Goal: Task Accomplishment & Management: Complete application form

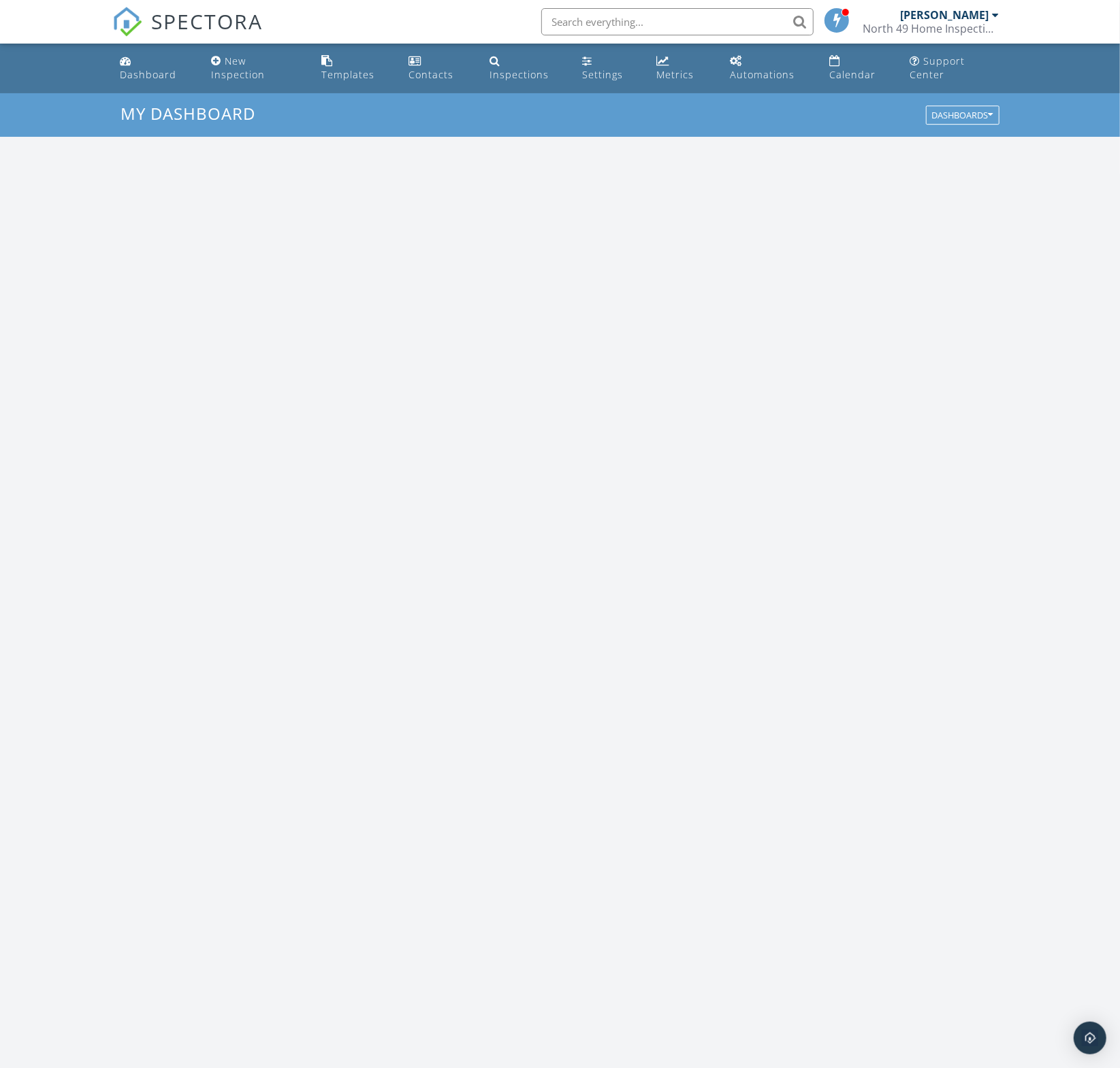
scroll to position [1239, 1121]
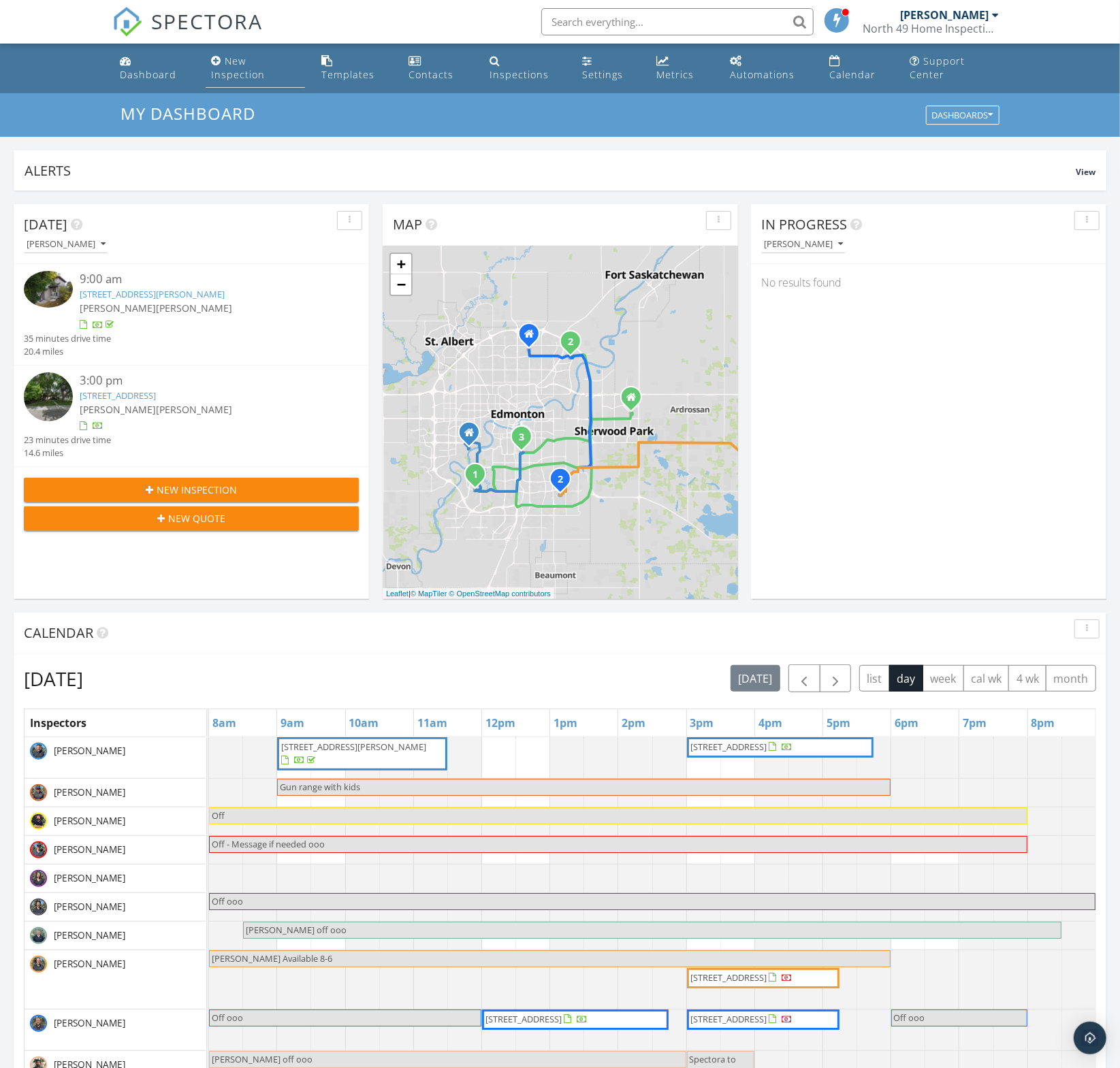
click at [231, 79] on div "New Inspection" at bounding box center [238, 68] width 54 height 27
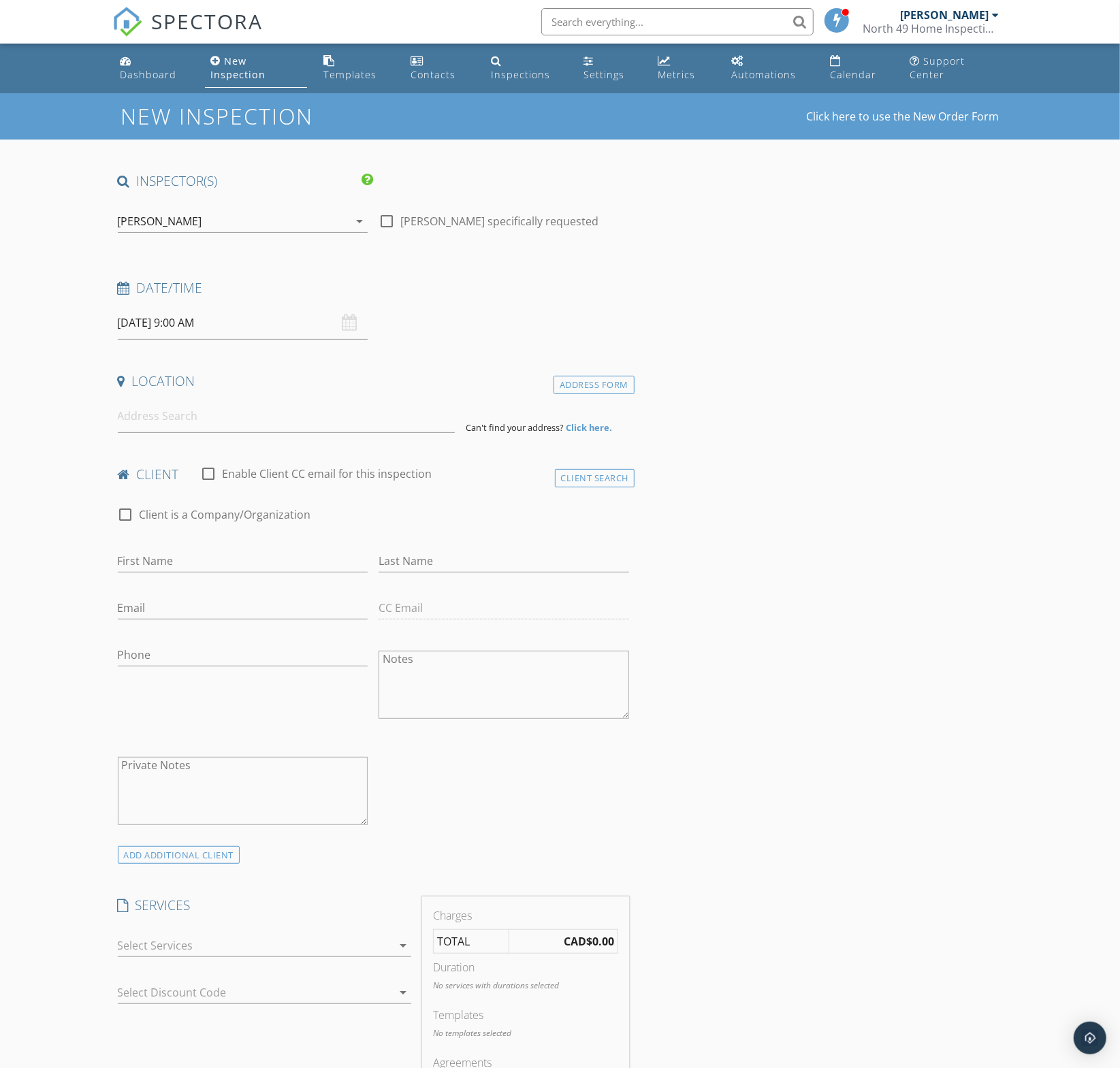
drag, startPoint x: 387, startPoint y: 218, endPoint x: 340, endPoint y: 217, distance: 47.0
click at [385, 218] on div at bounding box center [387, 221] width 23 height 23
checkbox input "true"
click at [305, 221] on div "[PERSON_NAME]" at bounding box center [233, 221] width 231 height 22
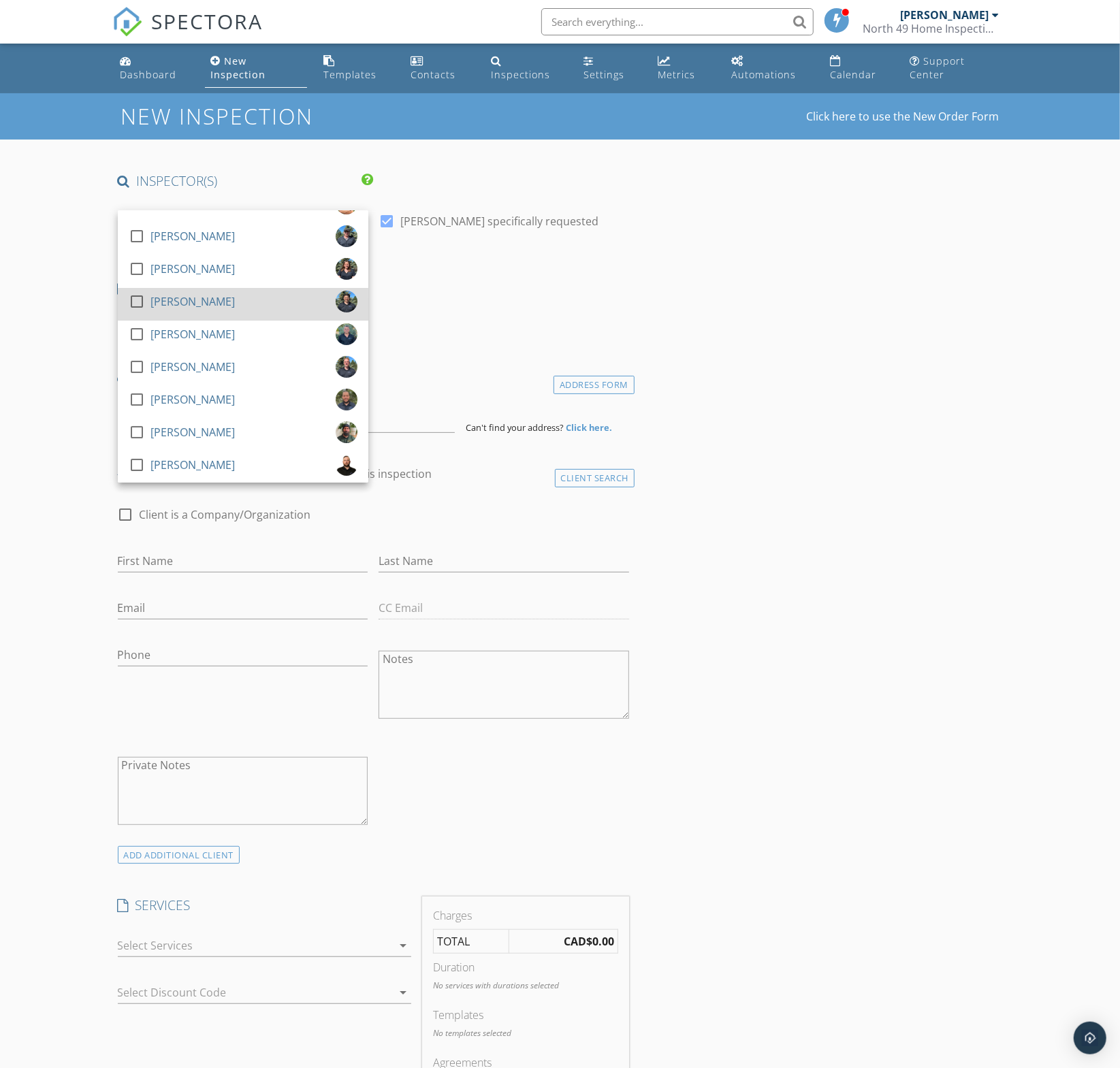
scroll to position [120, 0]
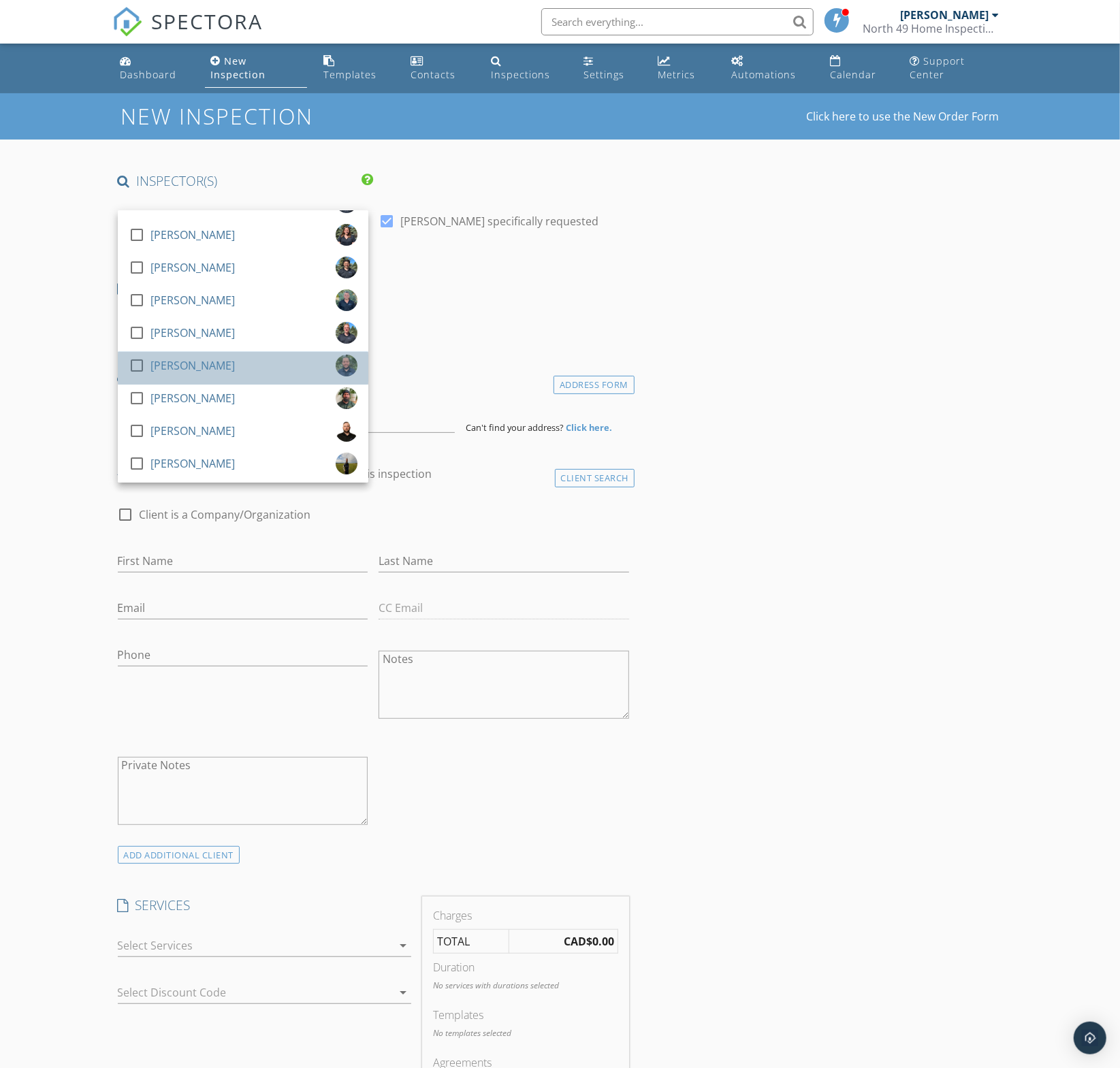
drag, startPoint x: 200, startPoint y: 359, endPoint x: 231, endPoint y: 354, distance: 31.4
click at [203, 359] on div "[PERSON_NAME]" at bounding box center [192, 365] width 85 height 22
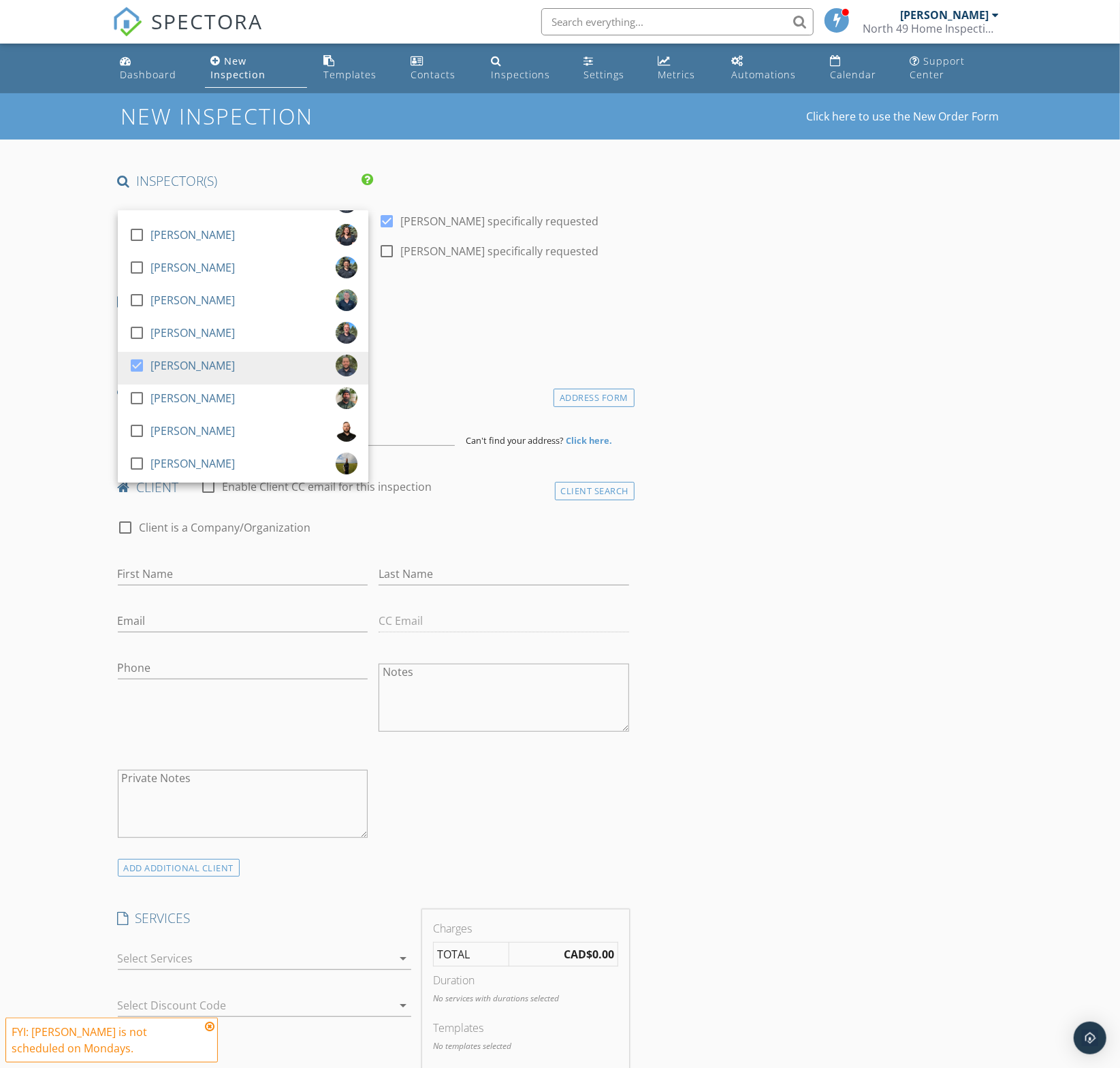
click at [506, 332] on div "Date/Time 09/29/2025 9:00 AM" at bounding box center [374, 322] width 523 height 61
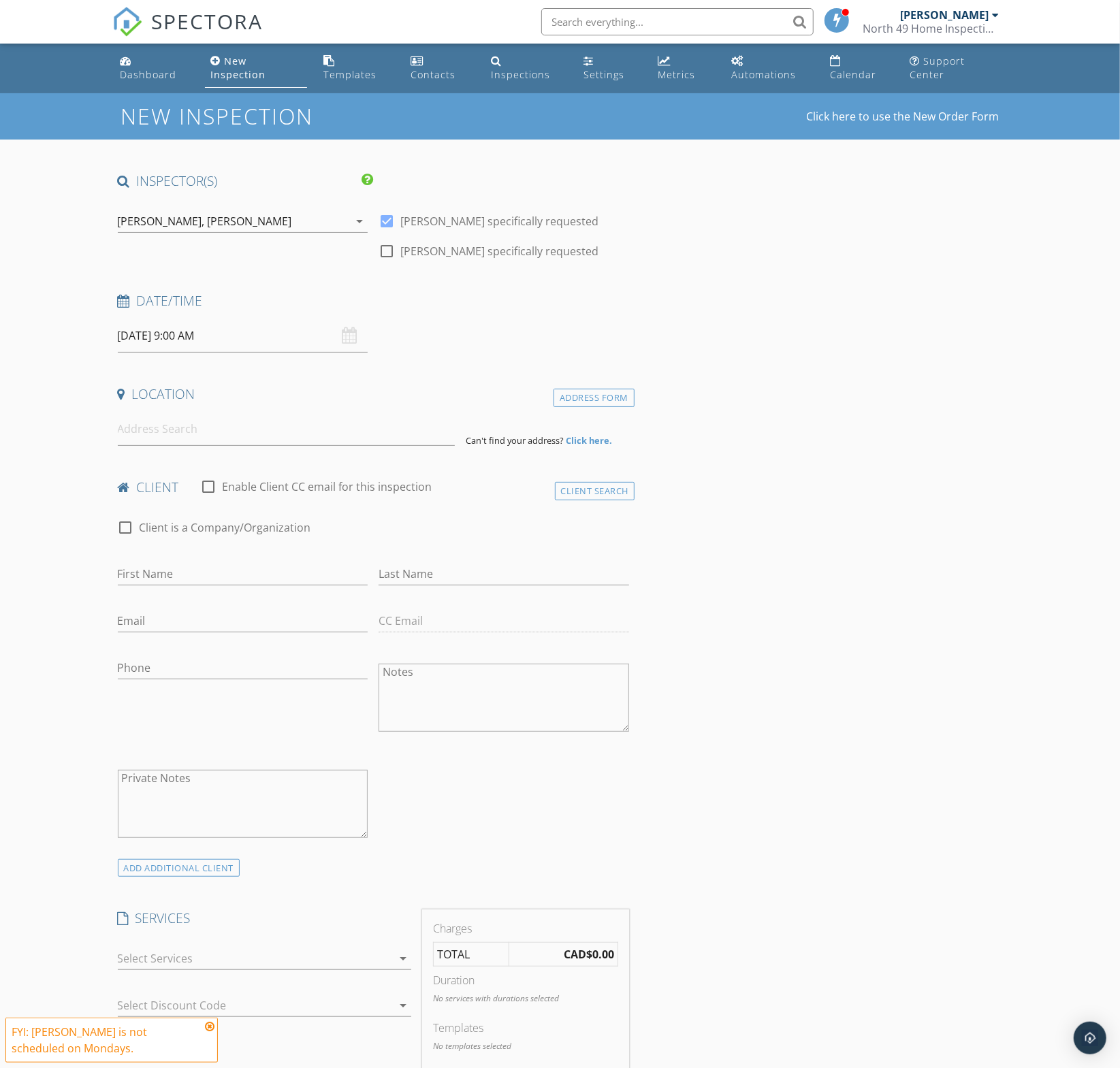
click at [232, 335] on input "09/29/2025 9:00 AM" at bounding box center [243, 336] width 250 height 34
select select "9"
type input "10/01/2025 9:00 AM"
type input "10"
type input "10/01/2025 10:00 AM"
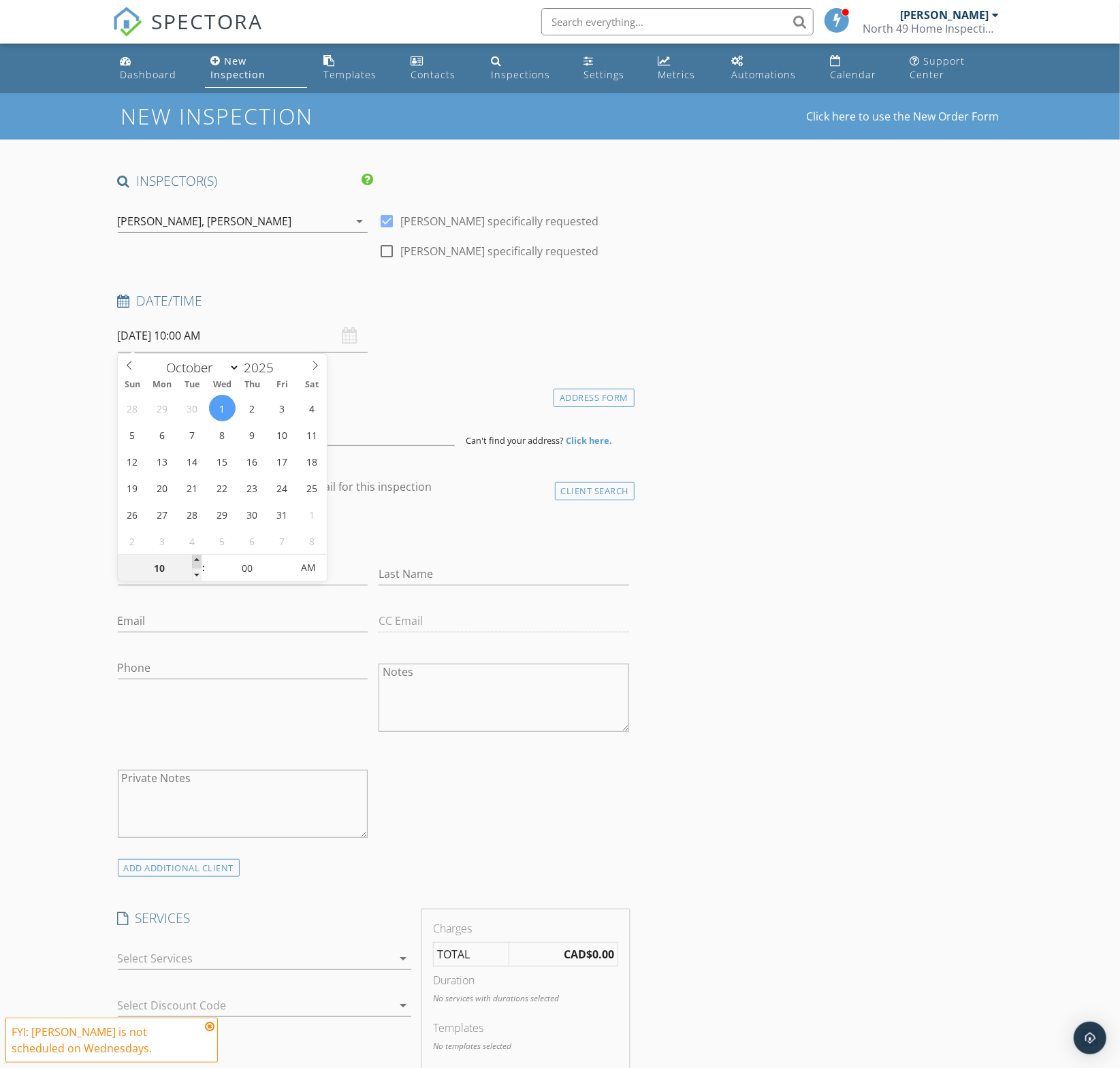
click at [196, 559] on span at bounding box center [197, 561] width 10 height 13
type input "11"
type input "10/01/2025 11:00 AM"
click at [196, 559] on span at bounding box center [197, 561] width 10 height 13
type input "12"
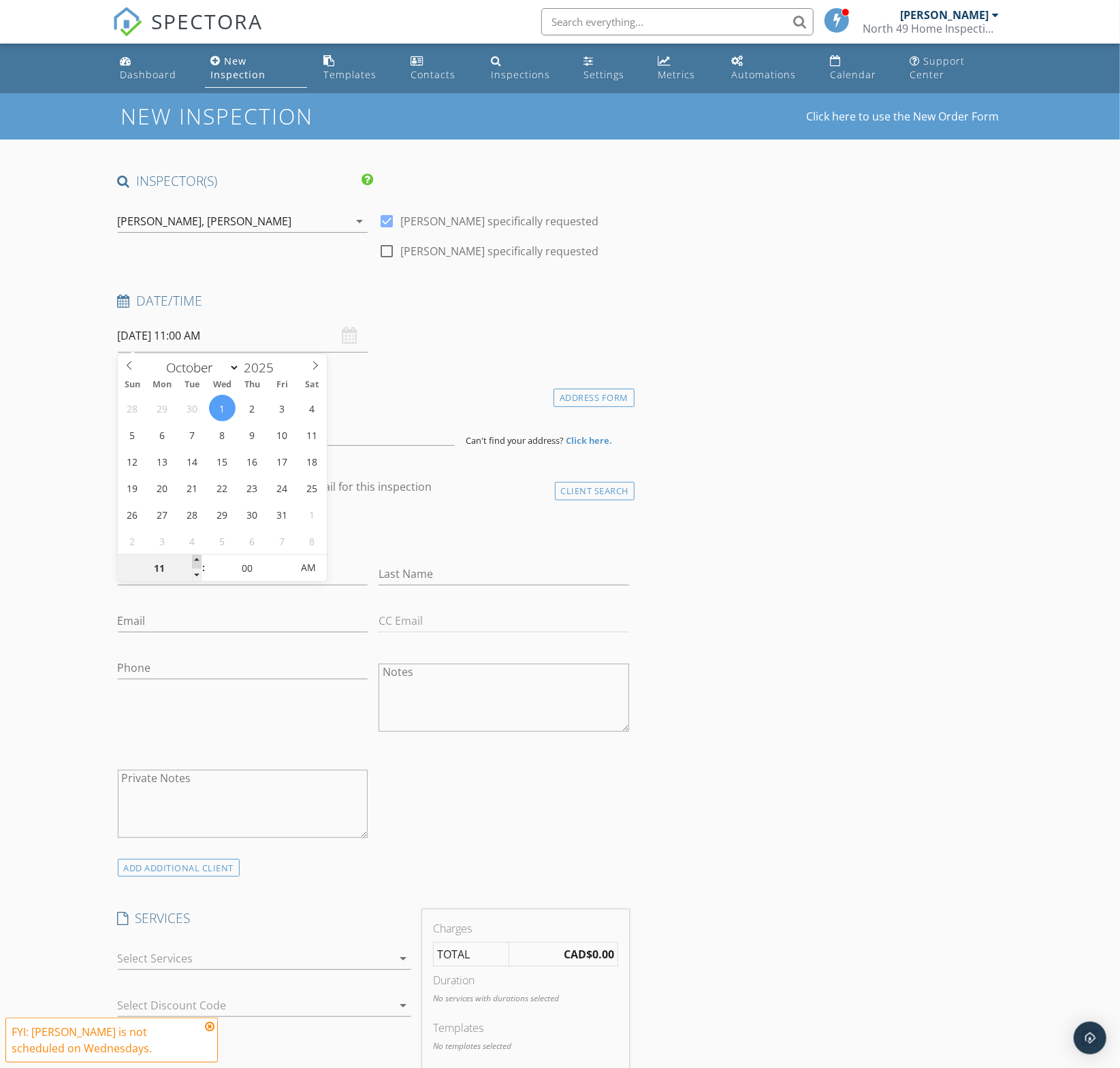
type input "10/01/2025 12:00 PM"
click at [196, 559] on span at bounding box center [197, 561] width 10 height 13
type input "01"
type input "10/01/2025 1:00 PM"
click at [196, 559] on span at bounding box center [197, 561] width 10 height 13
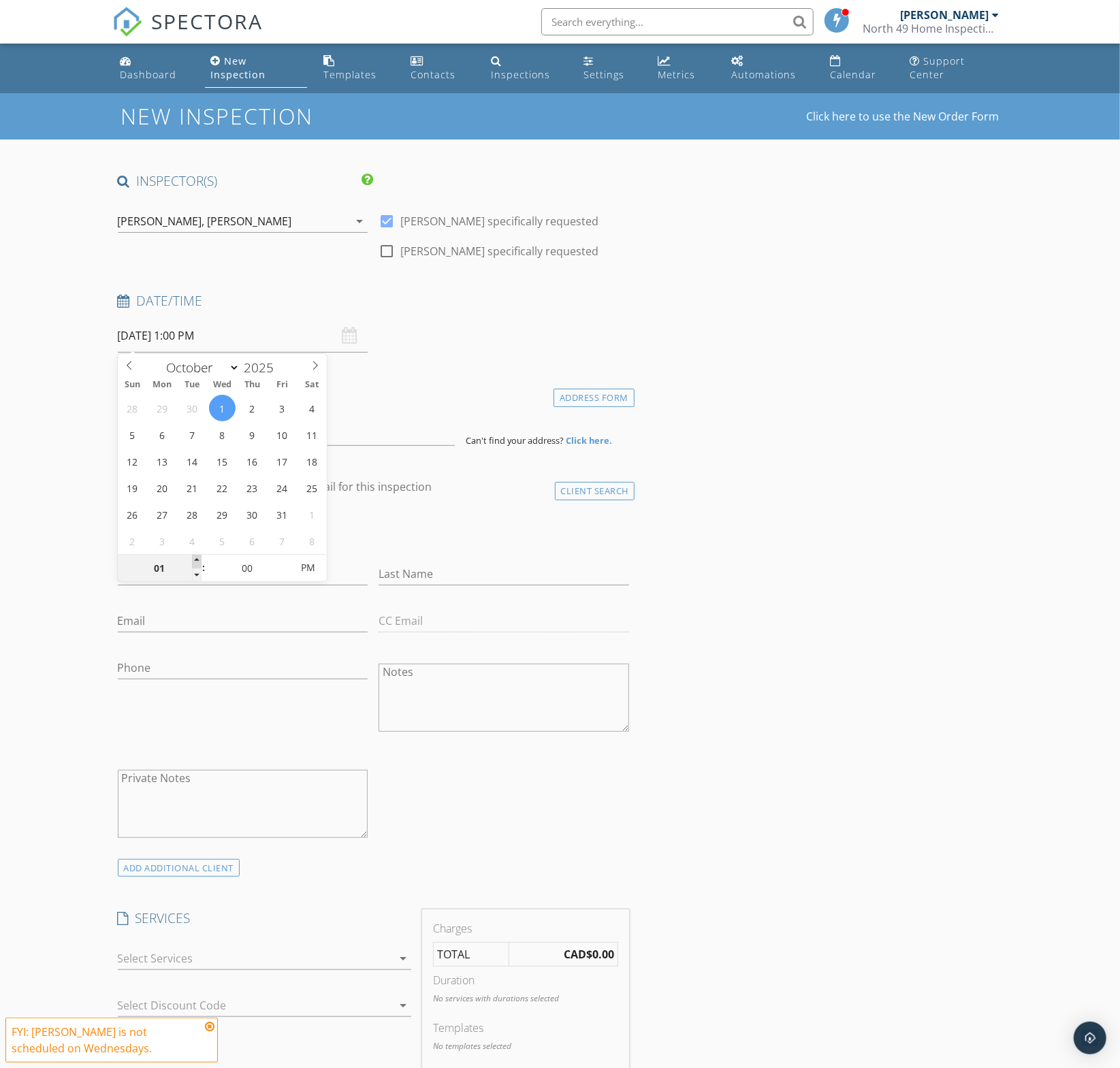
type input "02"
type input "10/01/2025 2:00 PM"
click at [196, 559] on span at bounding box center [197, 561] width 10 height 13
type input "03"
type input "10/01/2025 3:00 PM"
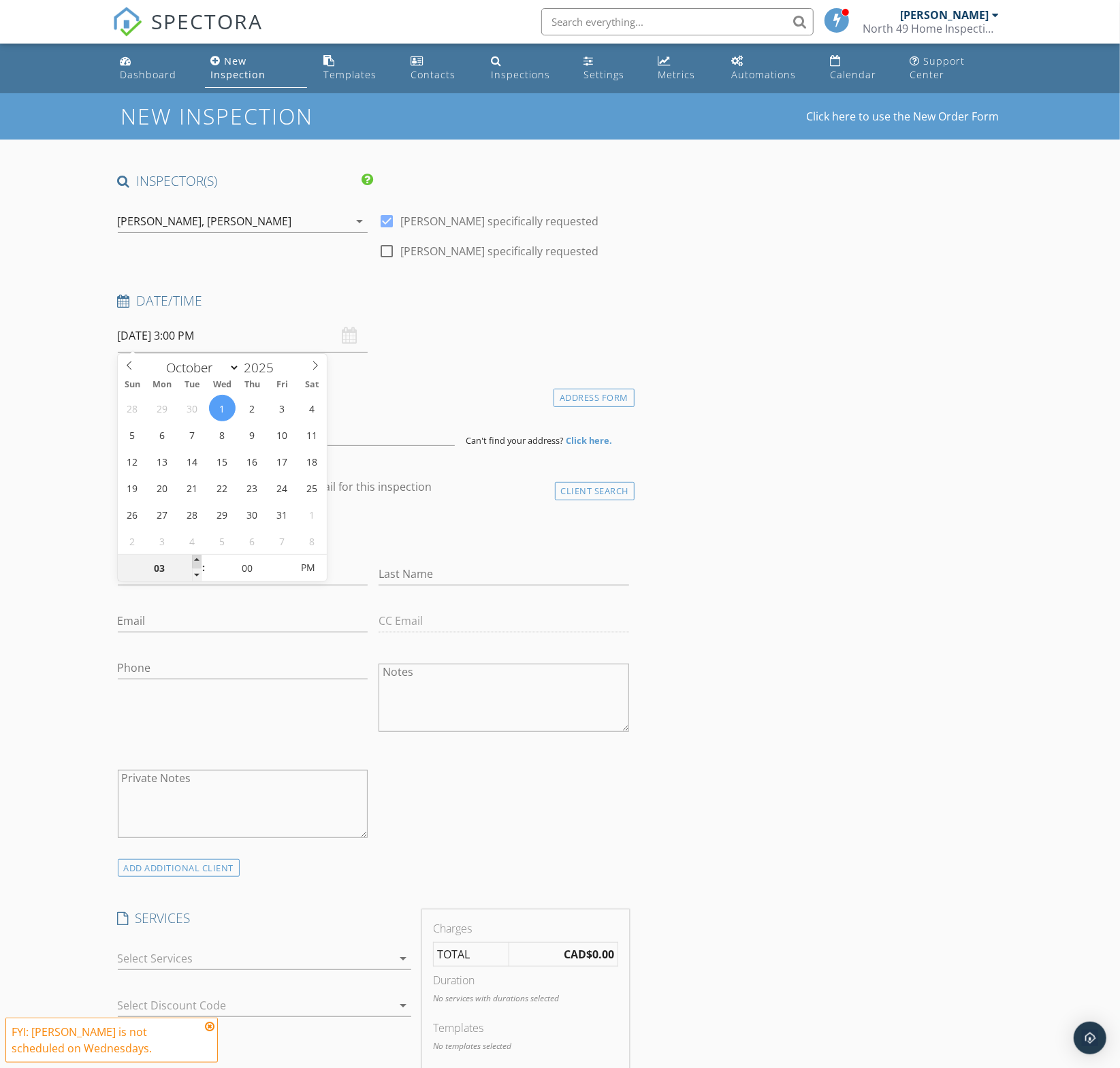
click at [196, 559] on span at bounding box center [197, 561] width 10 height 13
type input "04"
type input "10/01/2025 4:00 PM"
click at [196, 559] on span at bounding box center [197, 561] width 10 height 13
type input "05"
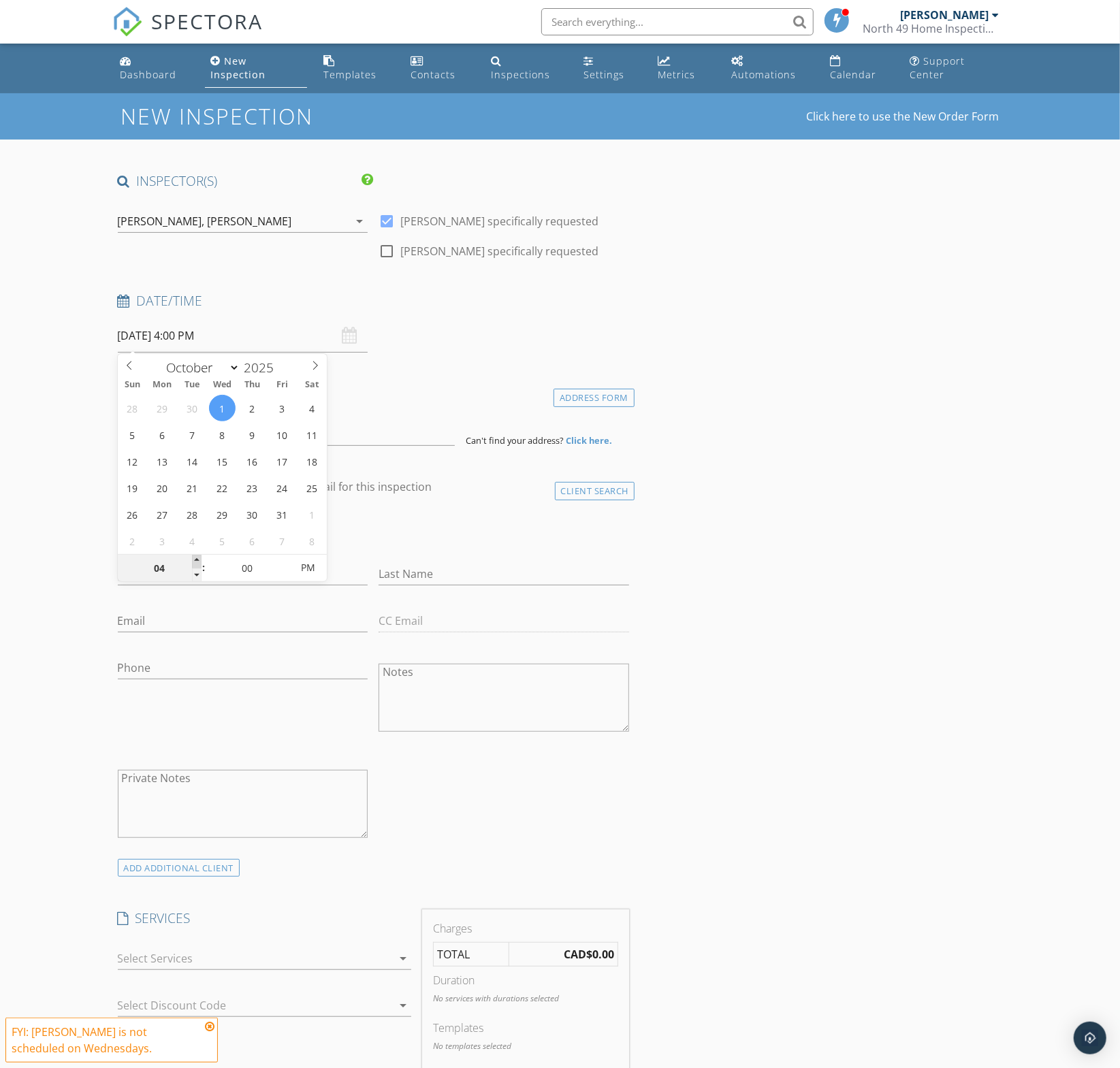
type input "10/01/2025 5:00 PM"
click at [196, 559] on span at bounding box center [197, 561] width 10 height 13
type input "06"
type input "[DATE] 6:00 PM"
click at [196, 559] on span at bounding box center [197, 561] width 10 height 13
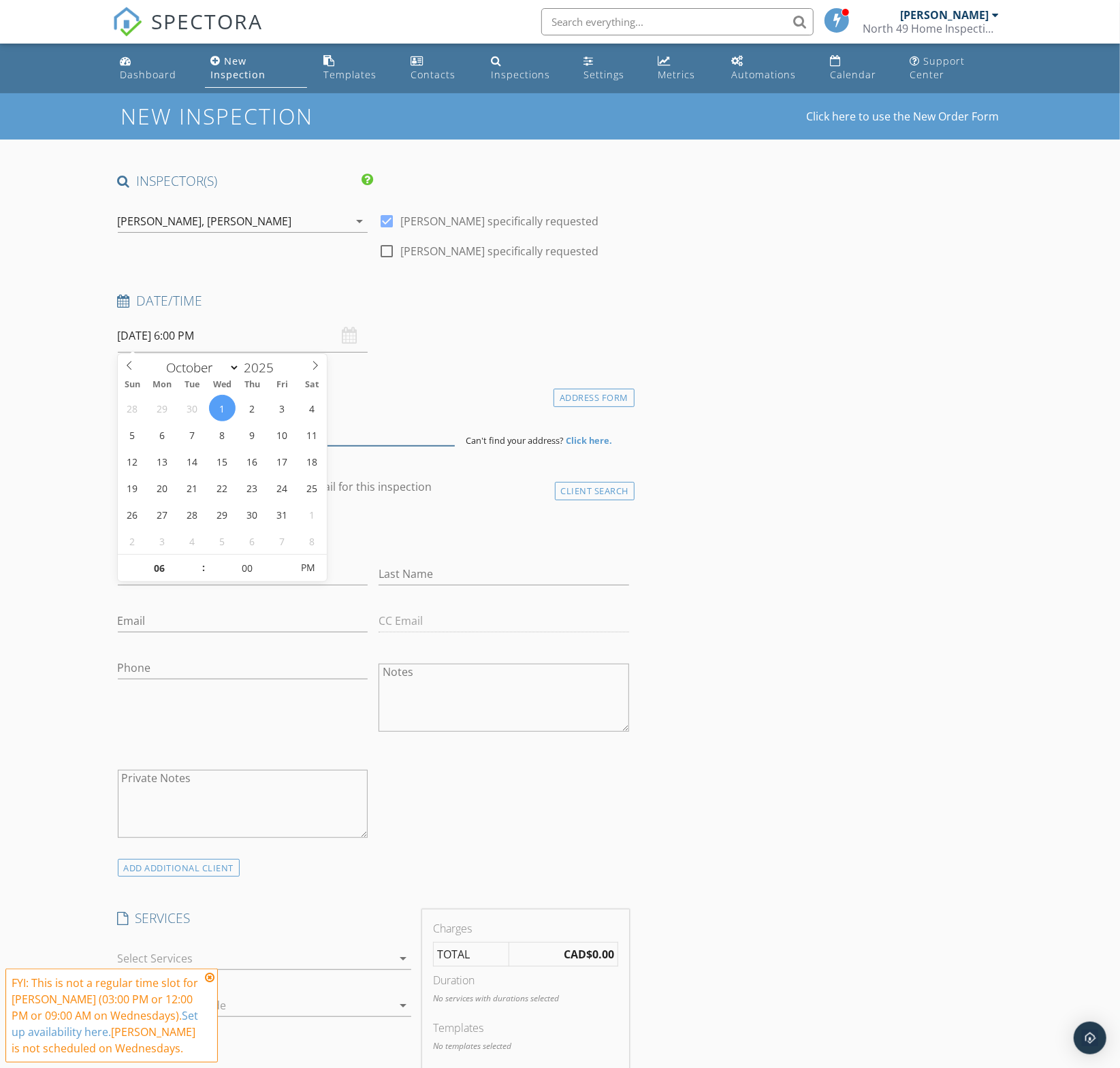
click at [361, 424] on input at bounding box center [286, 429] width 338 height 34
paste input "E4457605"
click at [217, 431] on input "E4457605" at bounding box center [286, 429] width 338 height 34
click at [216, 431] on input "E4457605" at bounding box center [286, 429] width 338 height 34
click at [217, 431] on input "E4457605" at bounding box center [286, 429] width 338 height 34
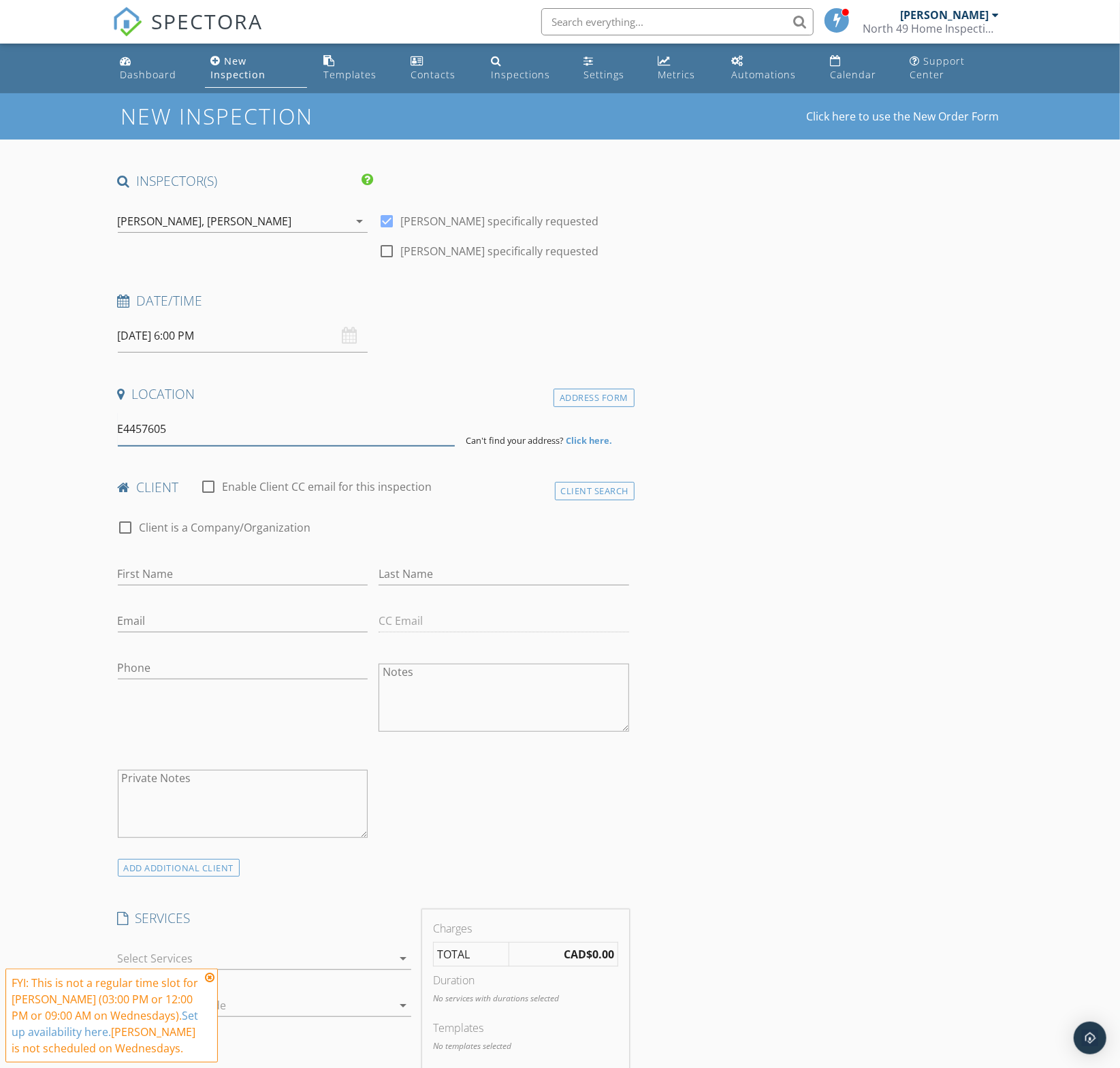
paste input "35 Galloway WD"
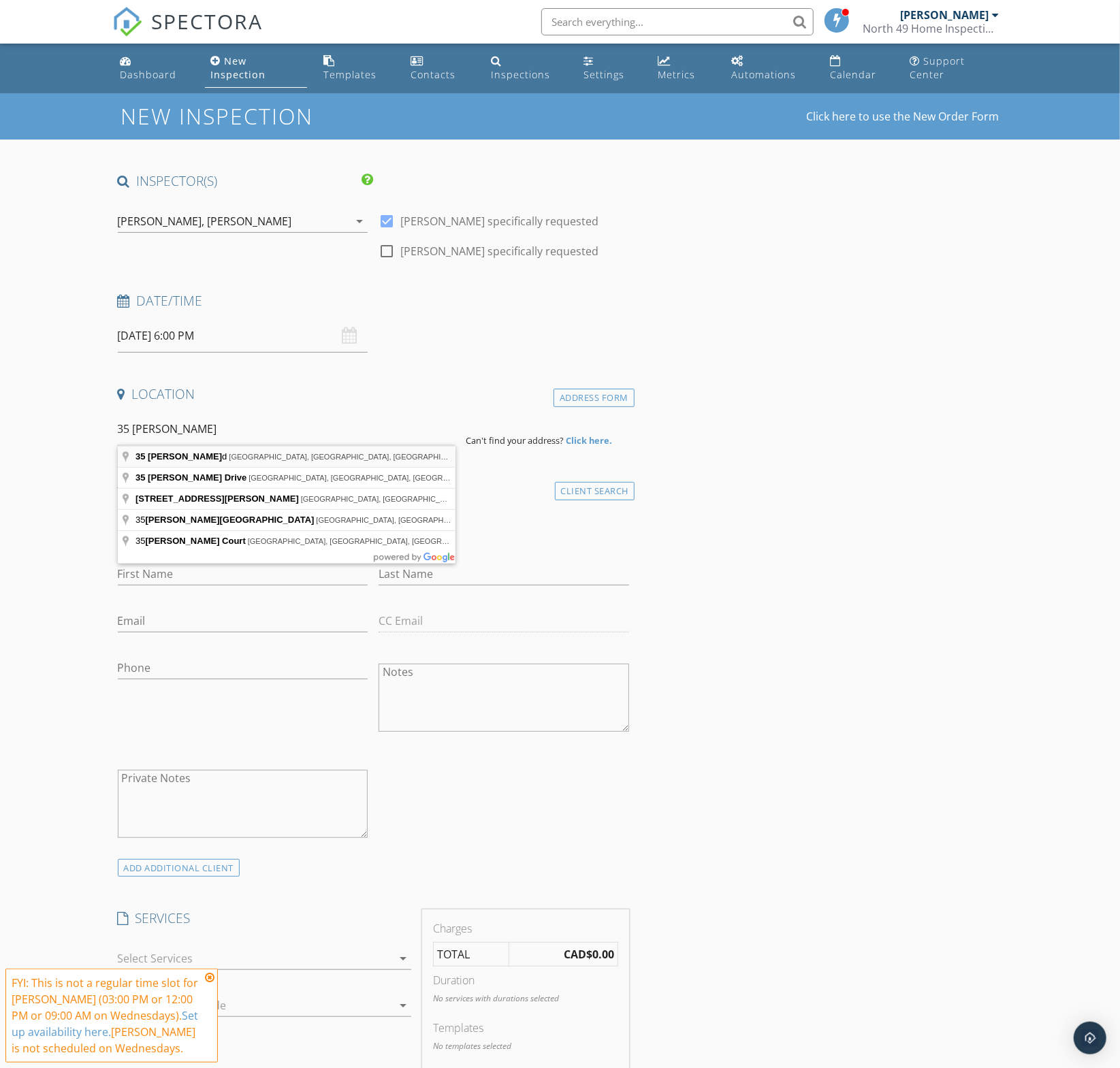
type input "35 Galloway Wynd, Fort Saskatchewan, AB, Canada"
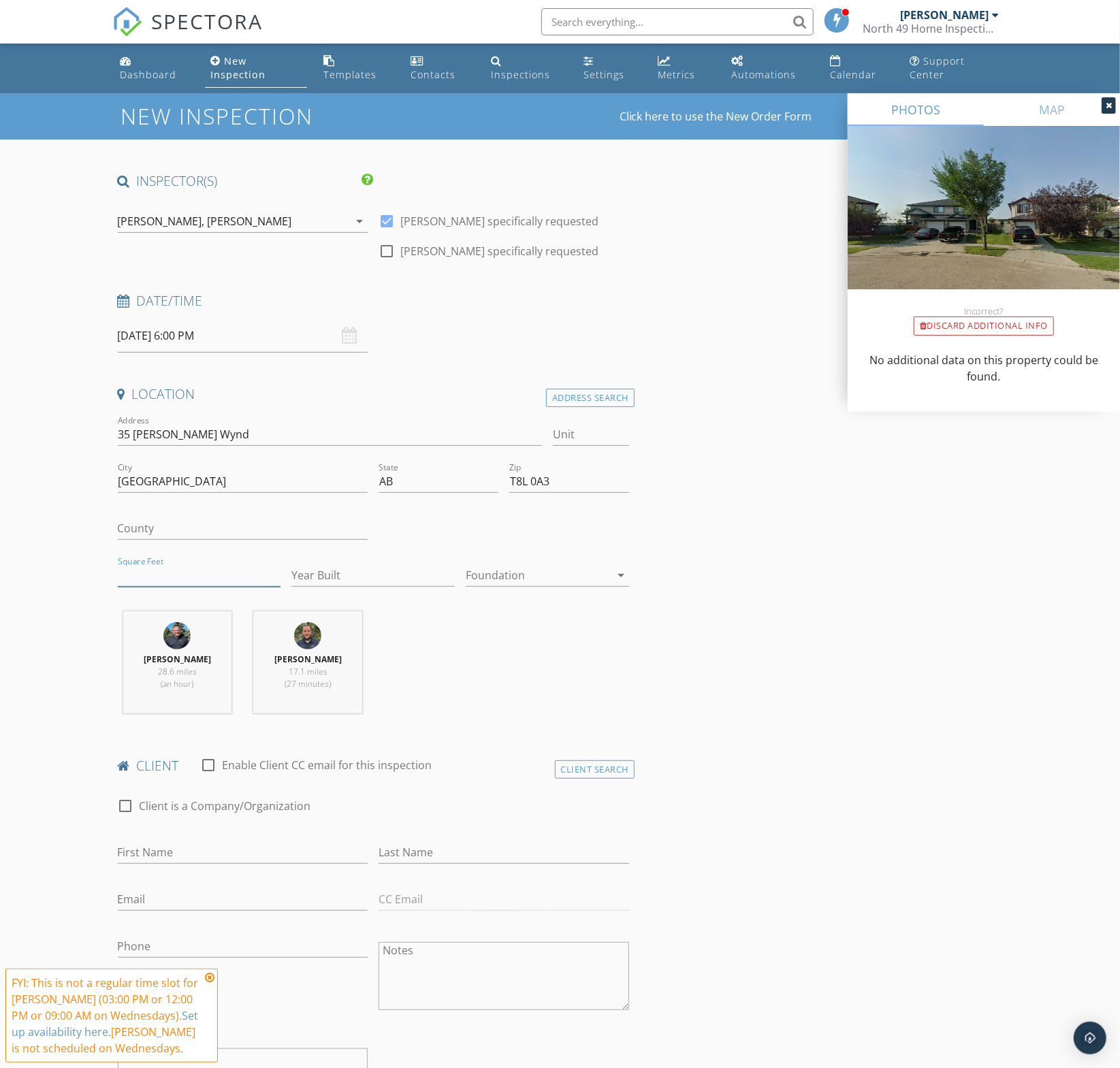
click at [214, 575] on input "Square Feet" at bounding box center [199, 575] width 164 height 22
type input "1229"
click at [398, 569] on input "Year Built" at bounding box center [373, 575] width 164 height 22
type input "2006"
click at [563, 566] on div at bounding box center [538, 575] width 144 height 22
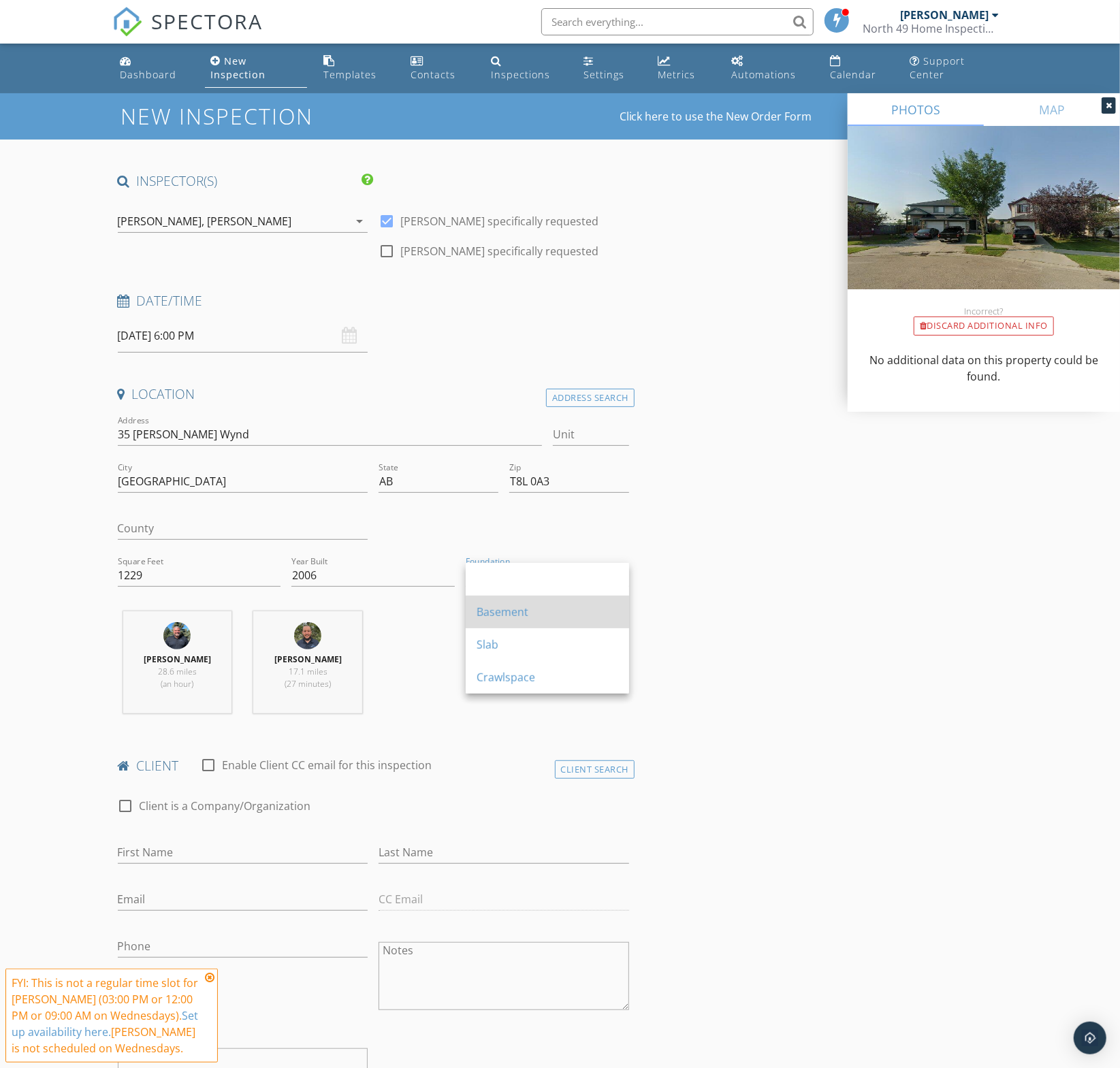
drag, startPoint x: 552, startPoint y: 594, endPoint x: 552, endPoint y: 607, distance: 13.0
click at [552, 607] on div "Basement Slab Crawlspace" at bounding box center [547, 628] width 164 height 131
click at [551, 607] on div "Basement" at bounding box center [547, 612] width 142 height 16
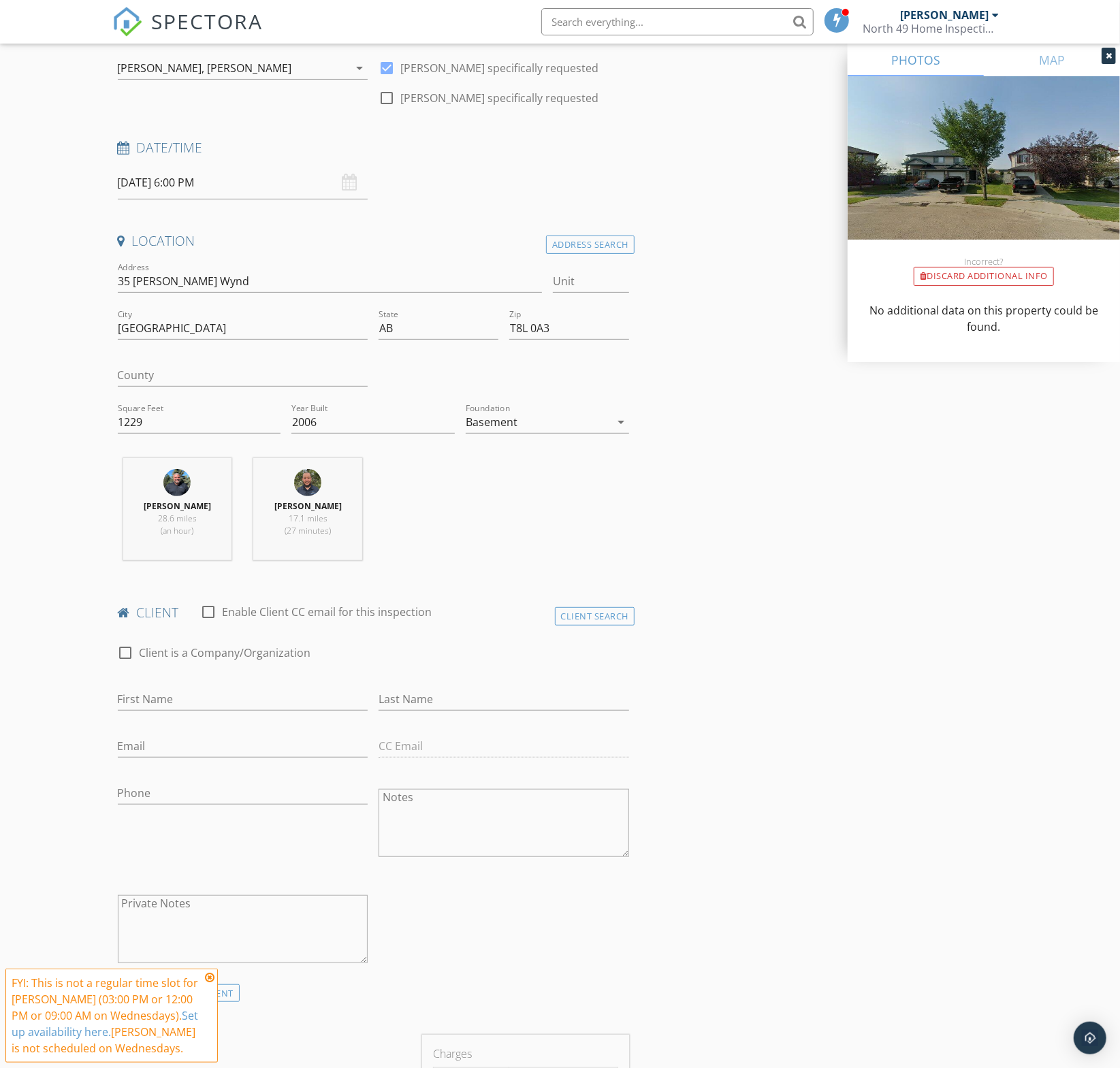
scroll to position [154, 0]
click at [213, 980] on icon at bounding box center [210, 978] width 10 height 11
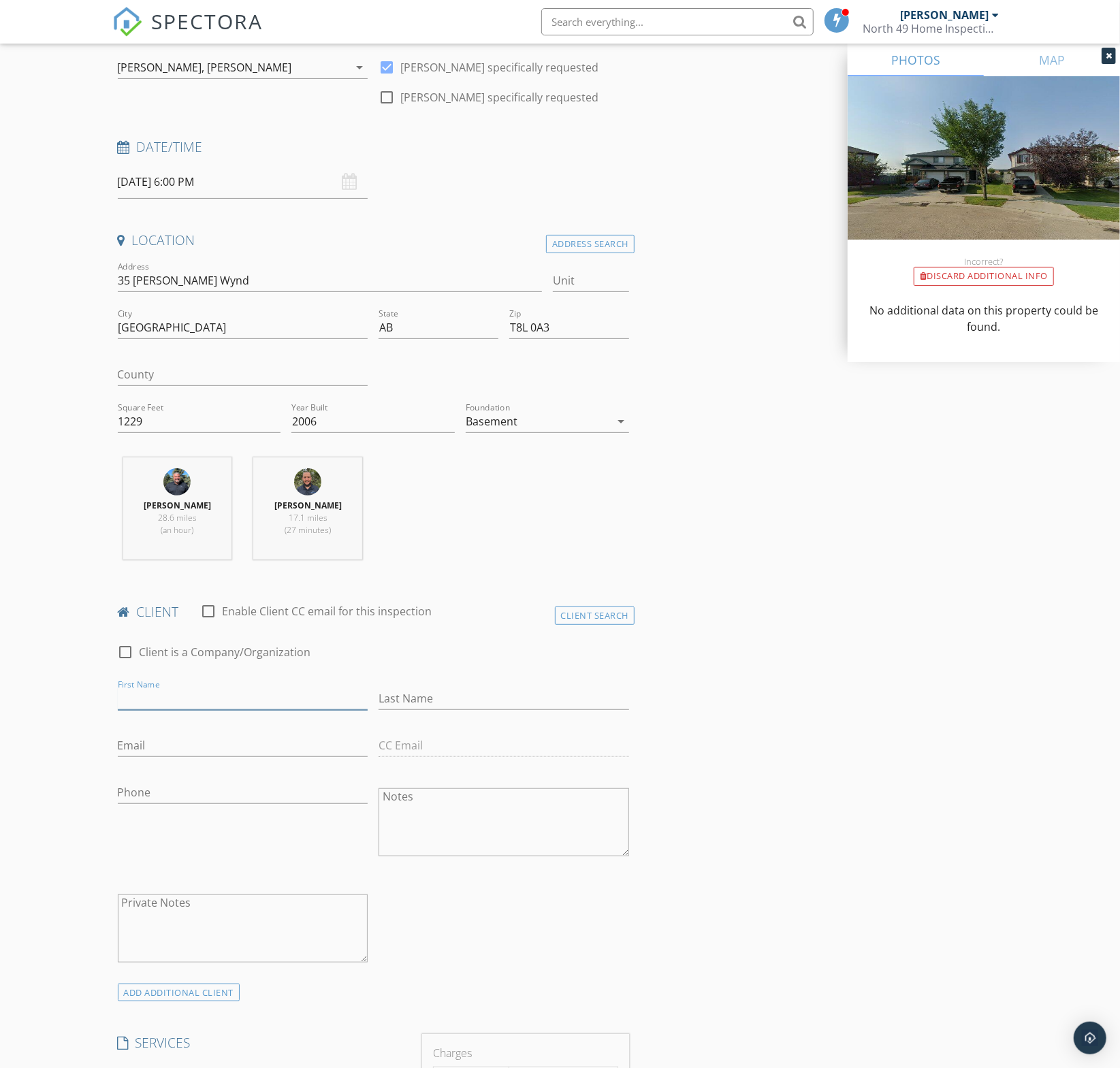
click at [156, 695] on input "First Name" at bounding box center [243, 699] width 250 height 22
type input "Krista"
type input "Duke"
click at [155, 740] on input "Email" at bounding box center [243, 746] width 250 height 22
paste input "kduke34@gmail.com"
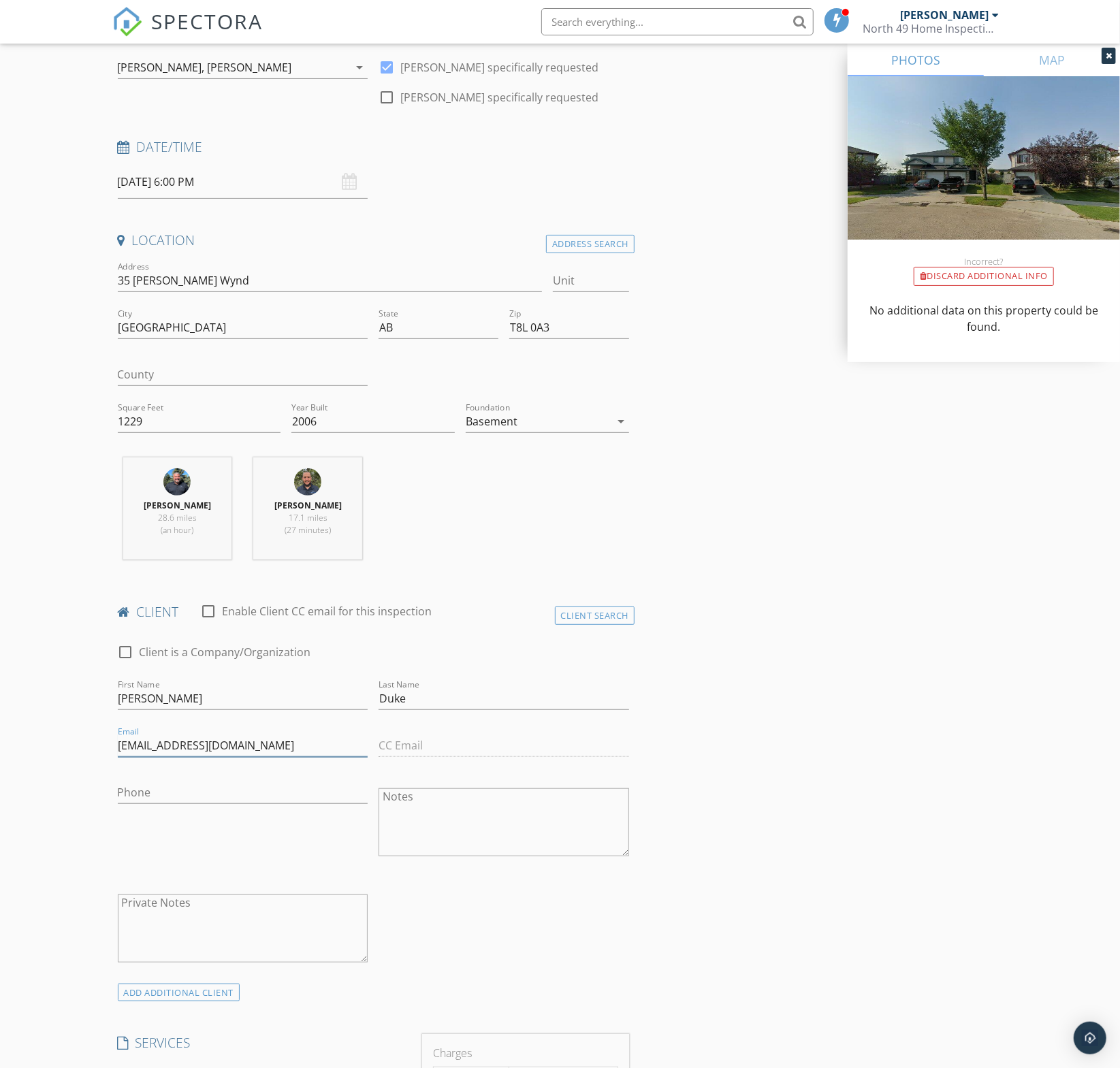
type input "kduke34@gmail.com"
drag, startPoint x: 126, startPoint y: 793, endPoint x: 169, endPoint y: 788, distance: 43.3
click at [126, 793] on input "Phone" at bounding box center [243, 793] width 250 height 22
paste input "780-237-3593"
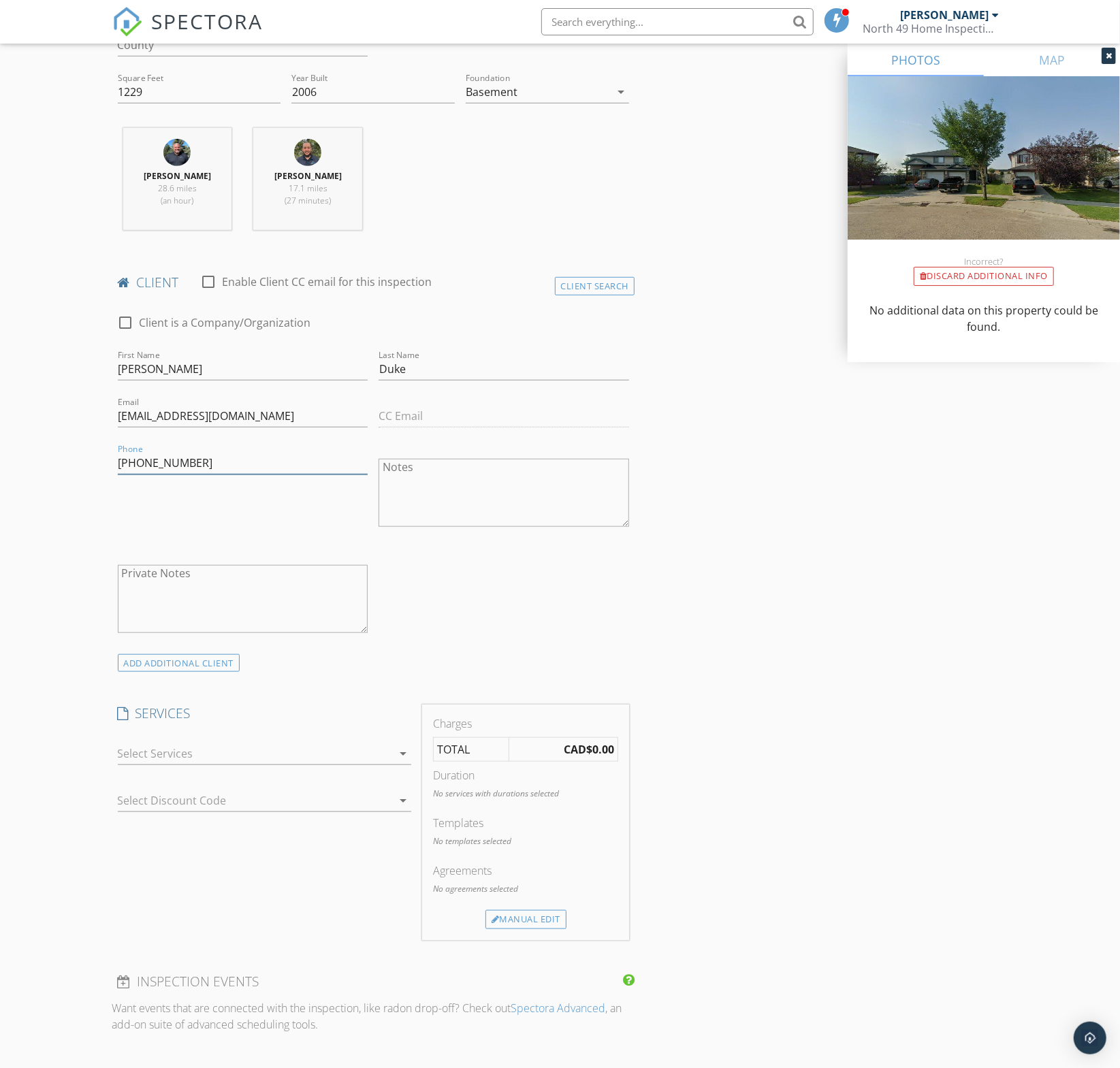
scroll to position [510, 0]
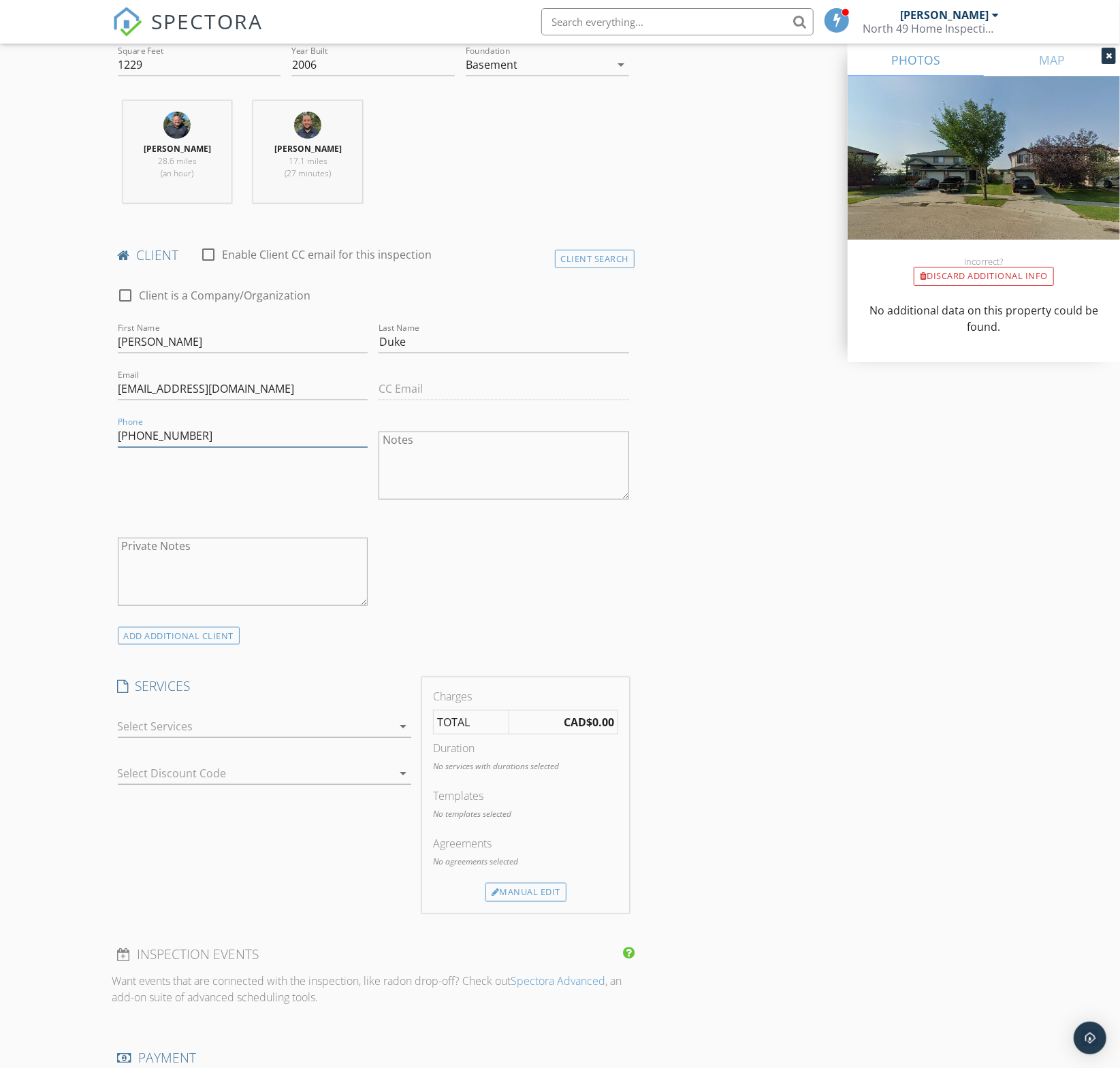
type input "780-237-3593"
click at [233, 727] on div at bounding box center [254, 726] width 275 height 22
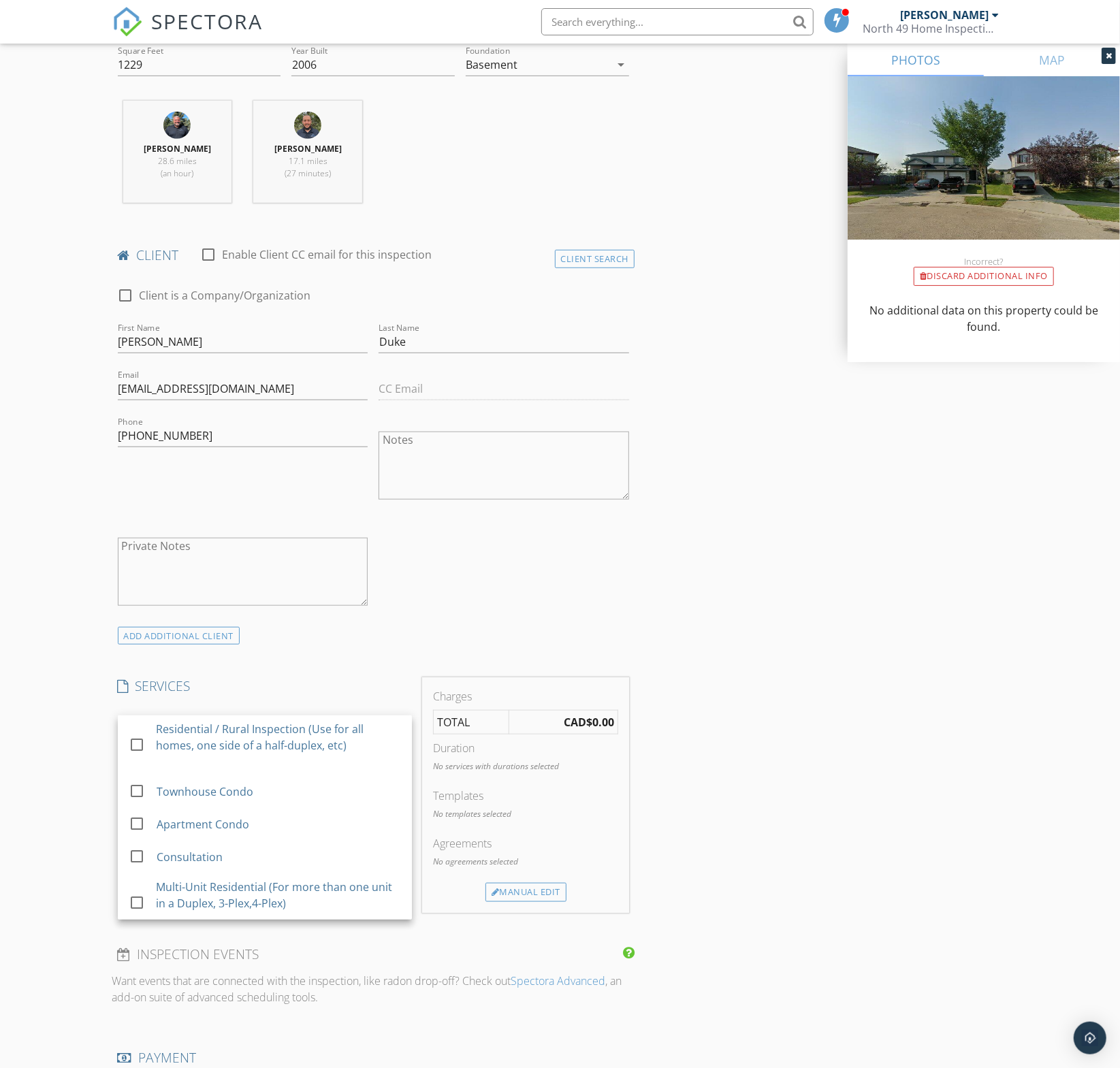
scroll to position [3, 0]
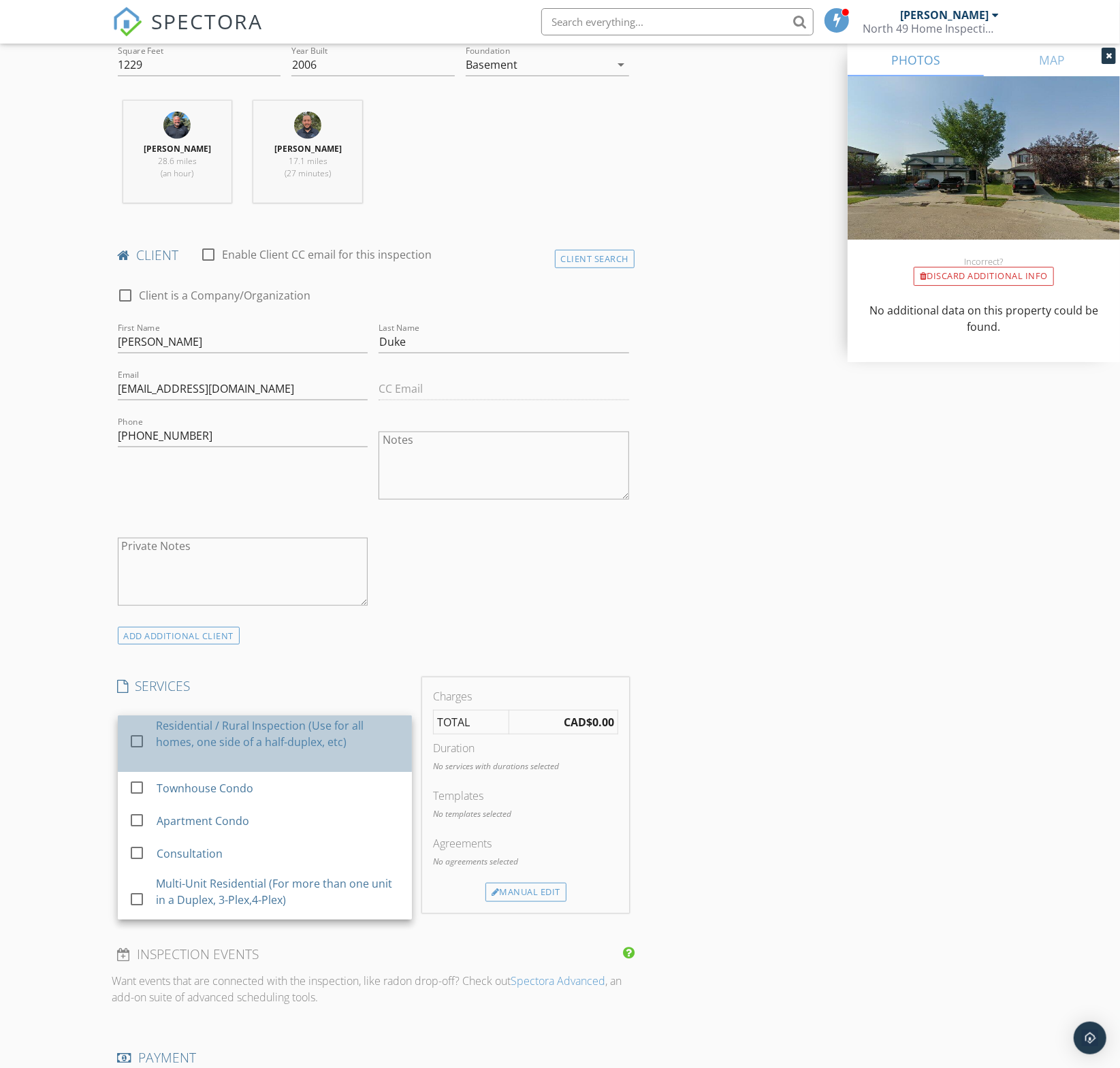
click at [233, 727] on div "Residential / Rural Inspection (Use for all homes, one side of a half-duplex, e…" at bounding box center [278, 733] width 245 height 33
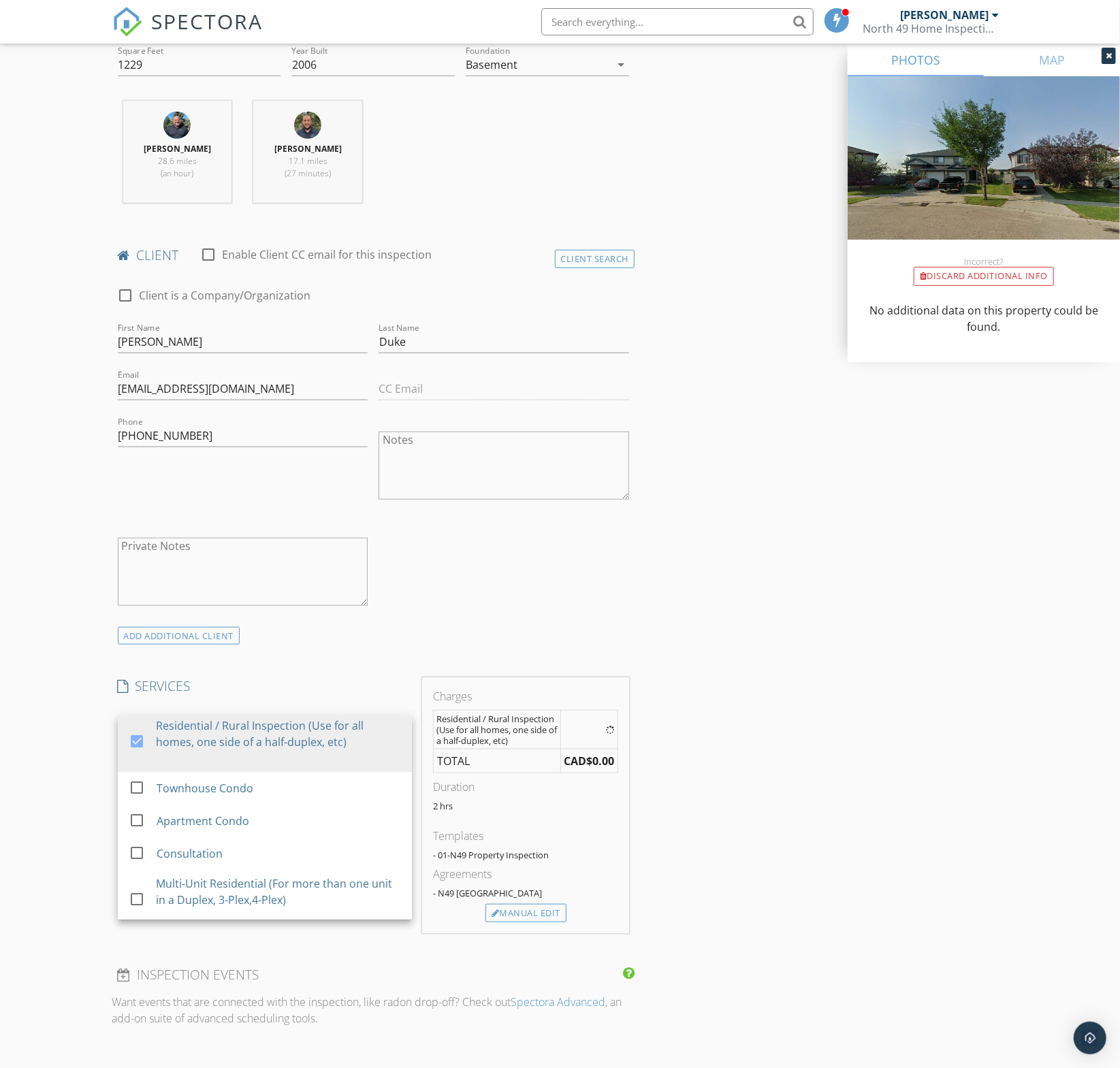
click at [281, 663] on div "INSPECTOR(S) check_box Brent Podruzny PRIMARY check_box_outline_blank David Bie…" at bounding box center [374, 853] width 523 height 2383
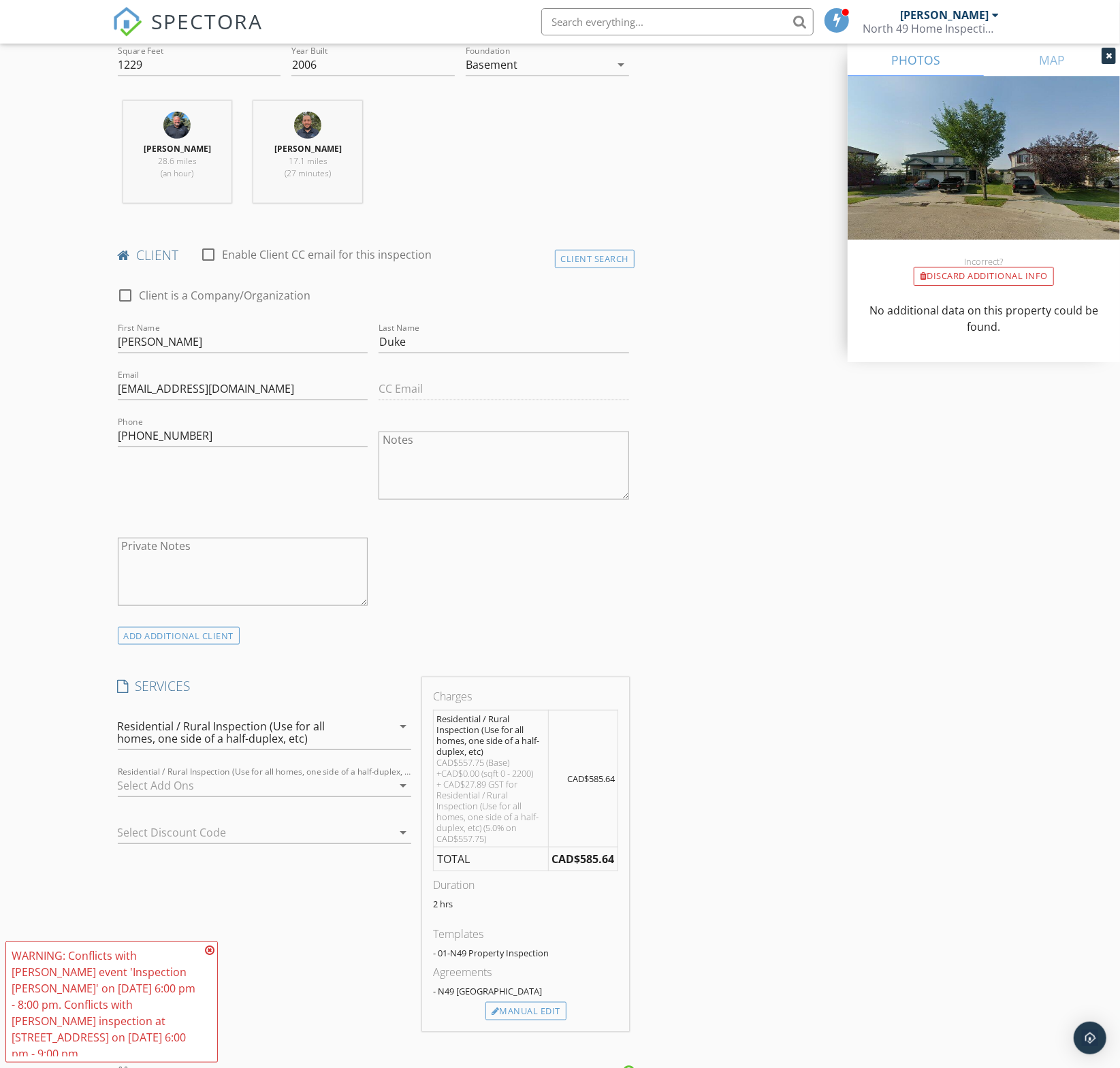
click at [238, 781] on div at bounding box center [254, 785] width 275 height 22
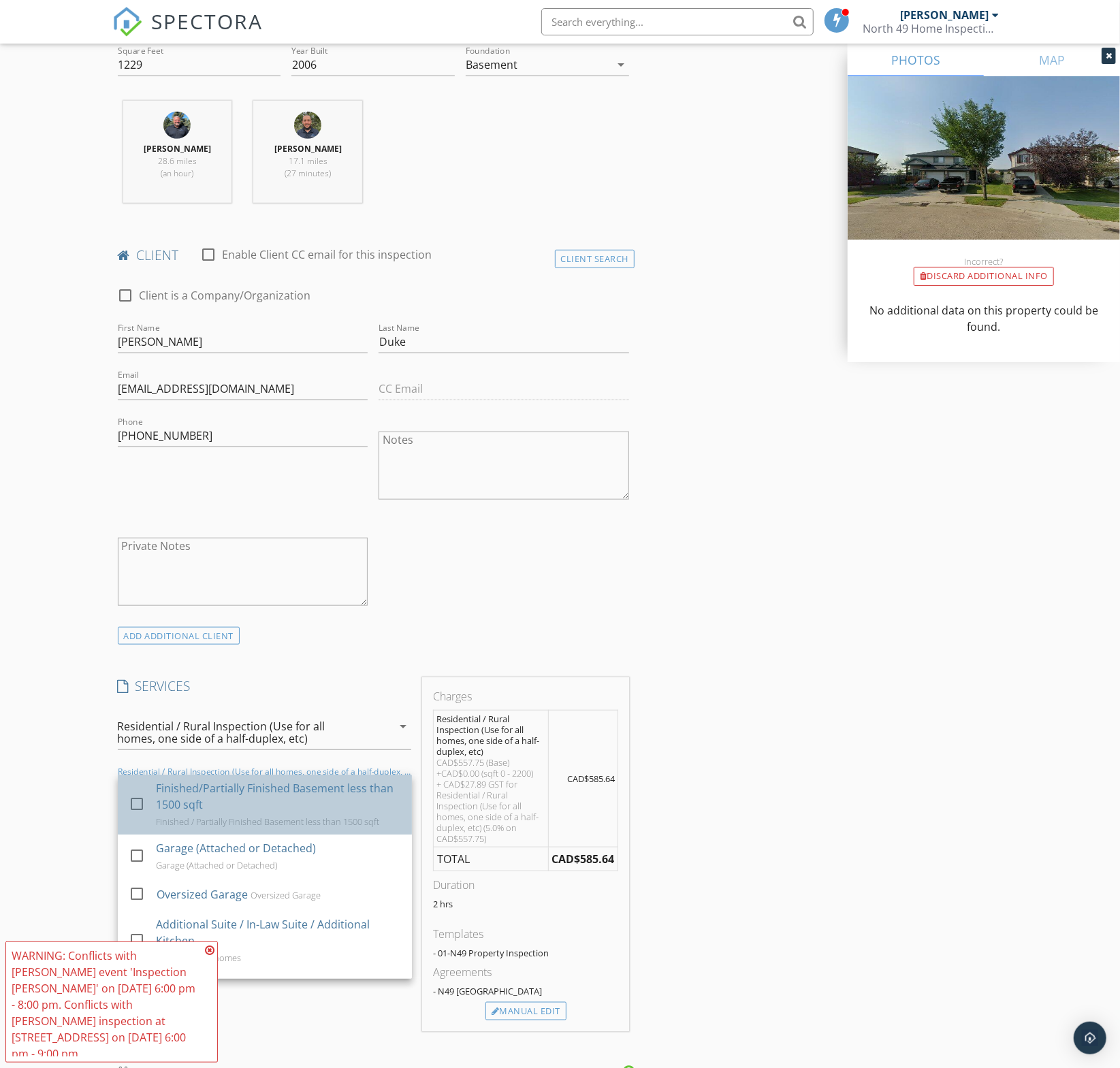
click at [238, 781] on div "Finished/Partially Finished Basement less than 1500 sqft" at bounding box center [278, 796] width 245 height 33
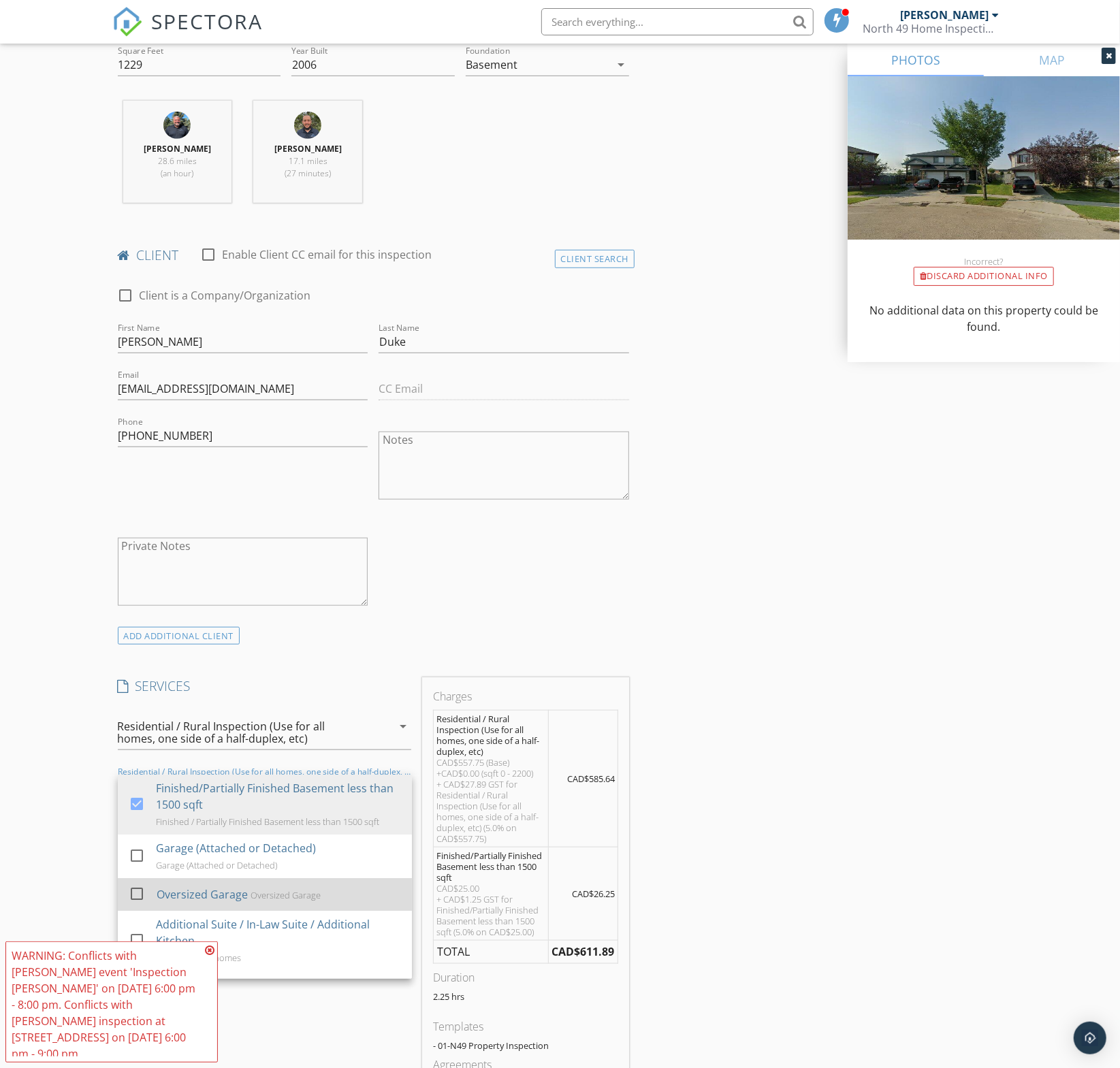
drag, startPoint x: 187, startPoint y: 843, endPoint x: 191, endPoint y: 875, distance: 32.2
click at [187, 843] on div "Garage (Attached or Detached)" at bounding box center [236, 848] width 160 height 16
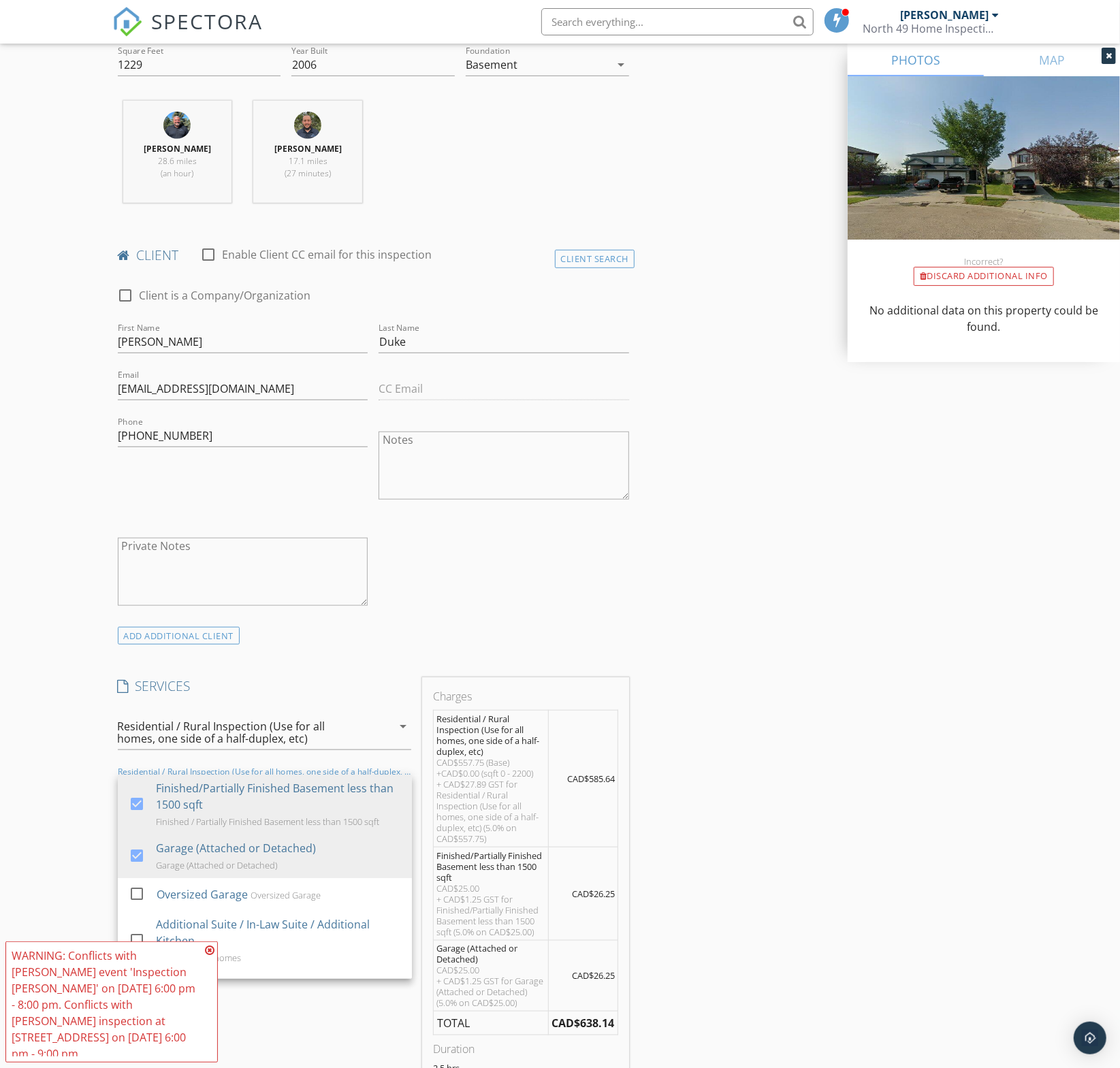
drag, startPoint x: 208, startPoint y: 960, endPoint x: 222, endPoint y: 956, distance: 14.6
click at [210, 955] on icon at bounding box center [210, 951] width 10 height 11
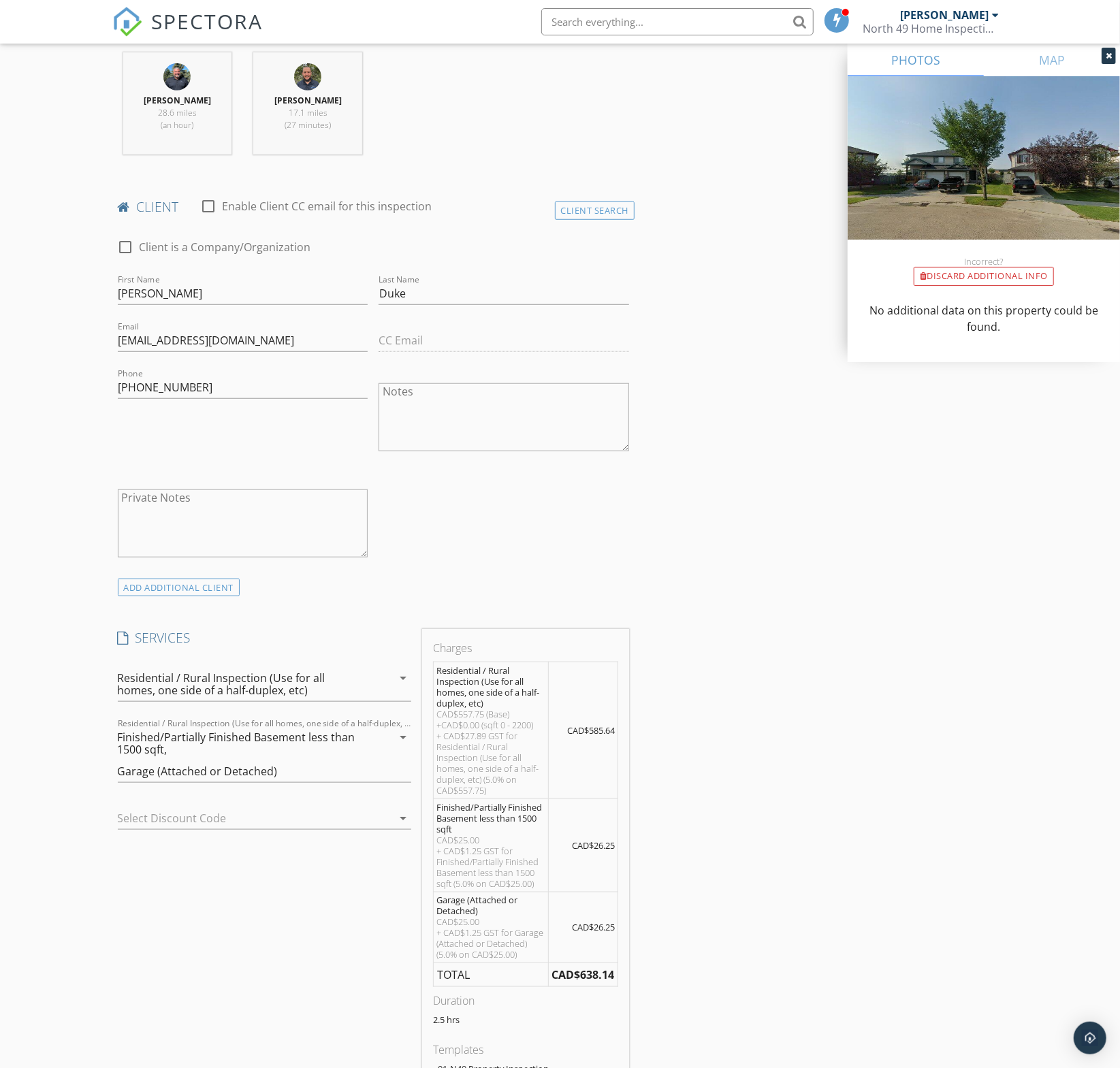
scroll to position [551, 0]
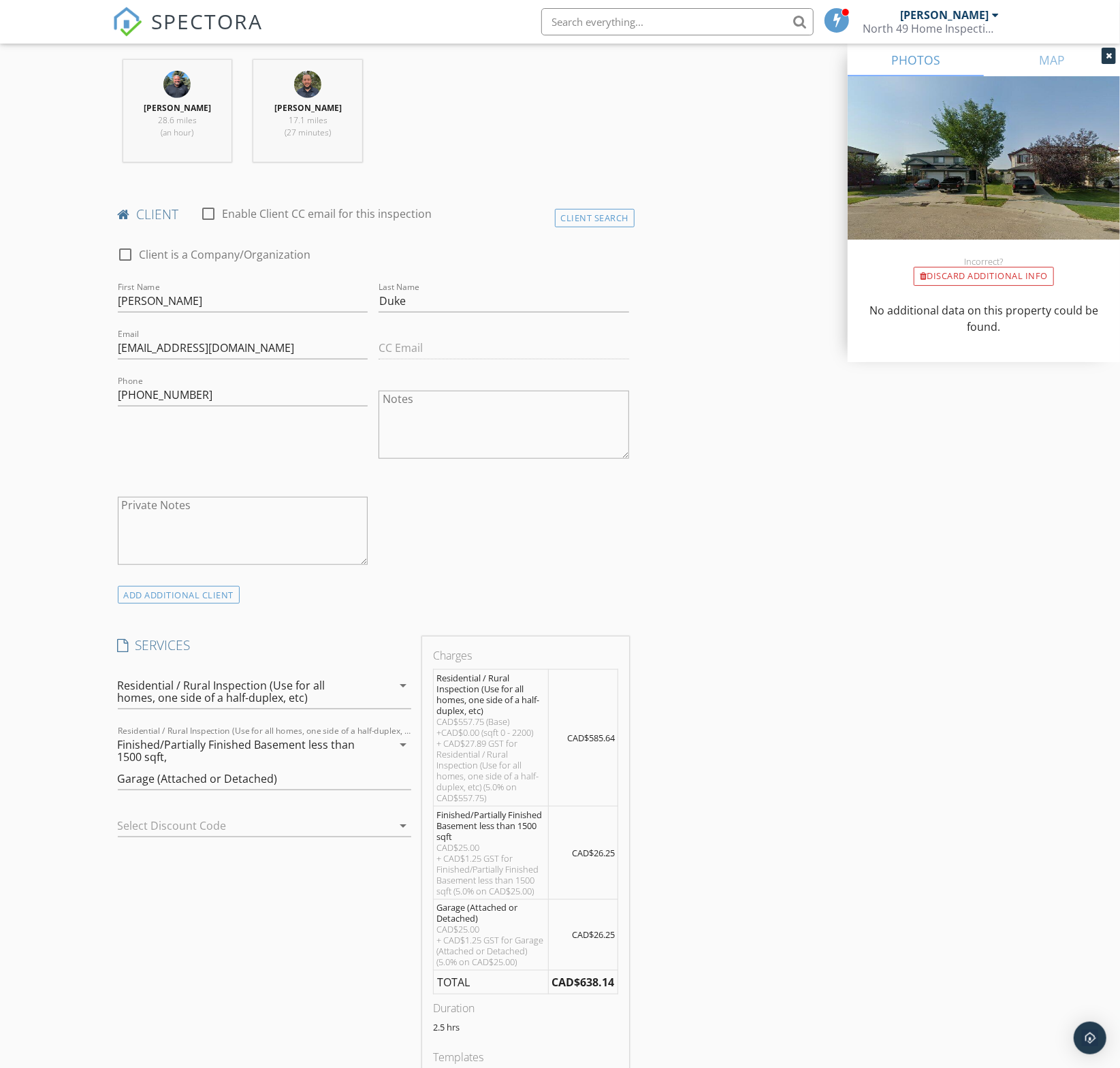
click at [306, 818] on div at bounding box center [245, 825] width 256 height 22
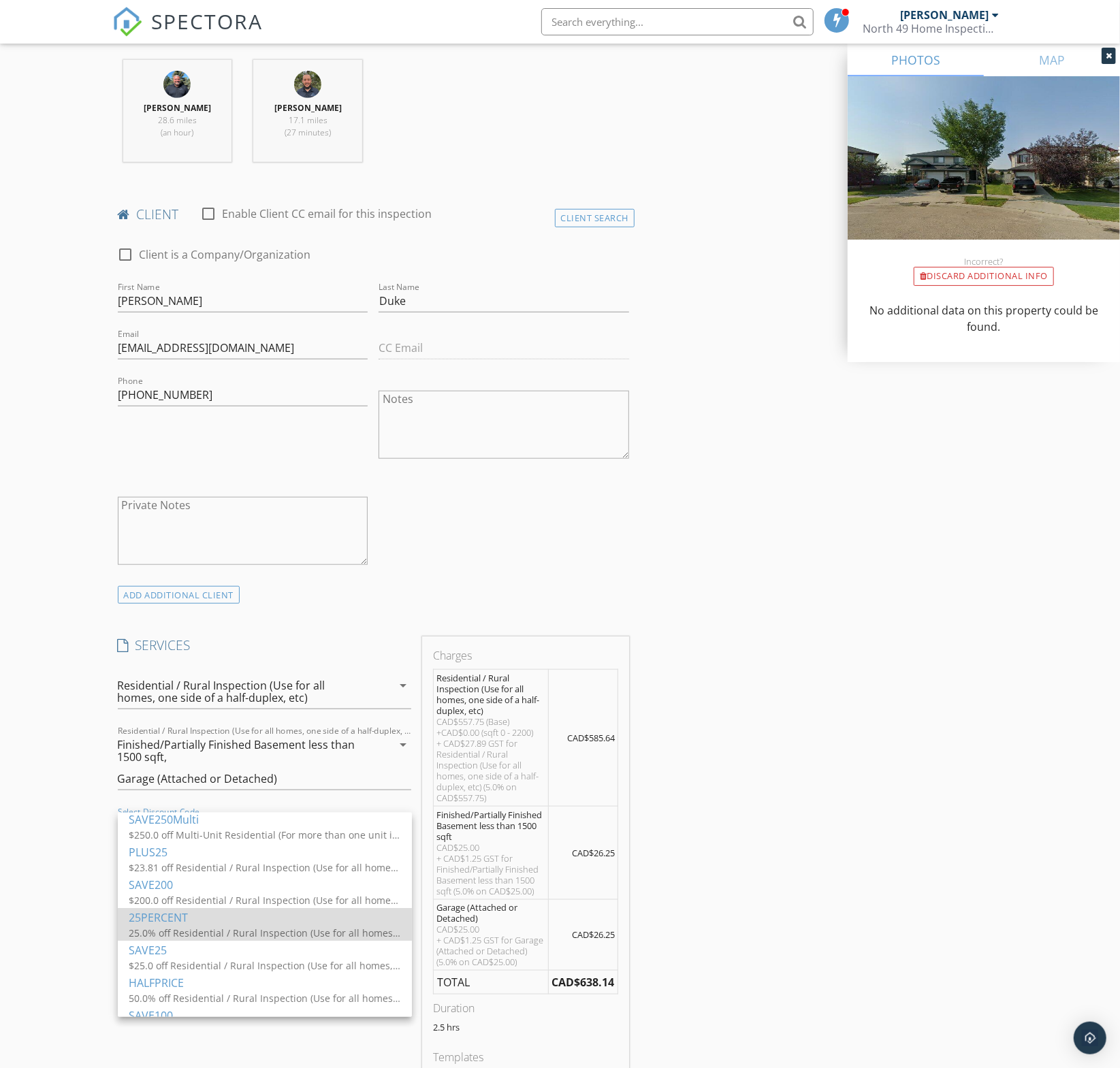
scroll to position [69, 0]
click at [303, 979] on div "HALFPRICE" at bounding box center [265, 981] width 273 height 16
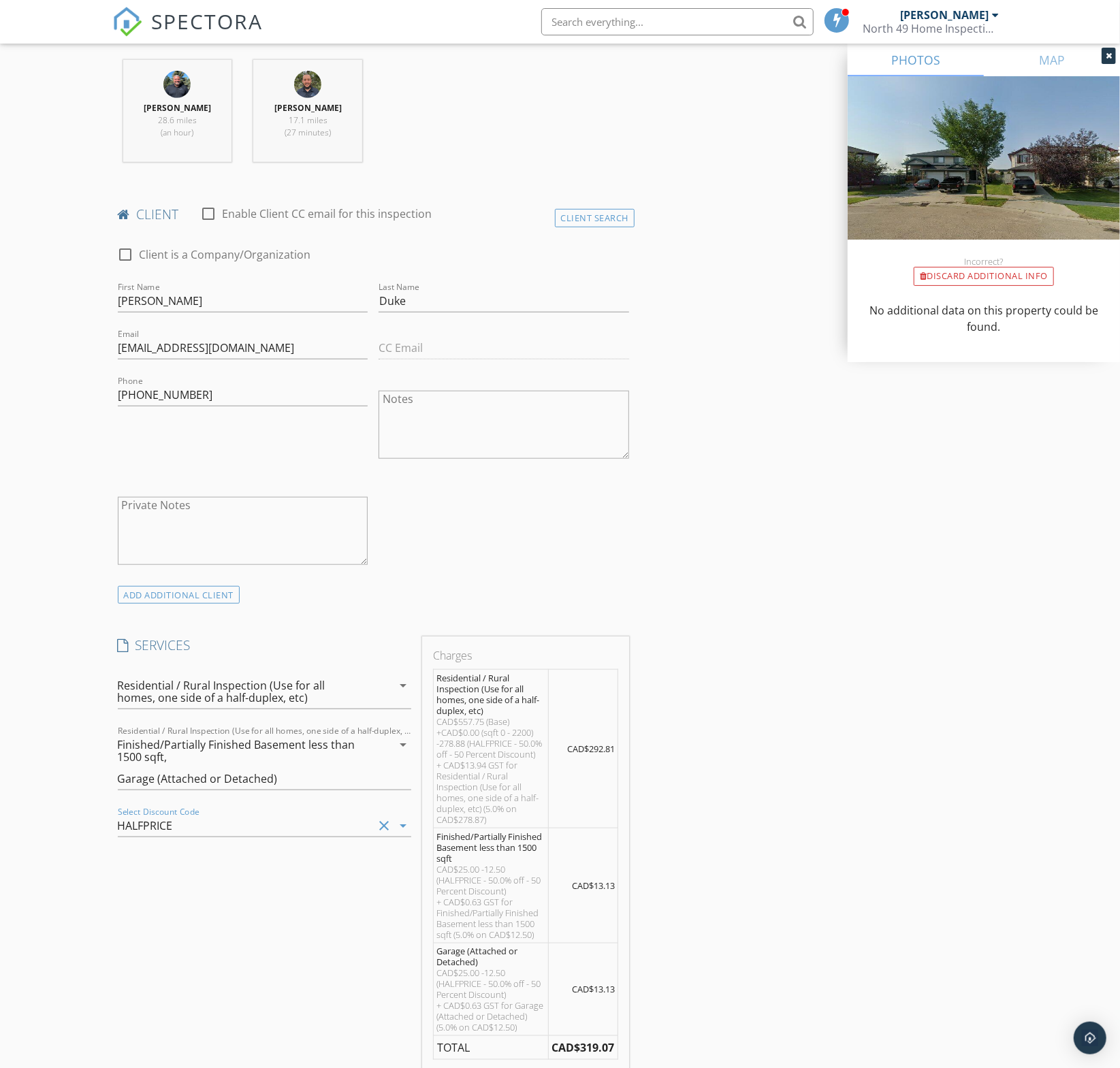
click at [241, 946] on div "SERVICES check_box Residential / Rural Inspection (Use for all homes, one side …" at bounding box center [265, 928] width 305 height 584
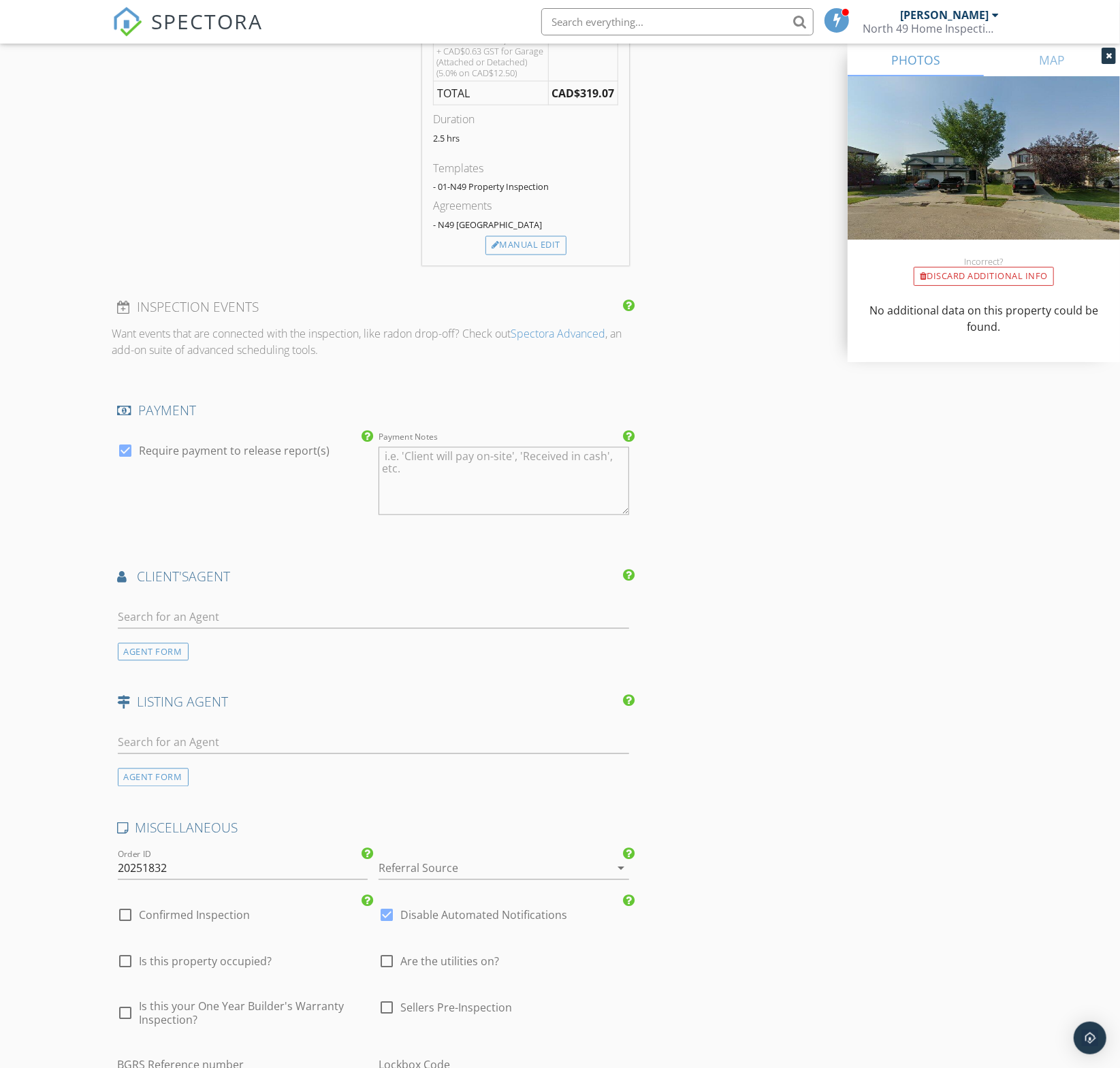
scroll to position [1538, 0]
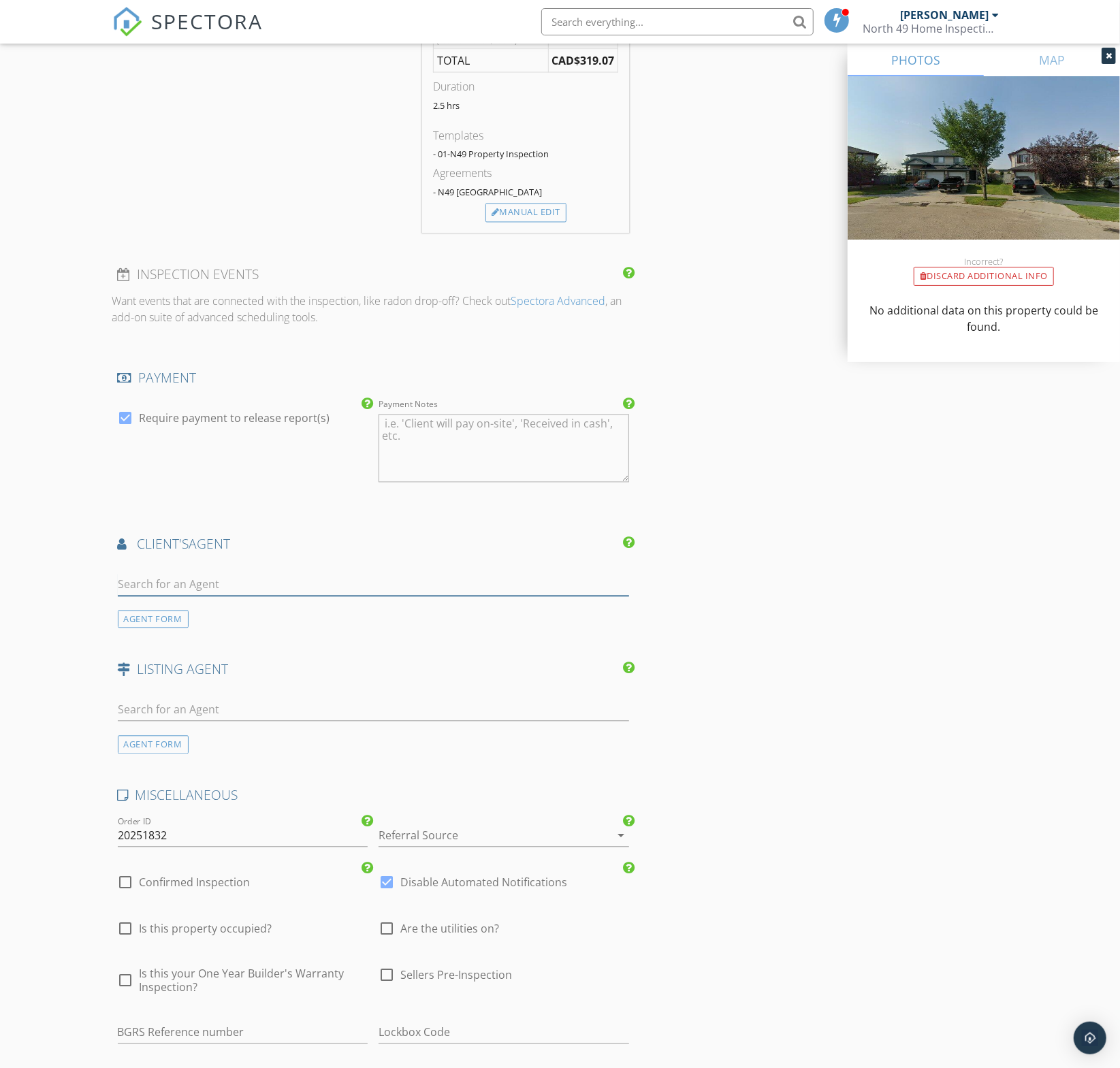
click at [222, 581] on input "text" at bounding box center [373, 585] width 512 height 22
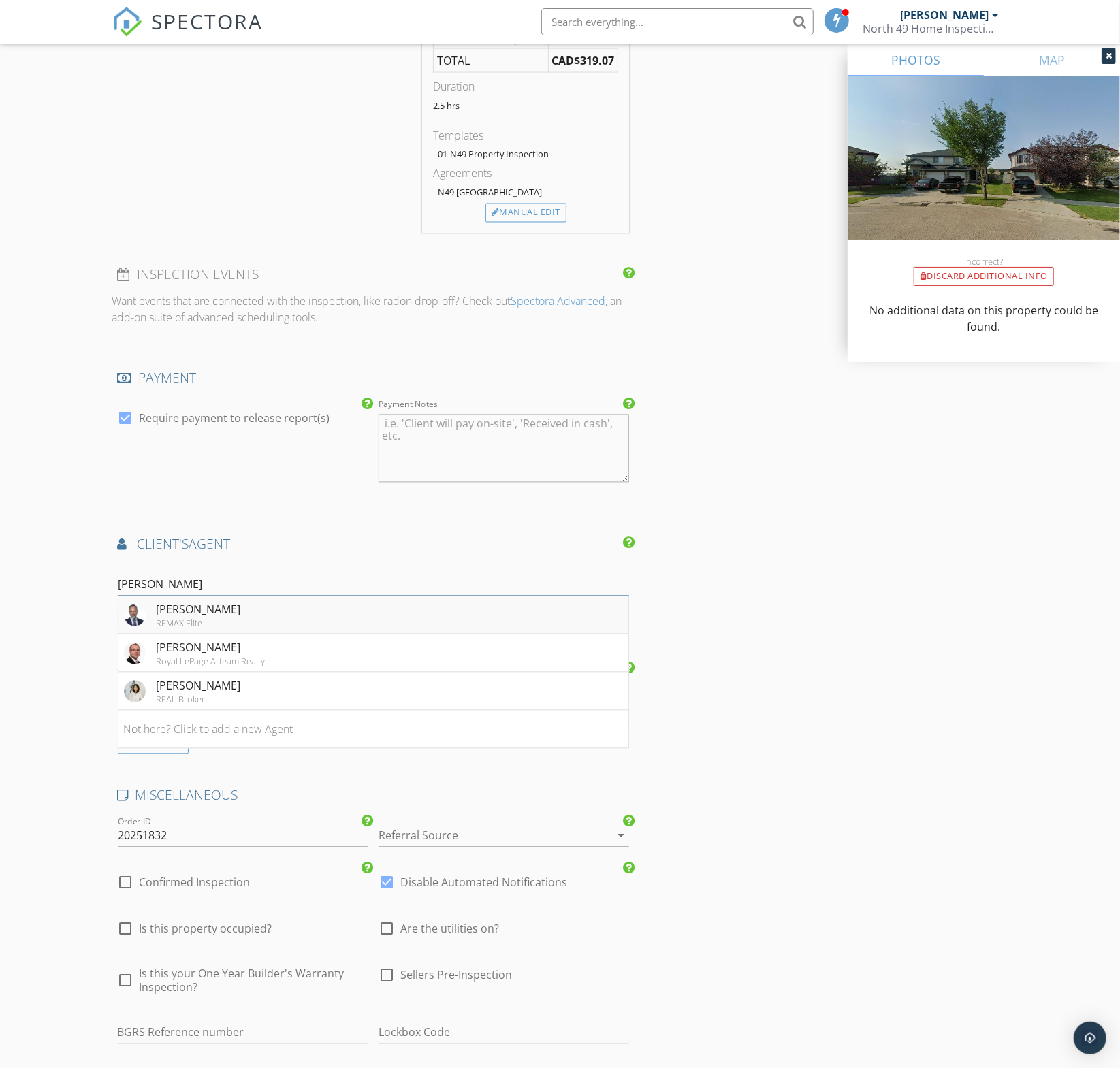
type input "[PERSON_NAME]"
click at [217, 611] on div "Abe Othman" at bounding box center [199, 609] width 85 height 16
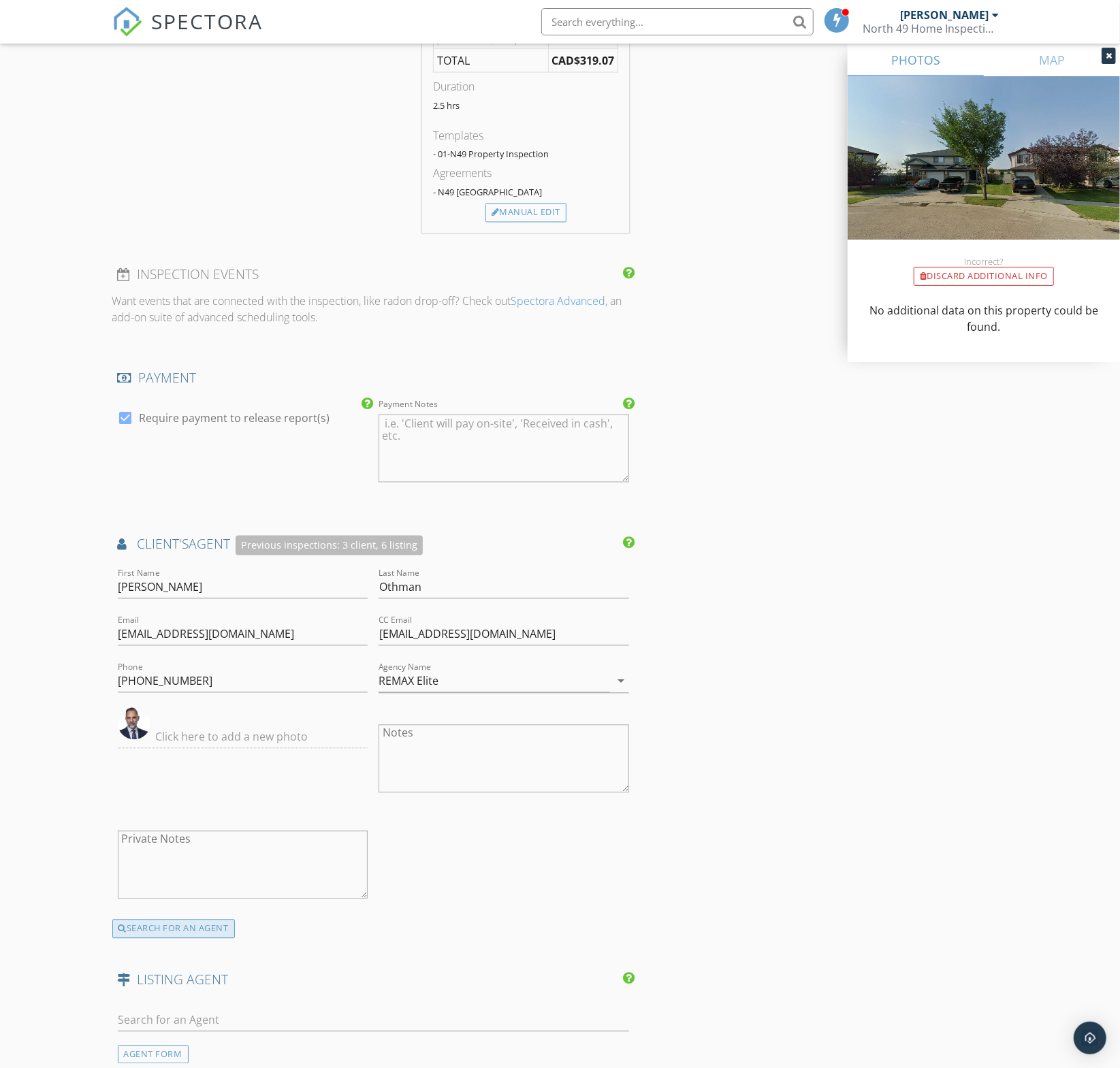
drag, startPoint x: 218, startPoint y: 930, endPoint x: 224, endPoint y: 918, distance: 13.4
click at [218, 930] on div "SEARCH FOR AN AGENT" at bounding box center [173, 929] width 122 height 19
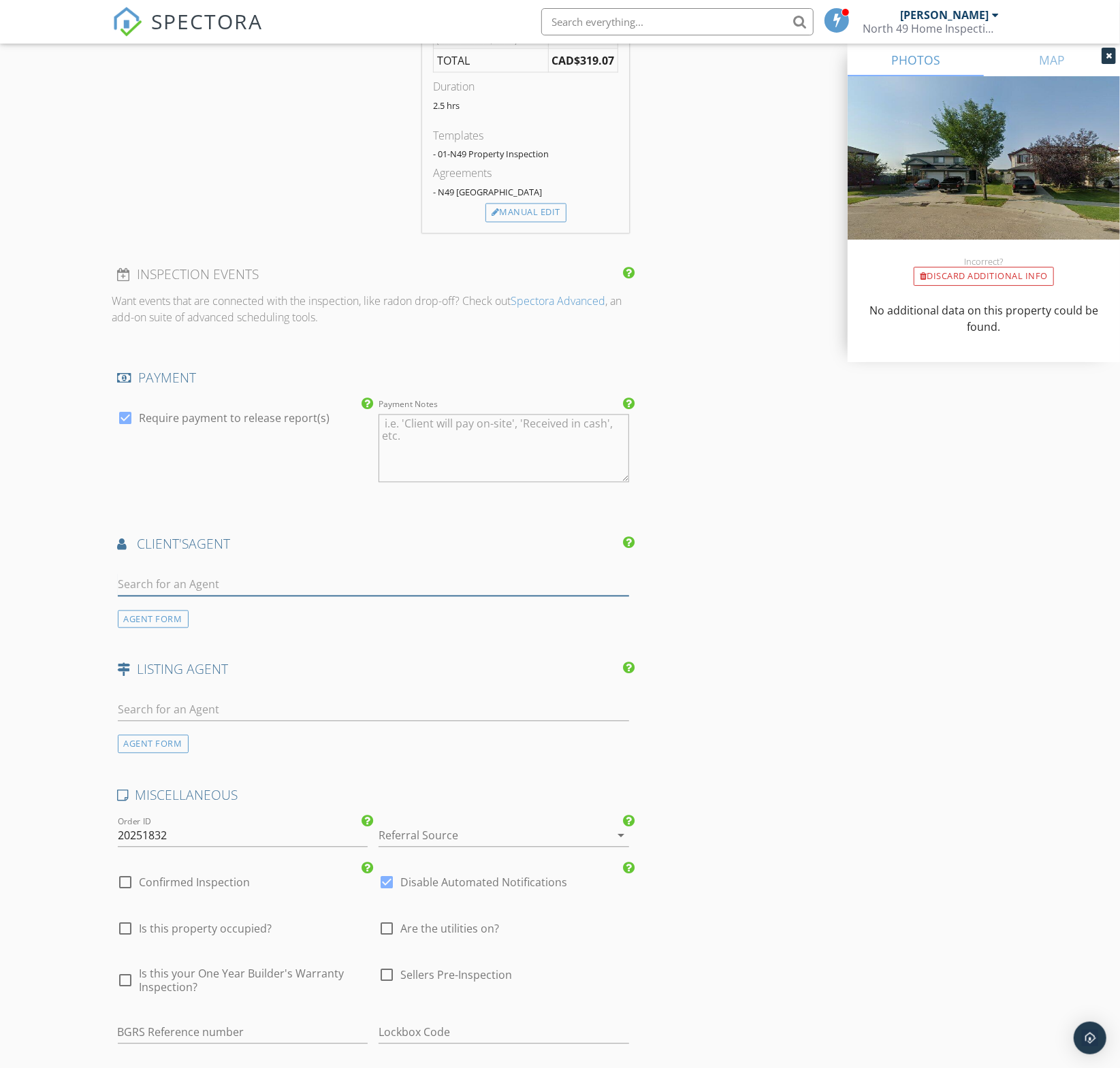
click at [274, 582] on input "text" at bounding box center [373, 585] width 512 height 22
type input "abe sl"
click at [269, 613] on li "Abe Sleiman Royal LePage Arteam Realty" at bounding box center [373, 615] width 510 height 38
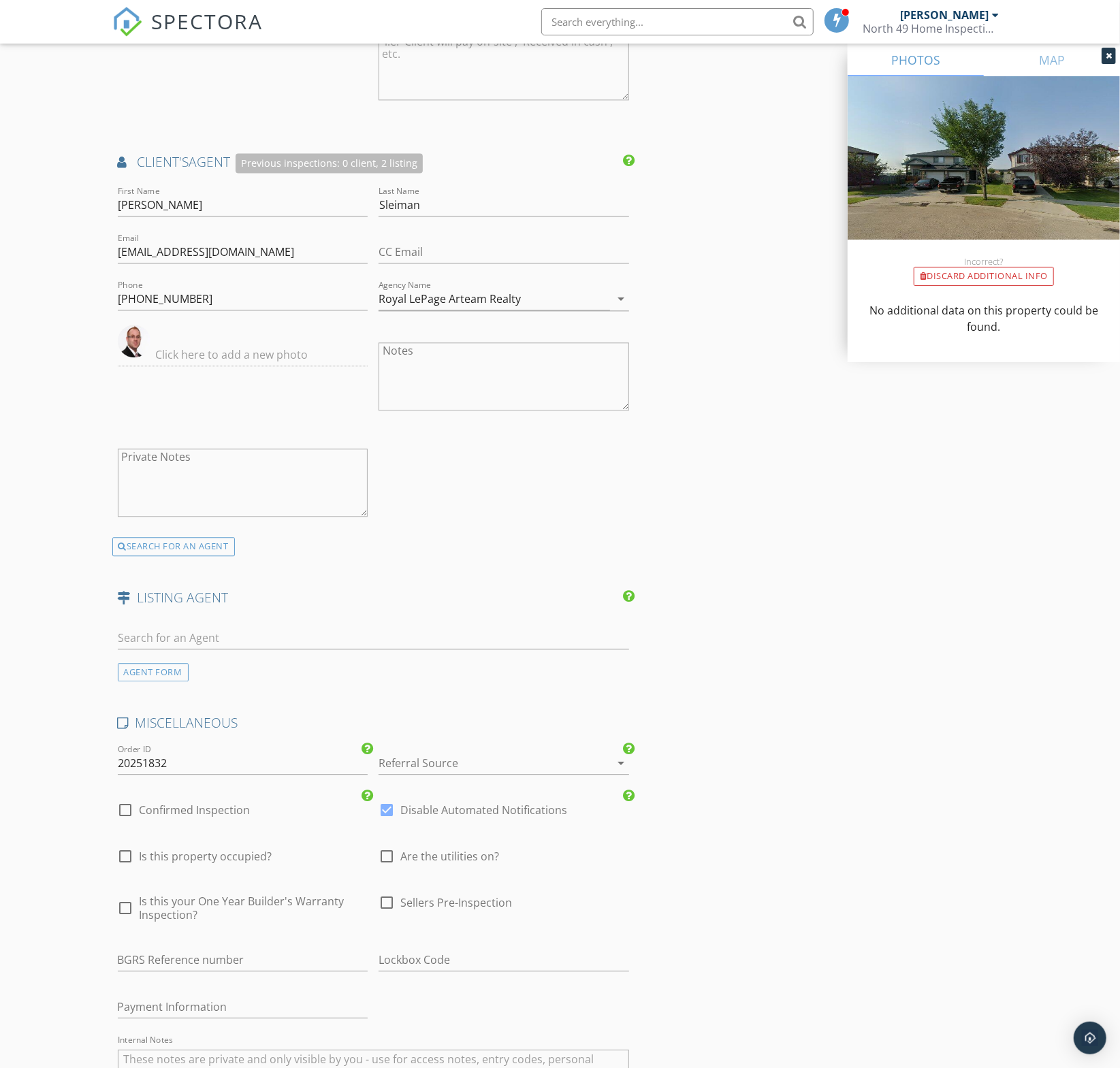
scroll to position [1924, 0]
click at [268, 626] on input "text" at bounding box center [373, 635] width 512 height 22
click at [256, 628] on input "text" at bounding box center [373, 635] width 512 height 22
type input "Lisa W"
click at [236, 658] on div "[PERSON_NAME]" at bounding box center [229, 659] width 145 height 16
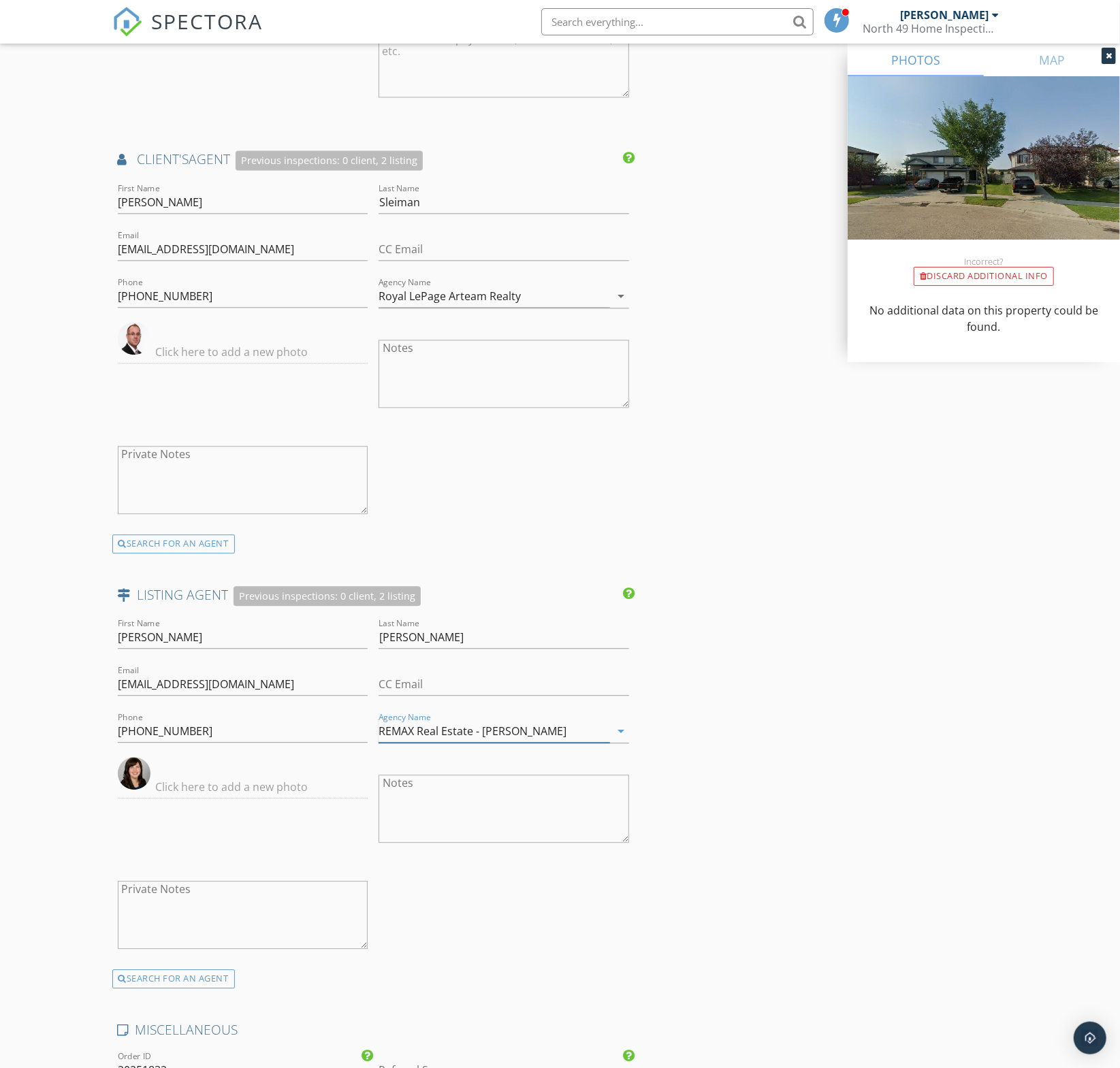
click at [553, 728] on input "REMAX Real Estate - Gibbons" at bounding box center [494, 731] width 231 height 22
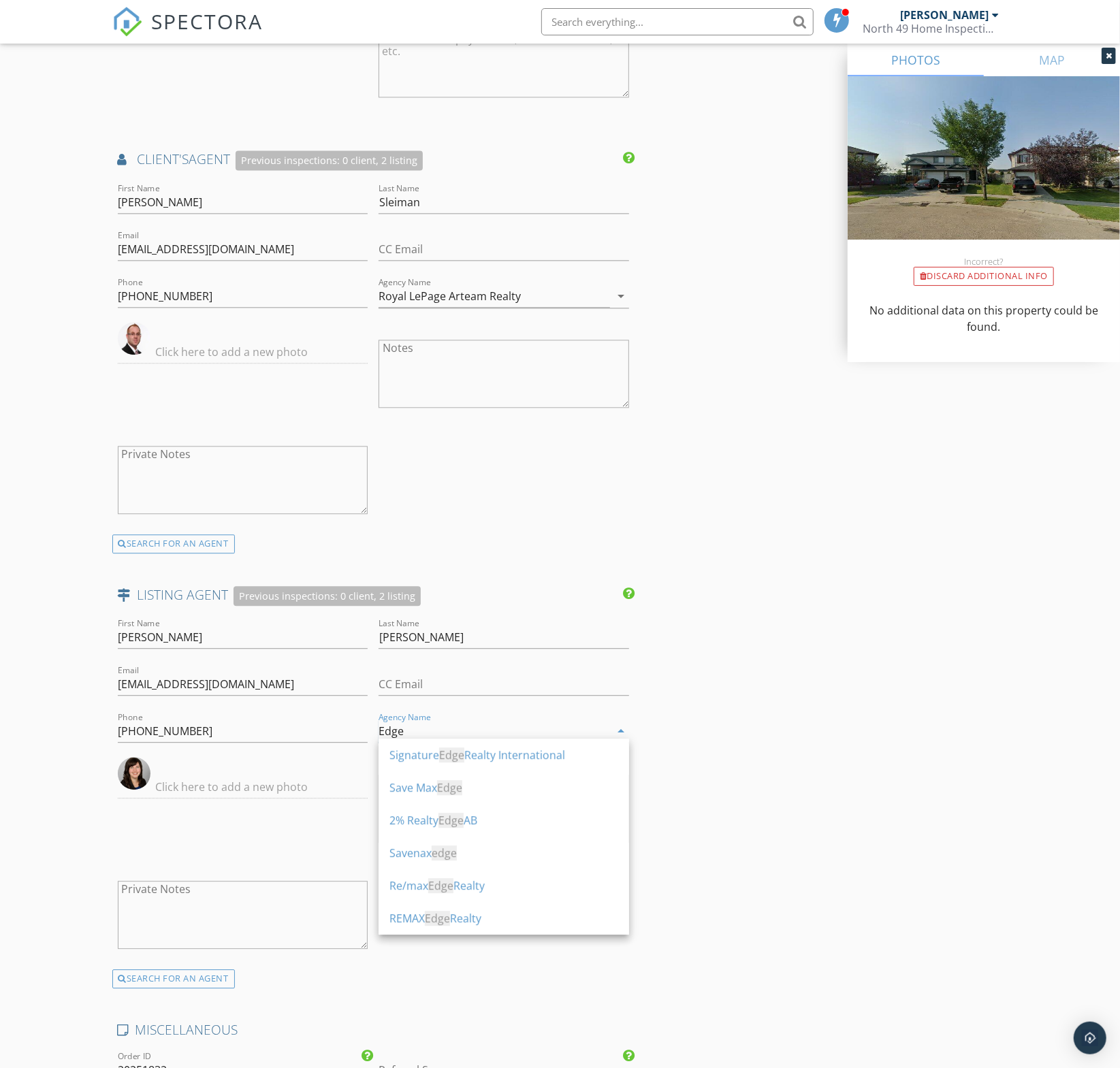
click at [478, 887] on div "Re/max Edge Realty" at bounding box center [503, 885] width 229 height 16
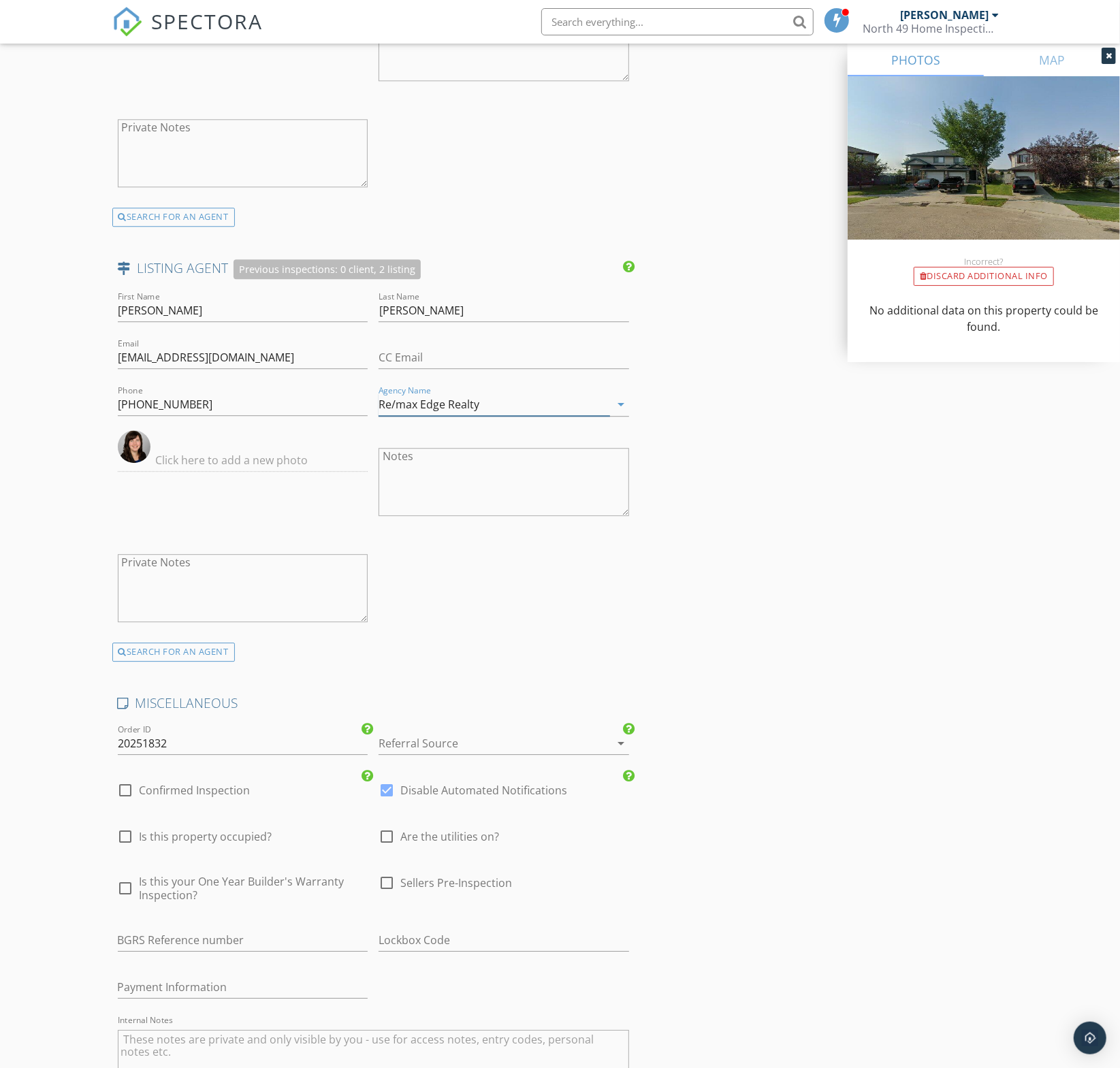
scroll to position [2297, 0]
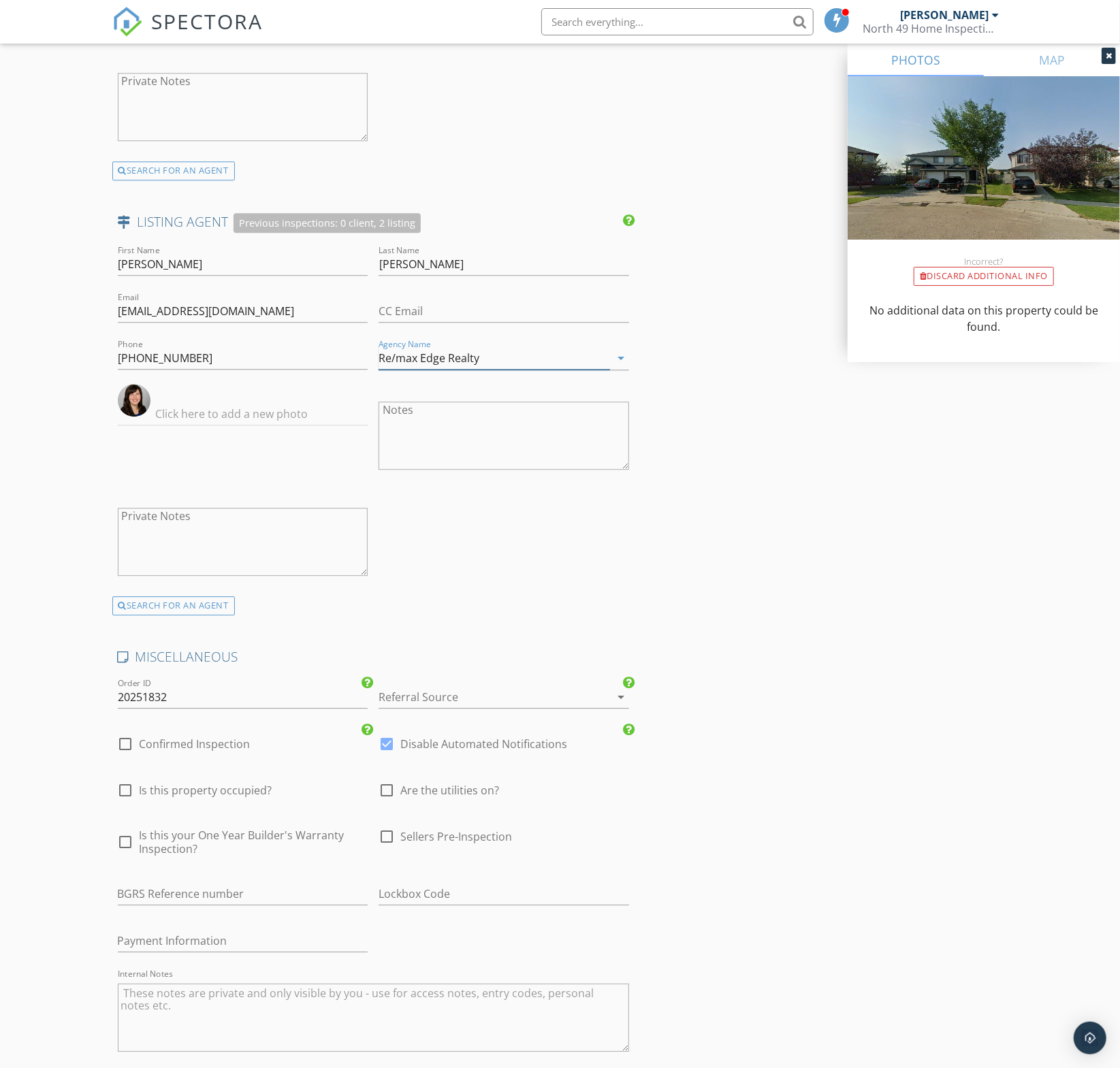
type input "Re/max Edge Realty"
click at [482, 693] on div at bounding box center [484, 697] width 213 height 22
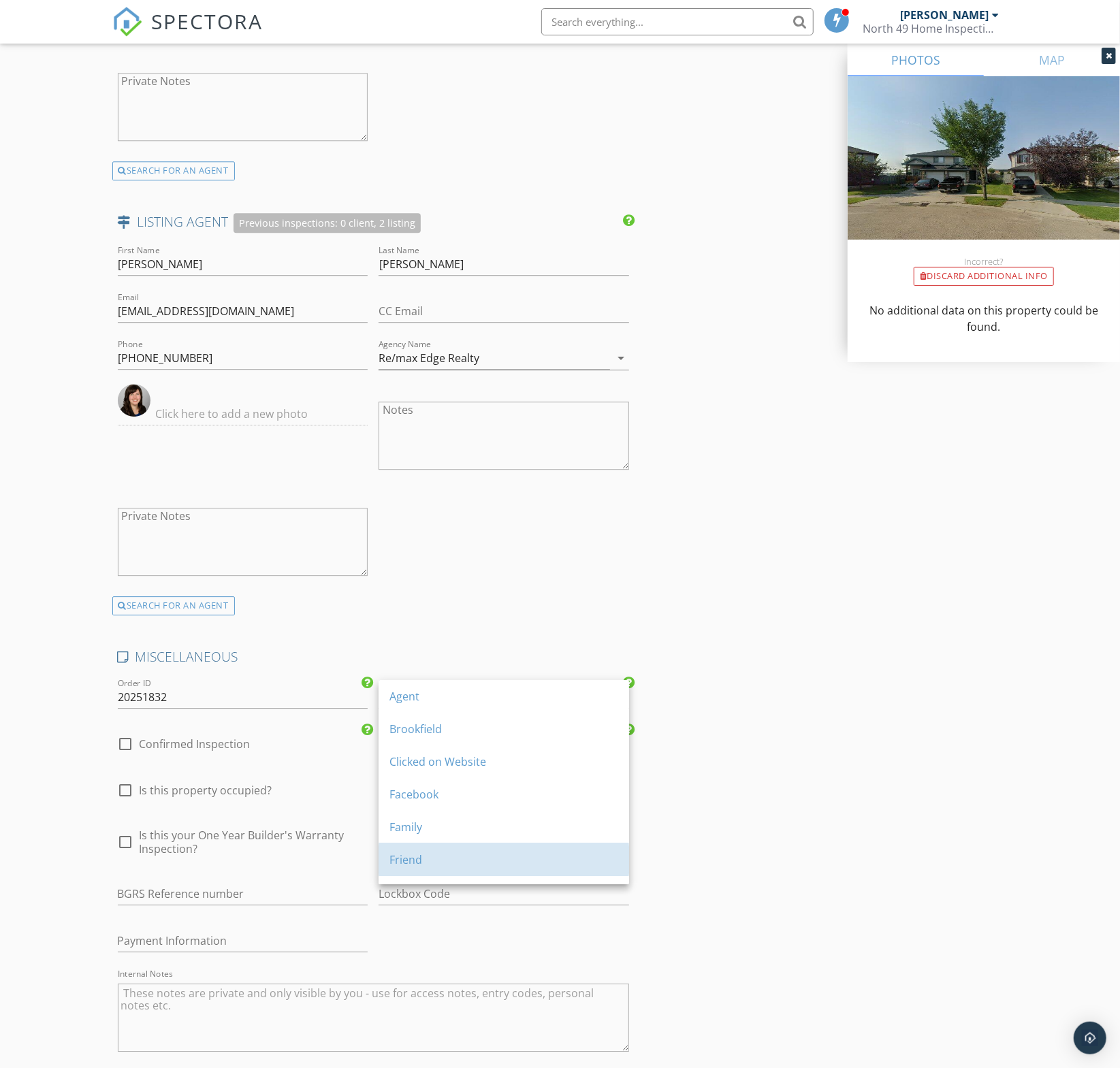
click at [513, 846] on div "Friend" at bounding box center [503, 860] width 229 height 33
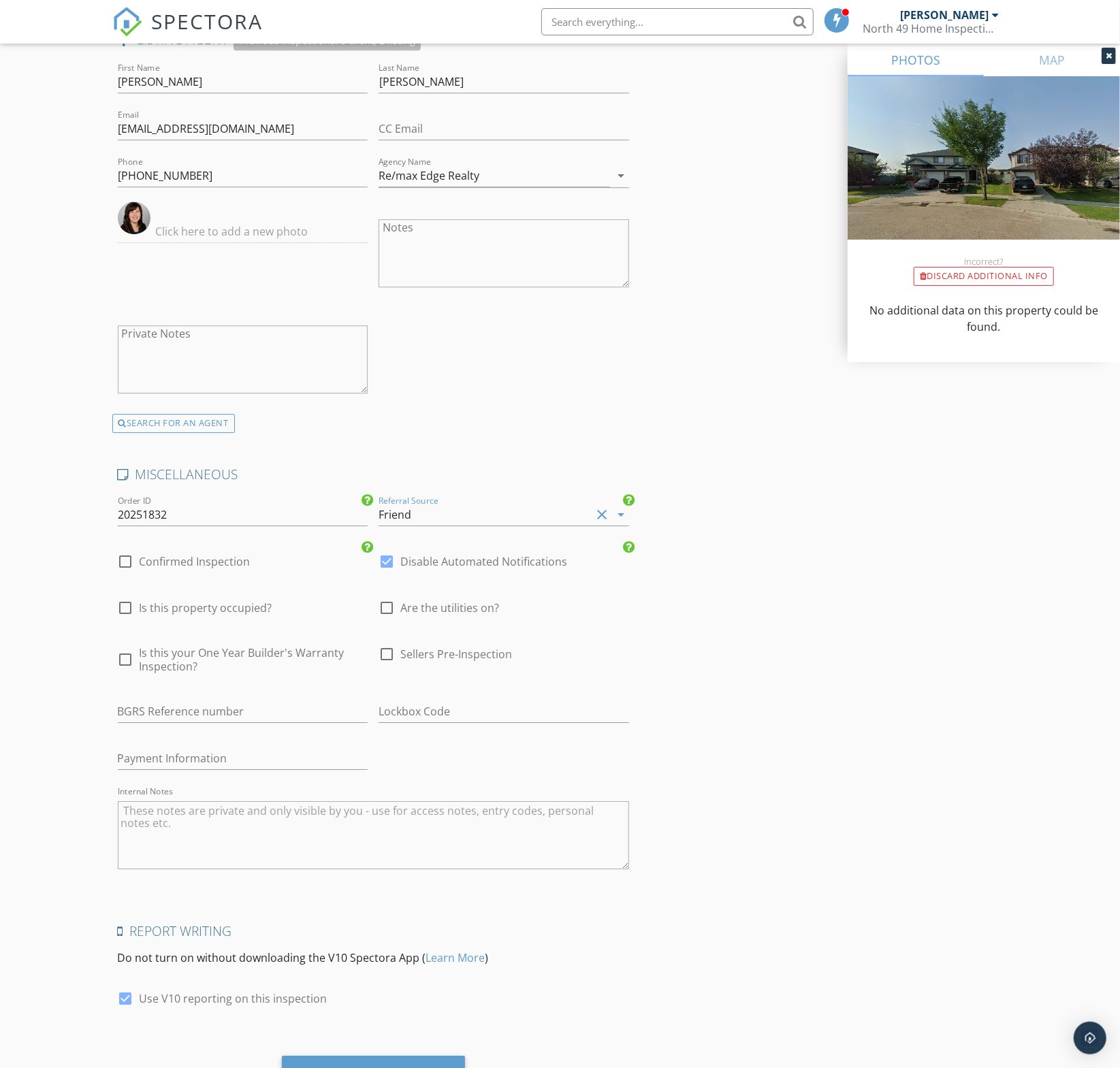
scroll to position [2494, 0]
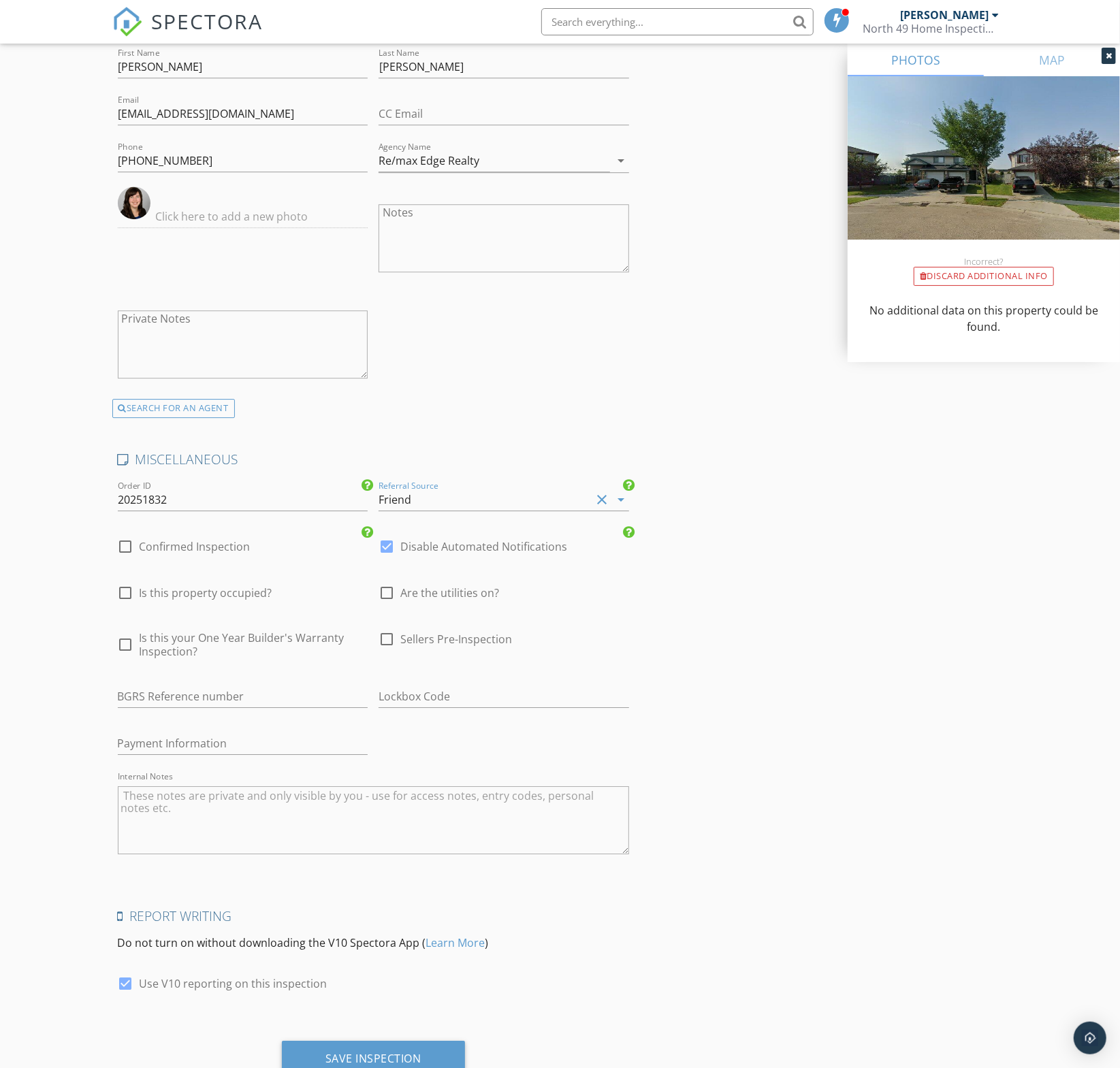
click at [478, 494] on div "Friend" at bounding box center [484, 499] width 213 height 22
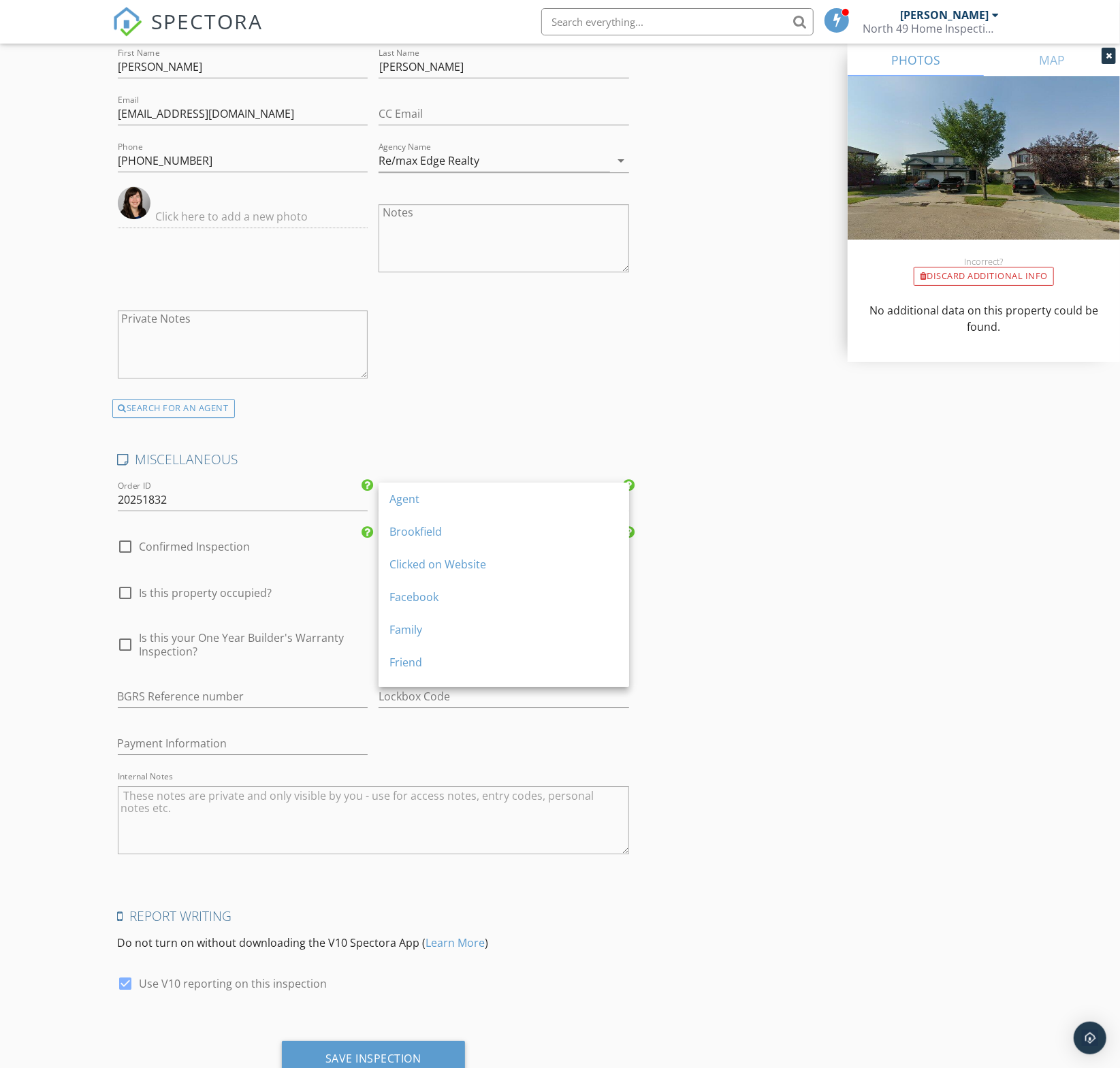
drag, startPoint x: 475, startPoint y: 629, endPoint x: 452, endPoint y: 628, distance: 23.0
click at [475, 629] on div "Family" at bounding box center [503, 629] width 229 height 16
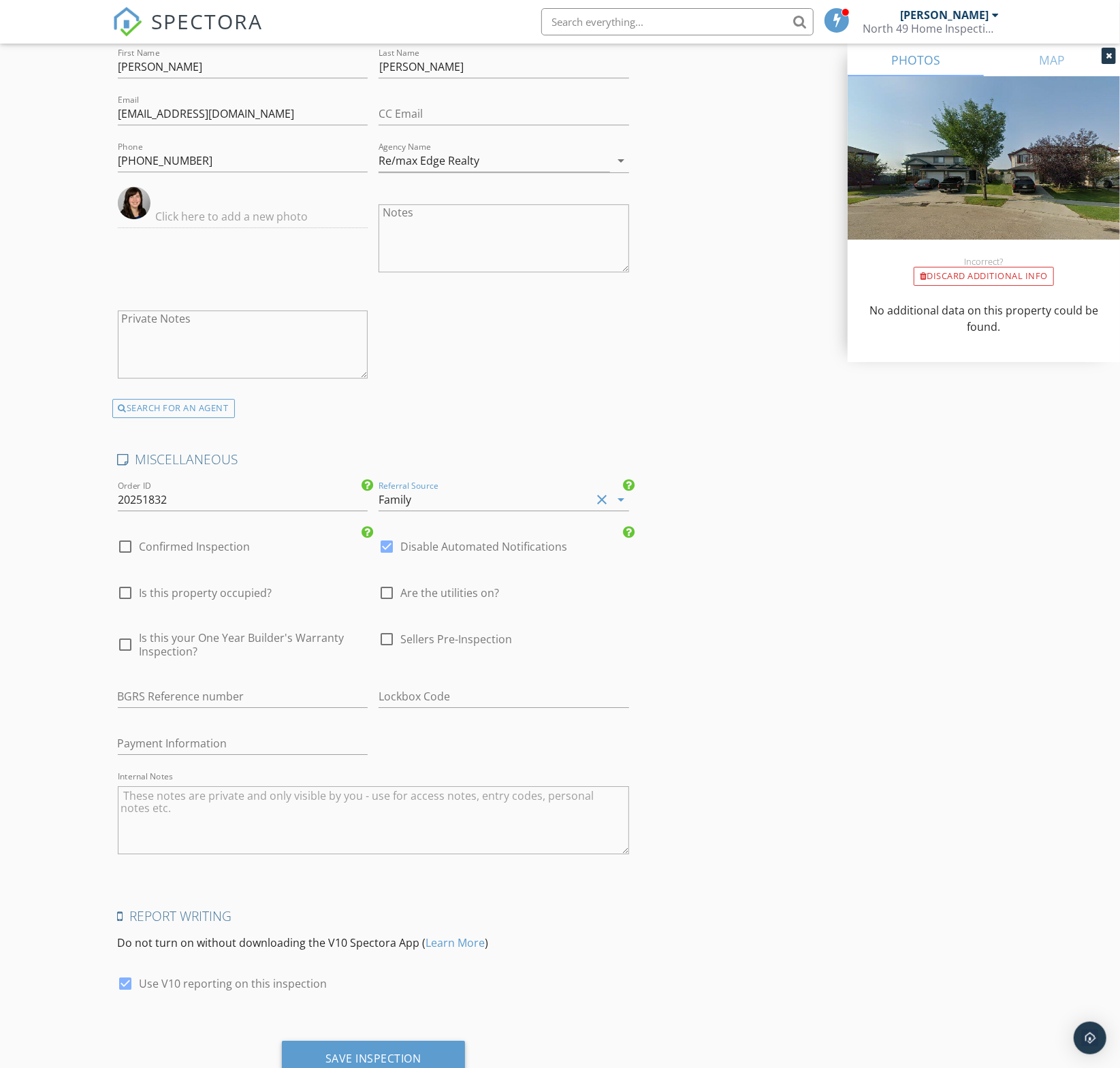
click at [403, 586] on span "Are the utilities on?" at bounding box center [450, 592] width 99 height 13
checkbox input "true"
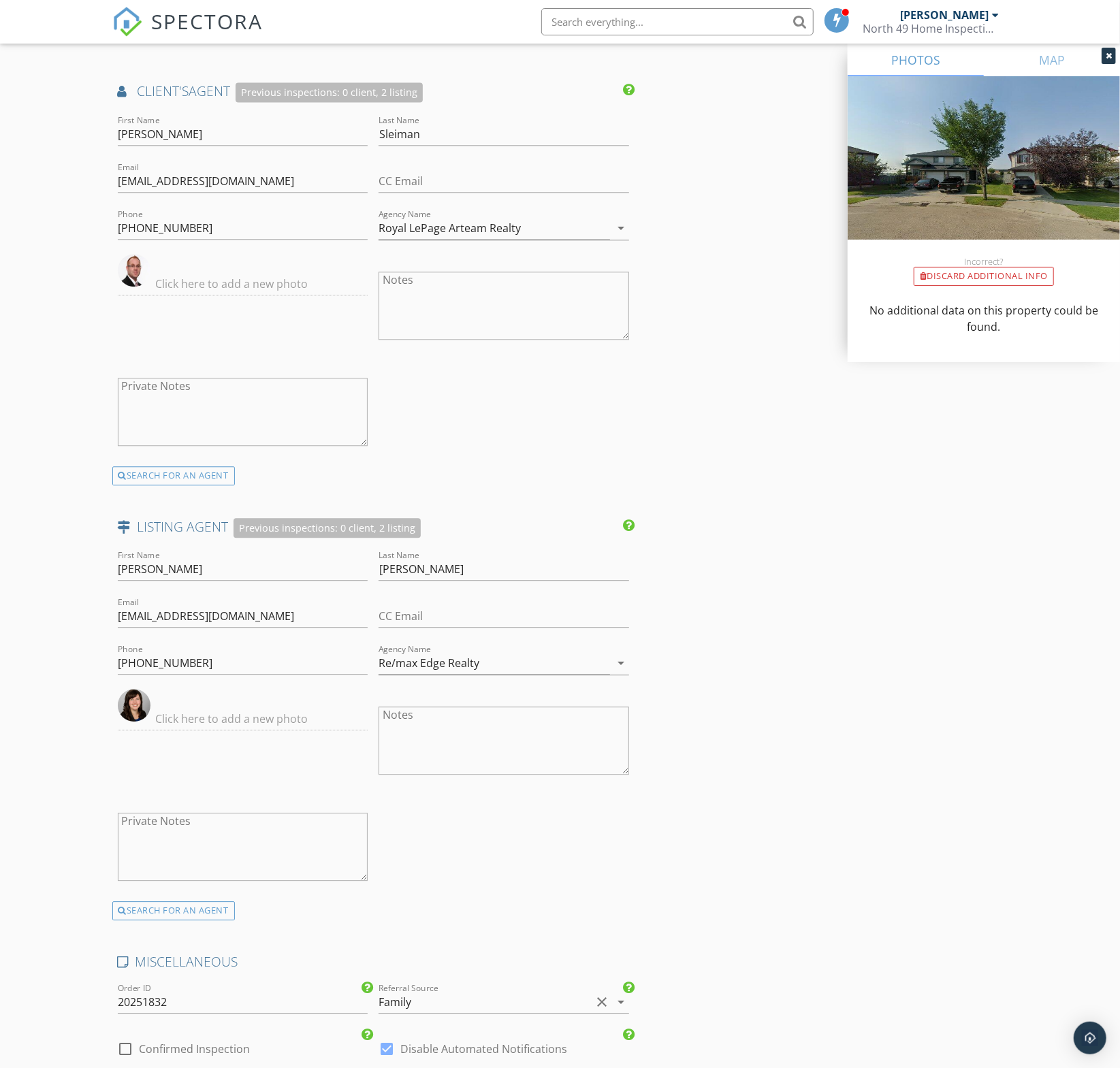
scroll to position [2539, 0]
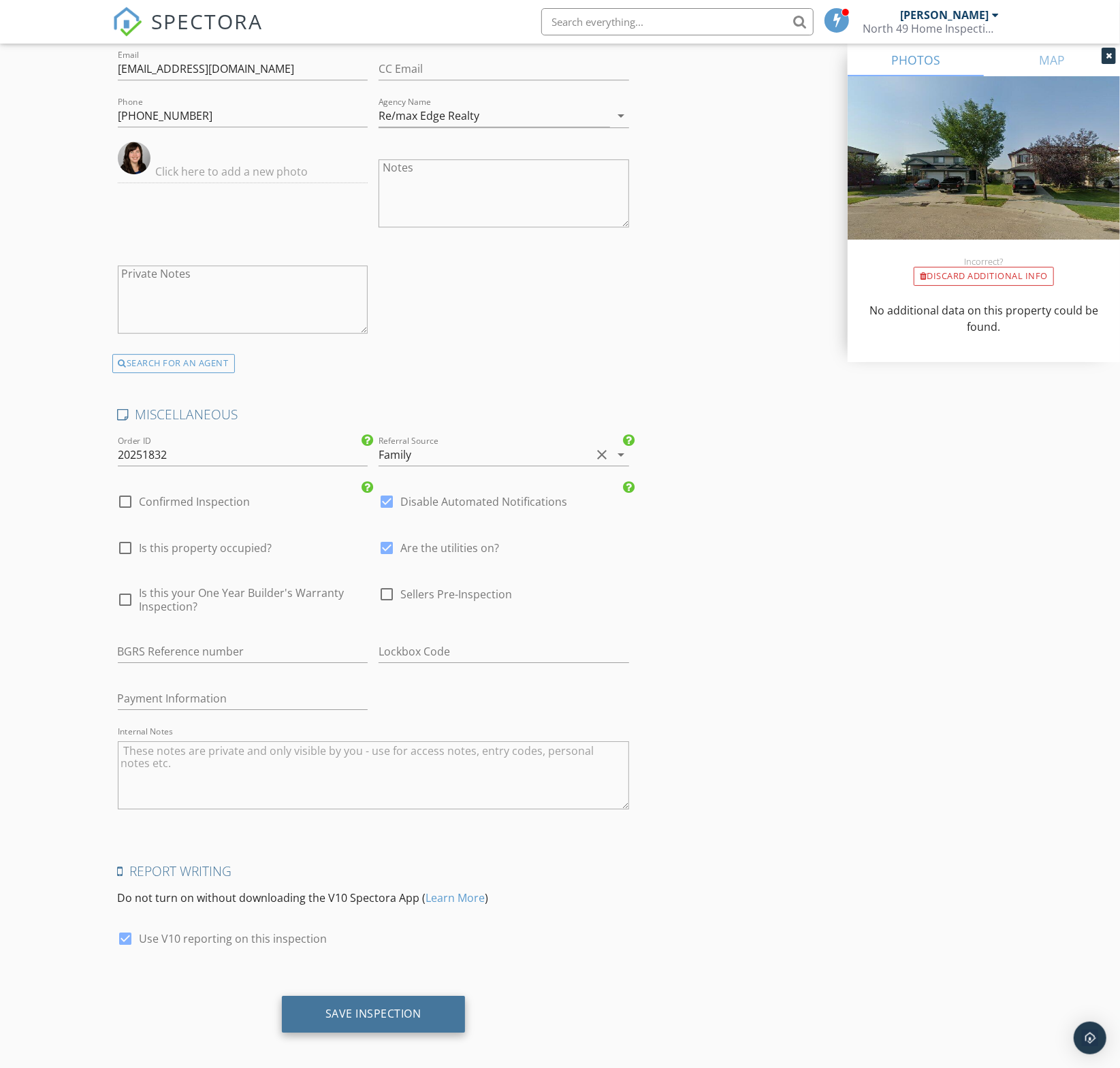
click at [401, 997] on div "Save Inspection" at bounding box center [373, 1014] width 183 height 37
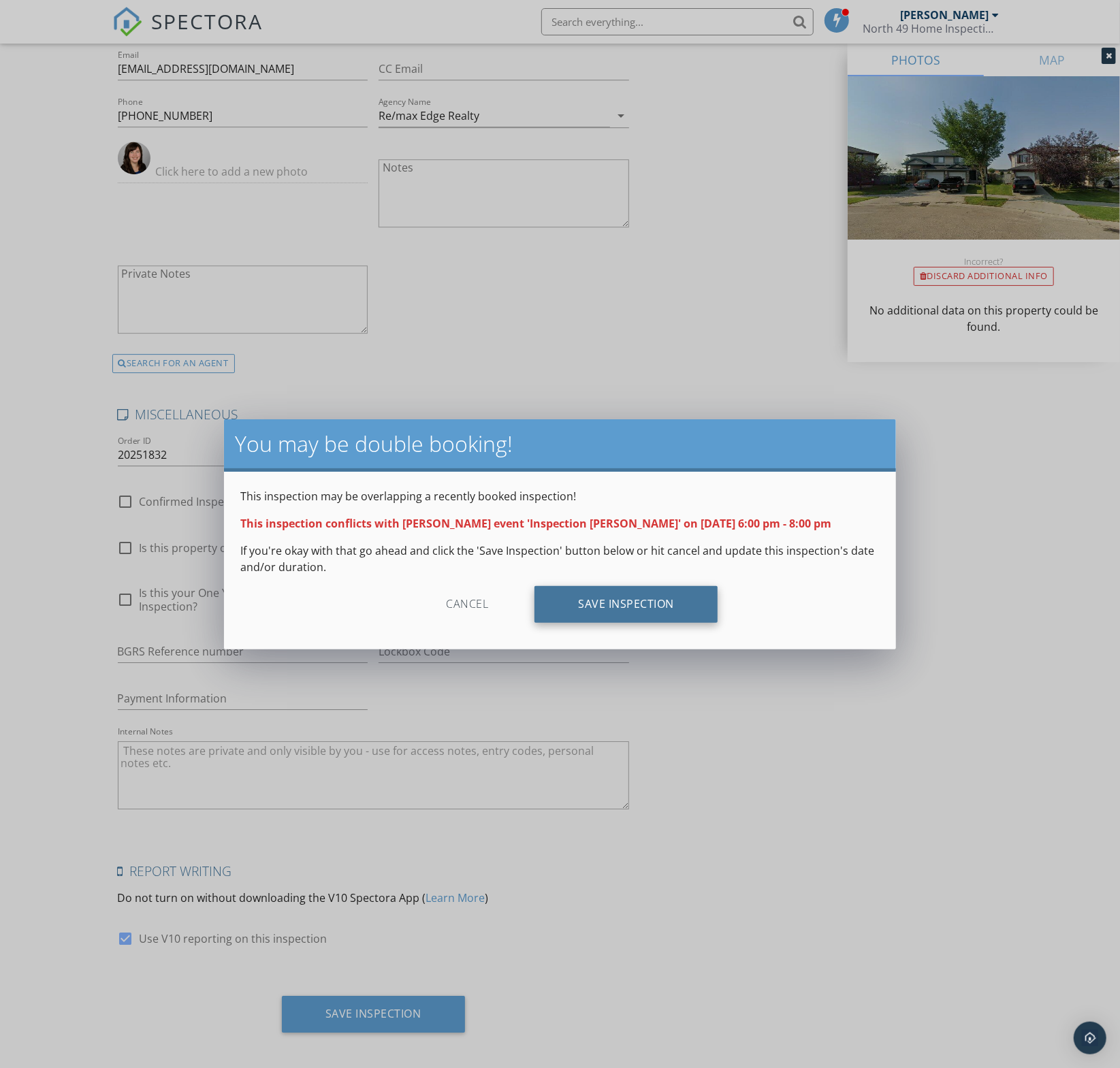
click at [683, 614] on div "Save Inspection" at bounding box center [626, 604] width 183 height 37
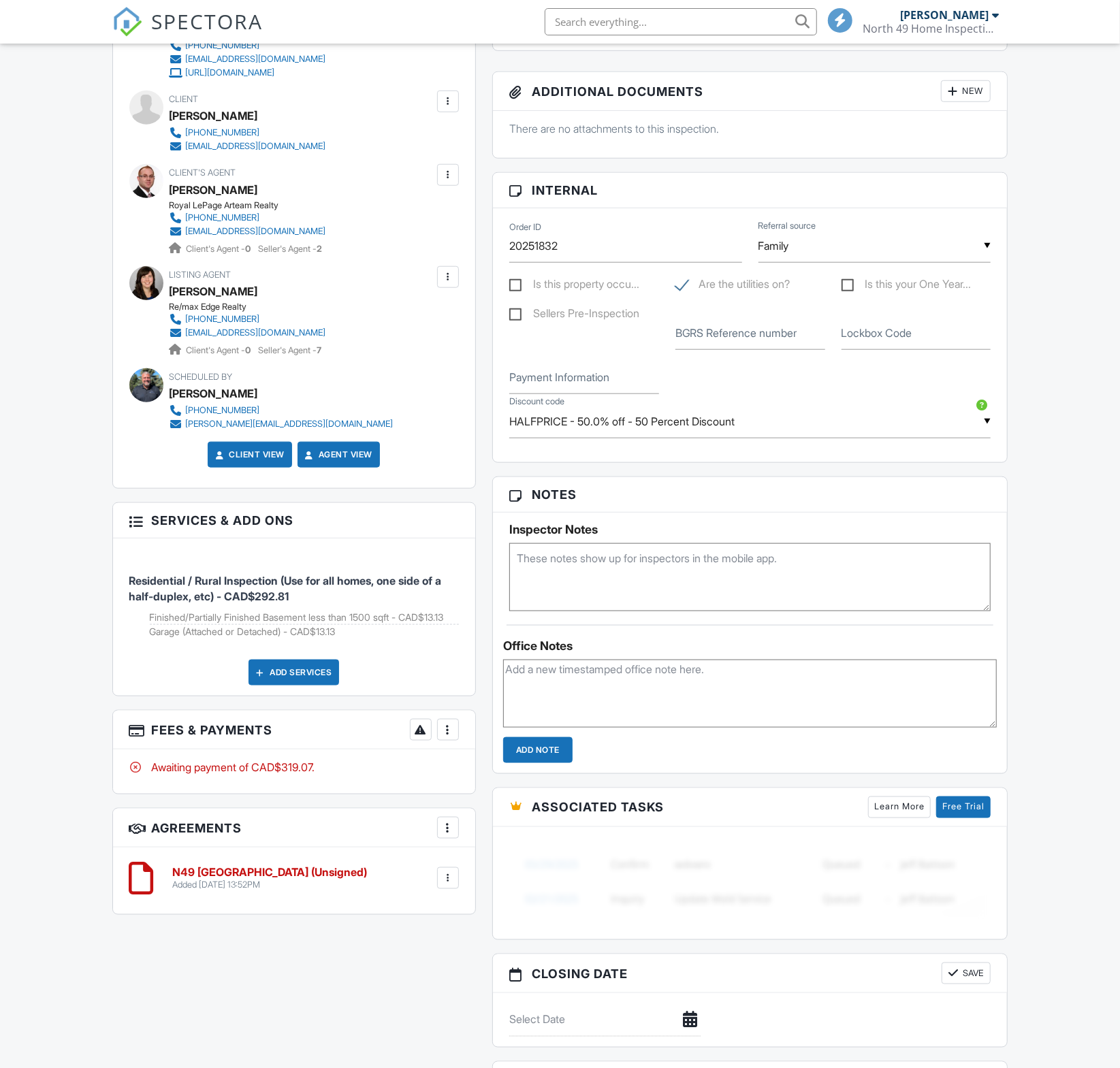
scroll to position [667, 0]
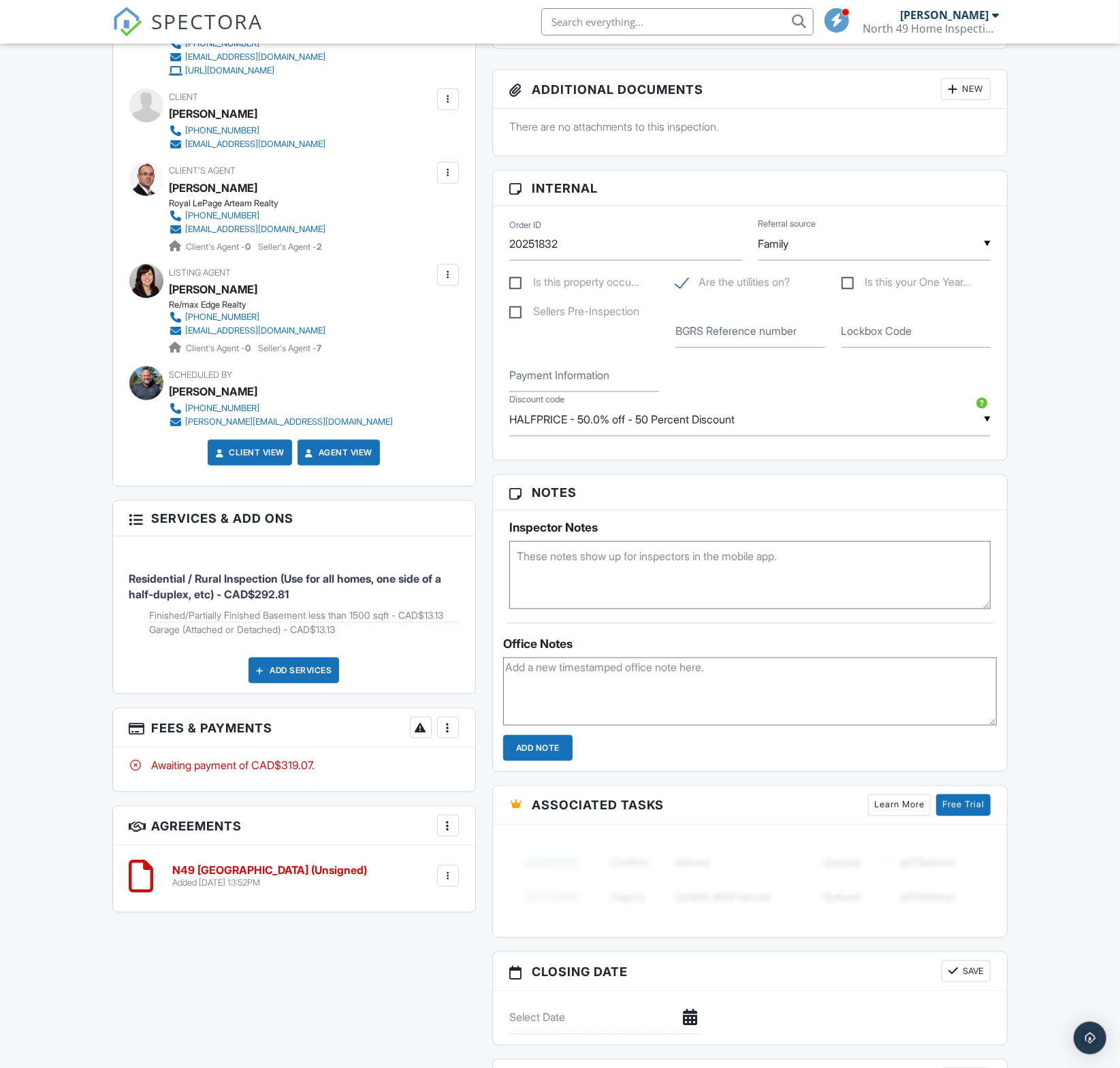
click at [557, 598] on textarea at bounding box center [749, 575] width 482 height 68
click at [869, 576] on textarea "Half Price. [PERSON_NAME] is working for free. Regular pay for the other inspec…" at bounding box center [749, 575] width 482 height 68
drag, startPoint x: 833, startPoint y: 565, endPoint x: 509, endPoint y: 562, distance: 324.0
click at [509, 562] on textarea "Half Price. [PERSON_NAME] is working for free. Regular pay for the other inspec…" at bounding box center [749, 575] width 482 height 68
type textarea "Half Price. [PERSON_NAME] is working for free. Regular pay for the other inspec…"
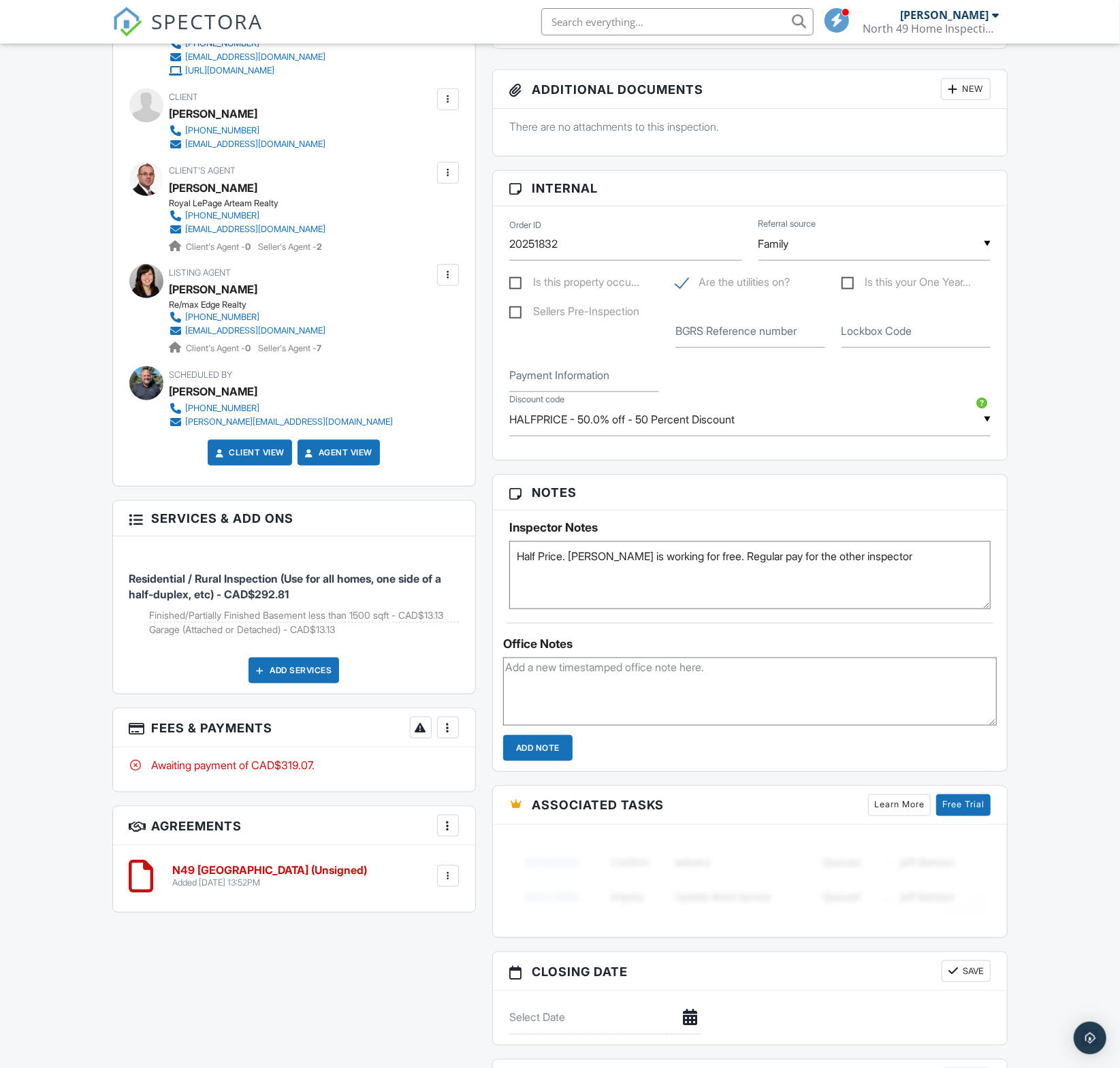
drag, startPoint x: 580, startPoint y: 731, endPoint x: 586, endPoint y: 722, distance: 10.8
click at [586, 724] on textarea at bounding box center [750, 691] width 494 height 68
paste textarea "Half Price. [PERSON_NAME] is working for free. Regular pay for the other inspec…"
type textarea "Half Price. [PERSON_NAME] is working for free. Regular pay for the other inspec…"
click at [551, 761] on input "Add Note" at bounding box center [538, 748] width 69 height 26
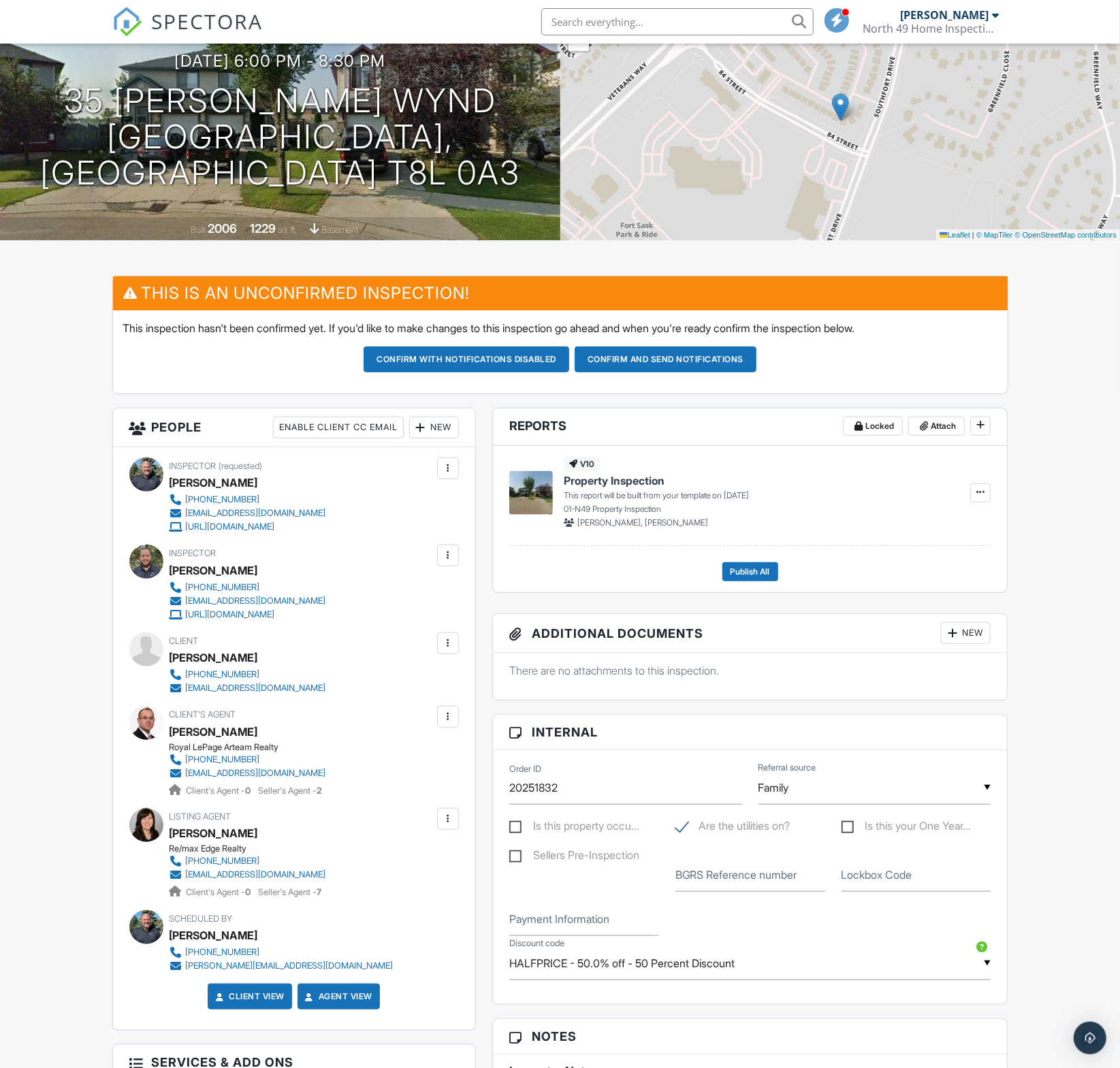
scroll to position [118, 0]
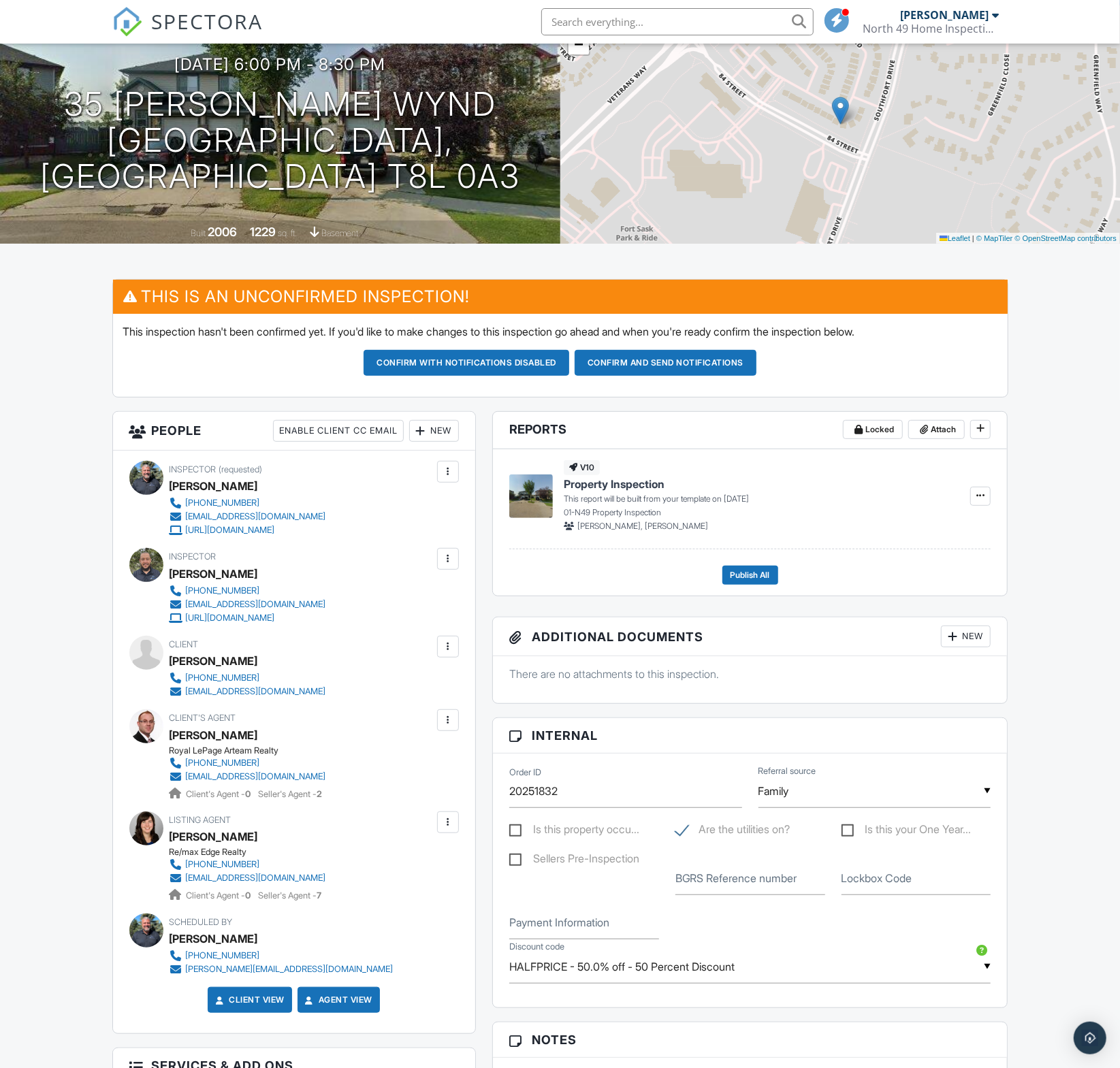
click at [447, 565] on div at bounding box center [447, 558] width 13 height 13
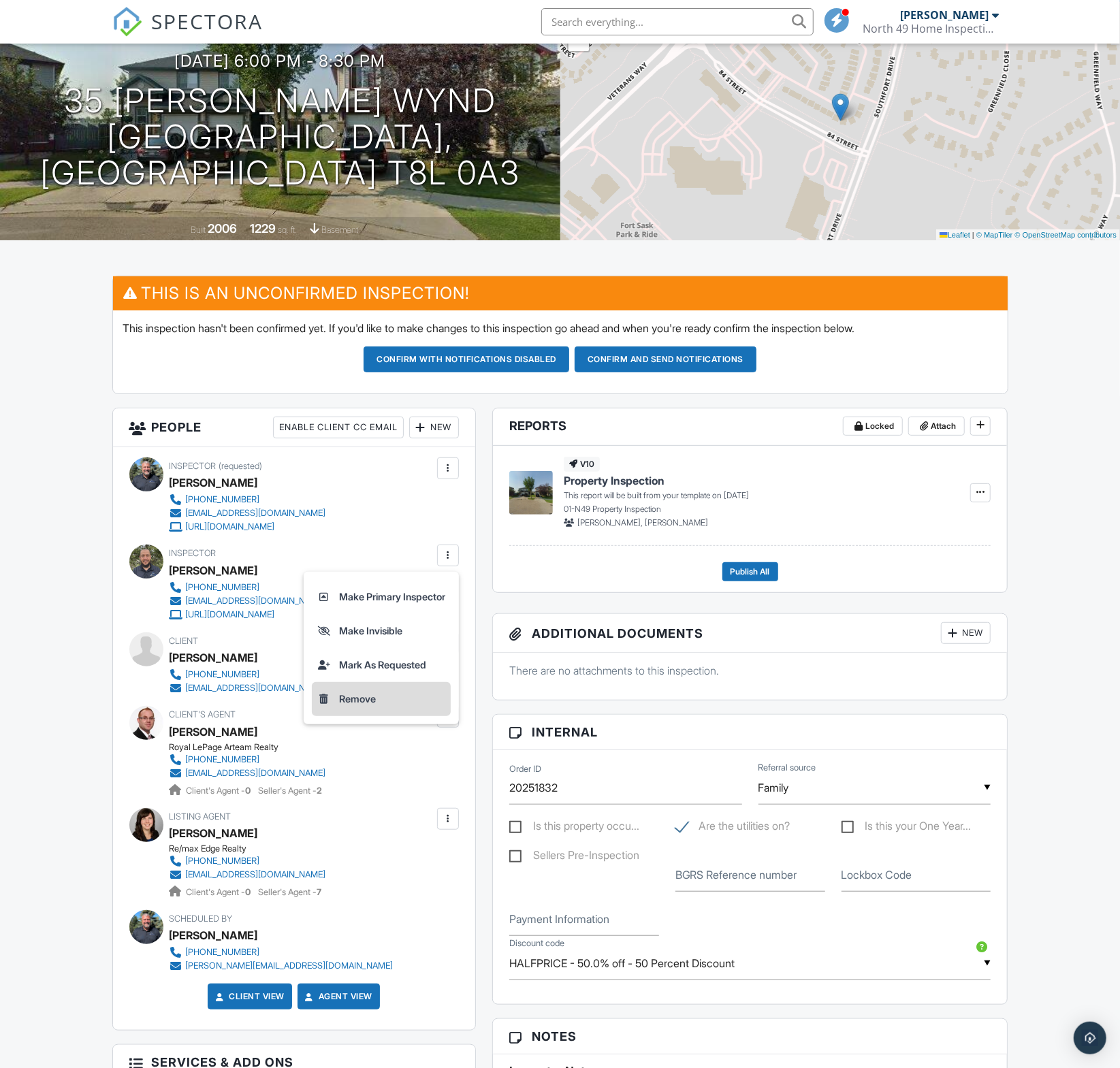
scroll to position [128, 0]
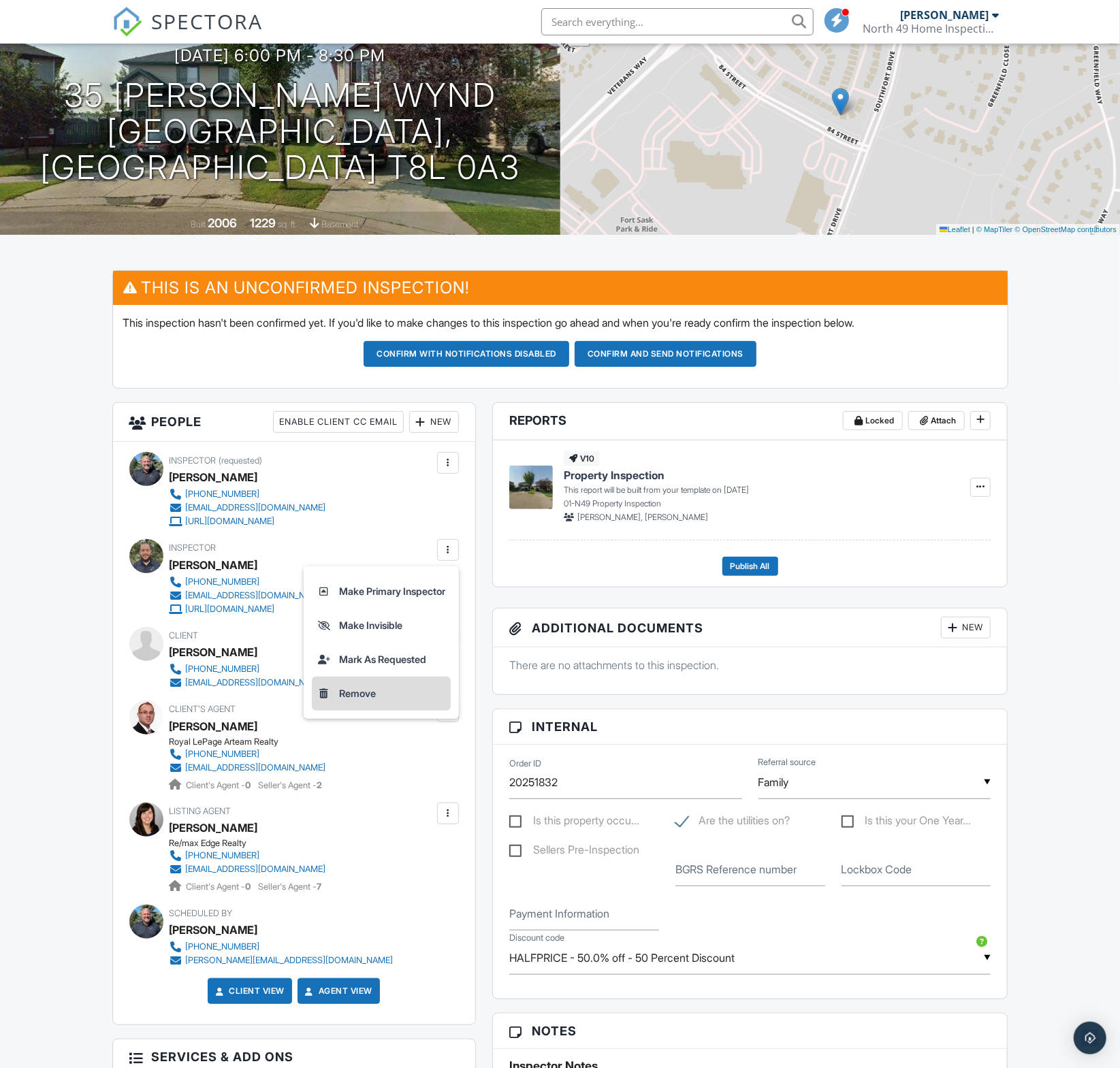
click at [345, 711] on li "Remove" at bounding box center [381, 693] width 139 height 34
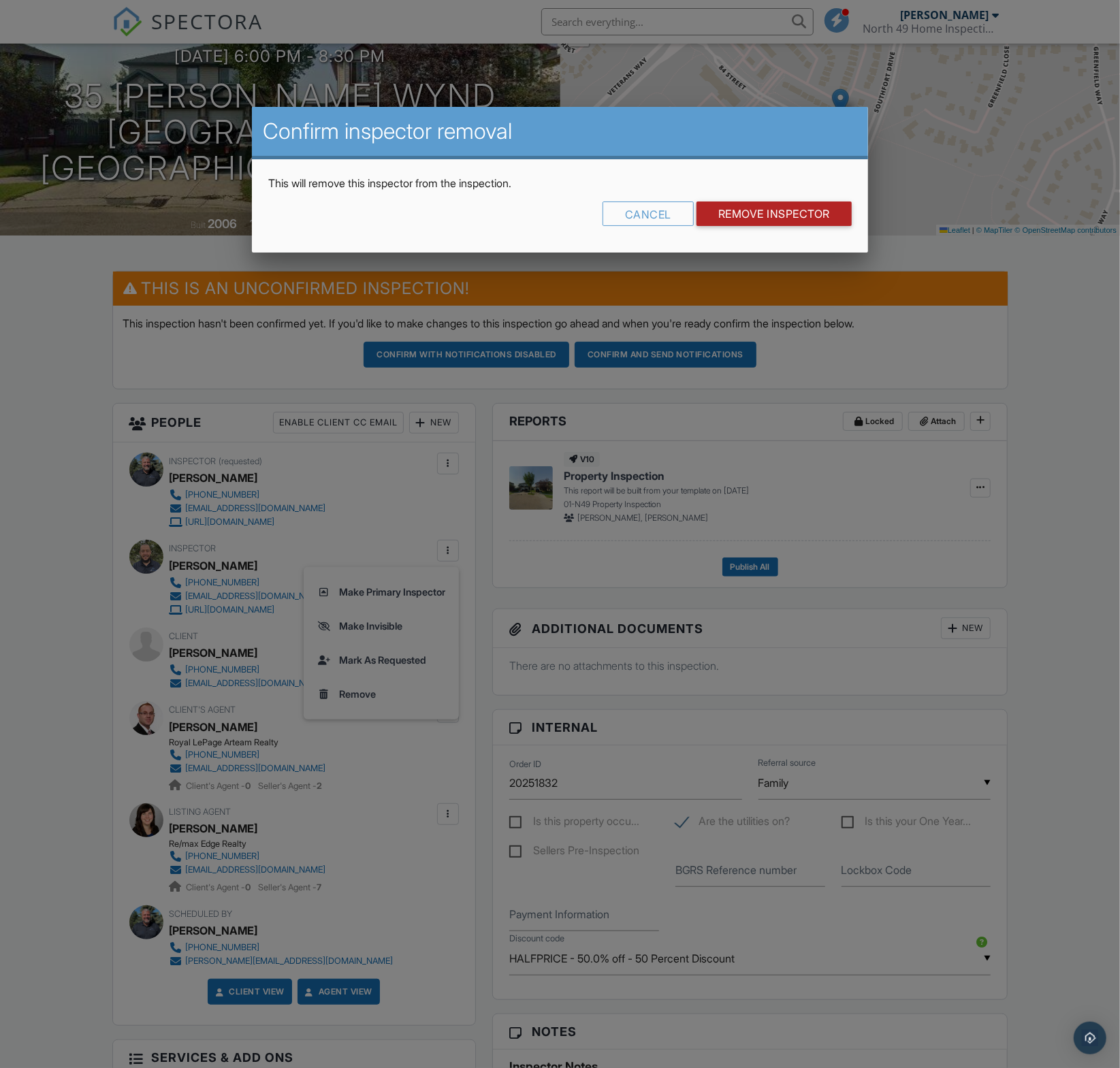
click at [800, 217] on input "Remove Inspector" at bounding box center [774, 213] width 155 height 24
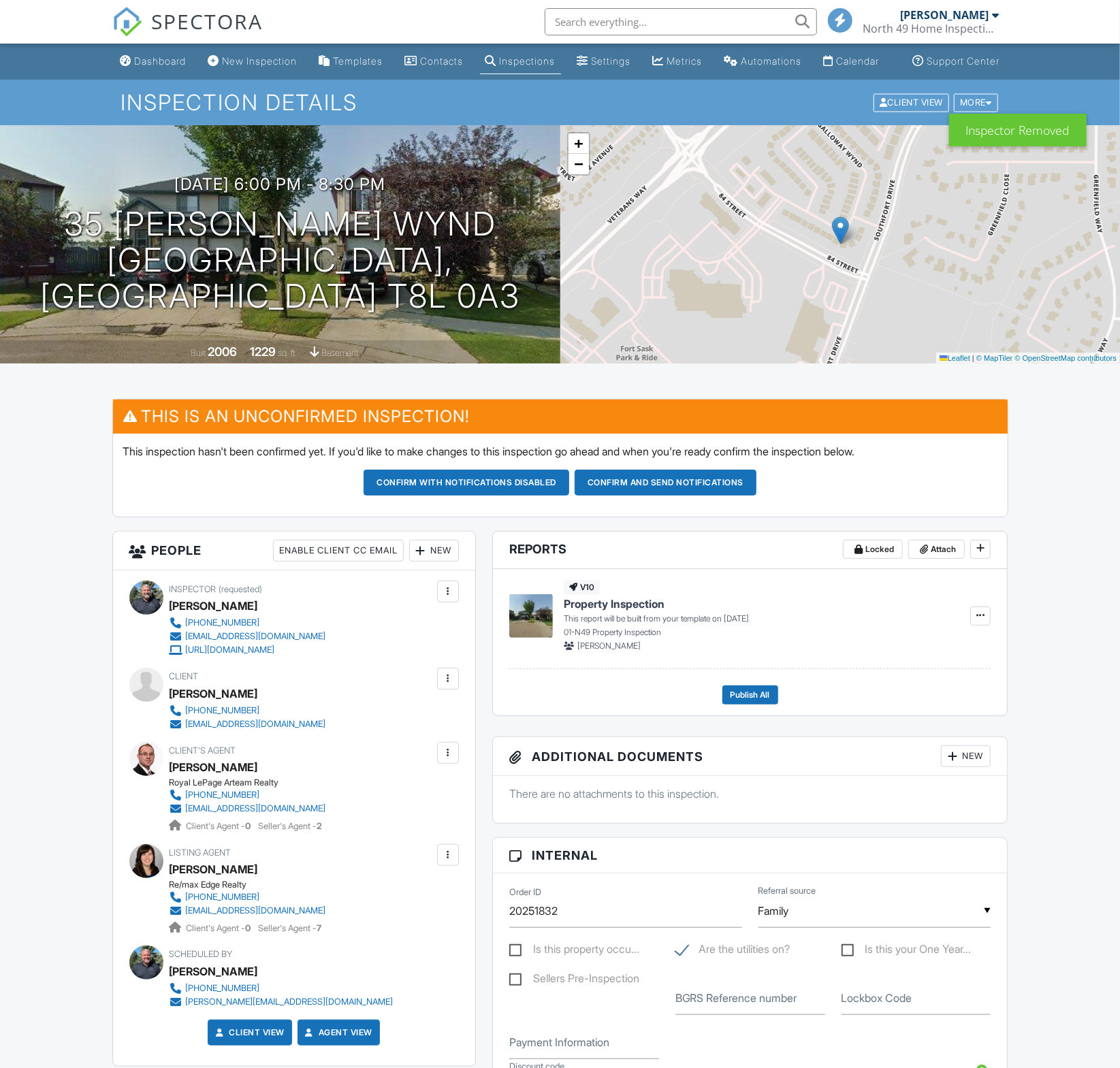
click at [443, 561] on div "New" at bounding box center [433, 550] width 50 height 22
click at [462, 601] on li "Inspector" at bounding box center [484, 592] width 134 height 34
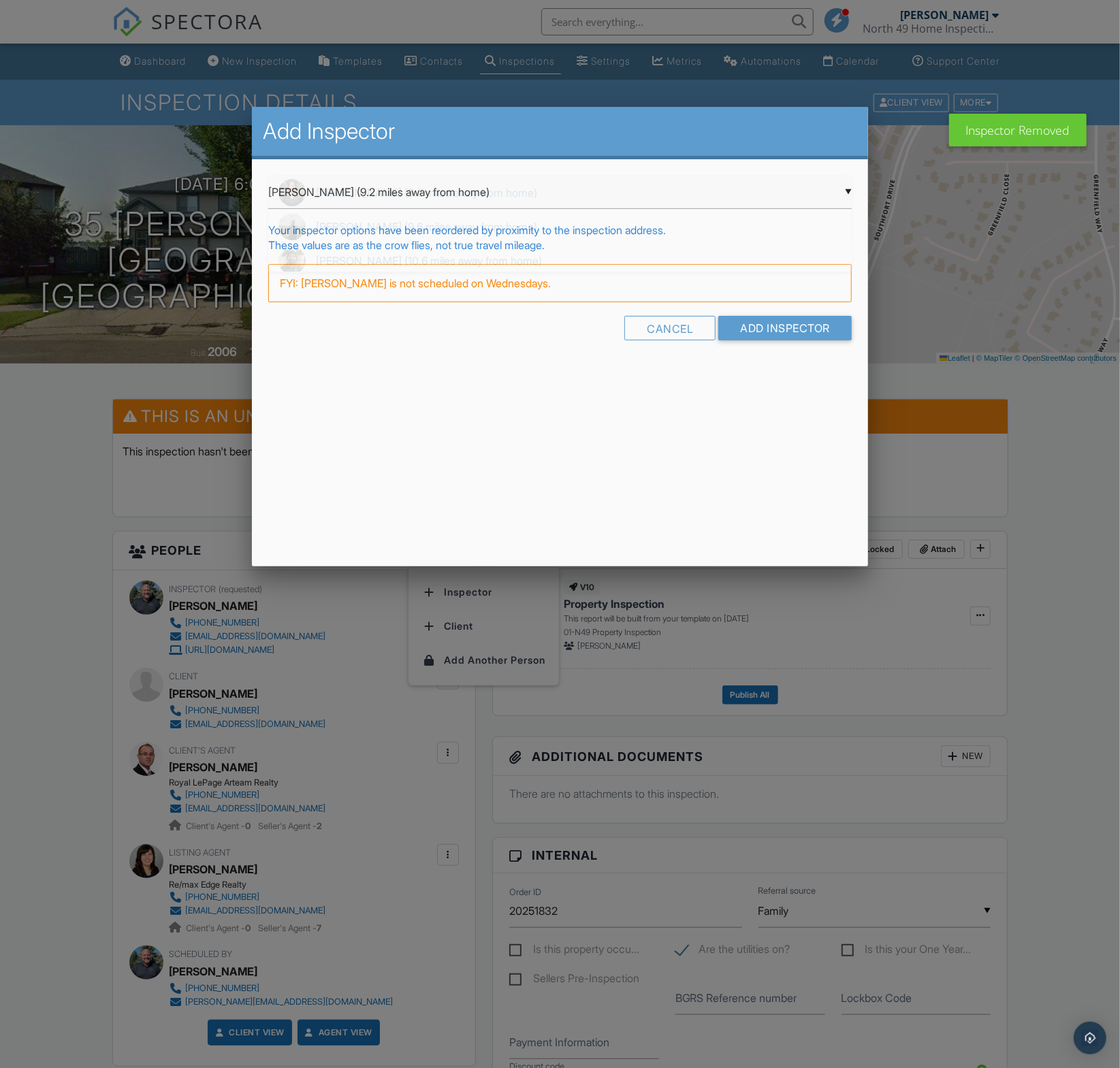
click at [415, 185] on div "▼ Megan Guthrie (9.2 miles away from home) Megan Guthrie (9.2 miles away from h…" at bounding box center [560, 192] width 584 height 34
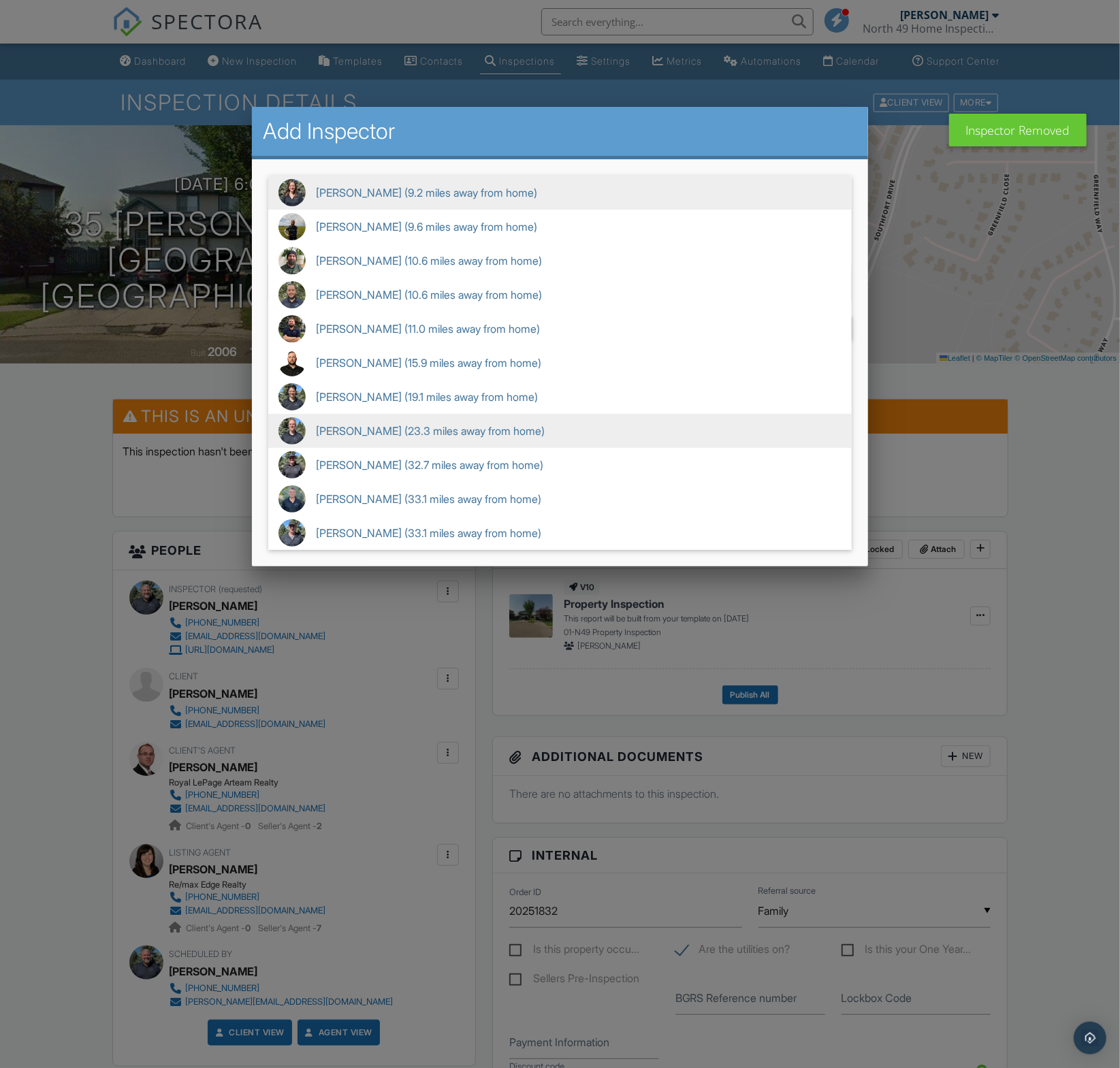
click at [415, 426] on span "Sean Irwin (23.3 miles away from home)" at bounding box center [560, 431] width 584 height 34
type input "Sean Irwin (23.3 miles away from home)"
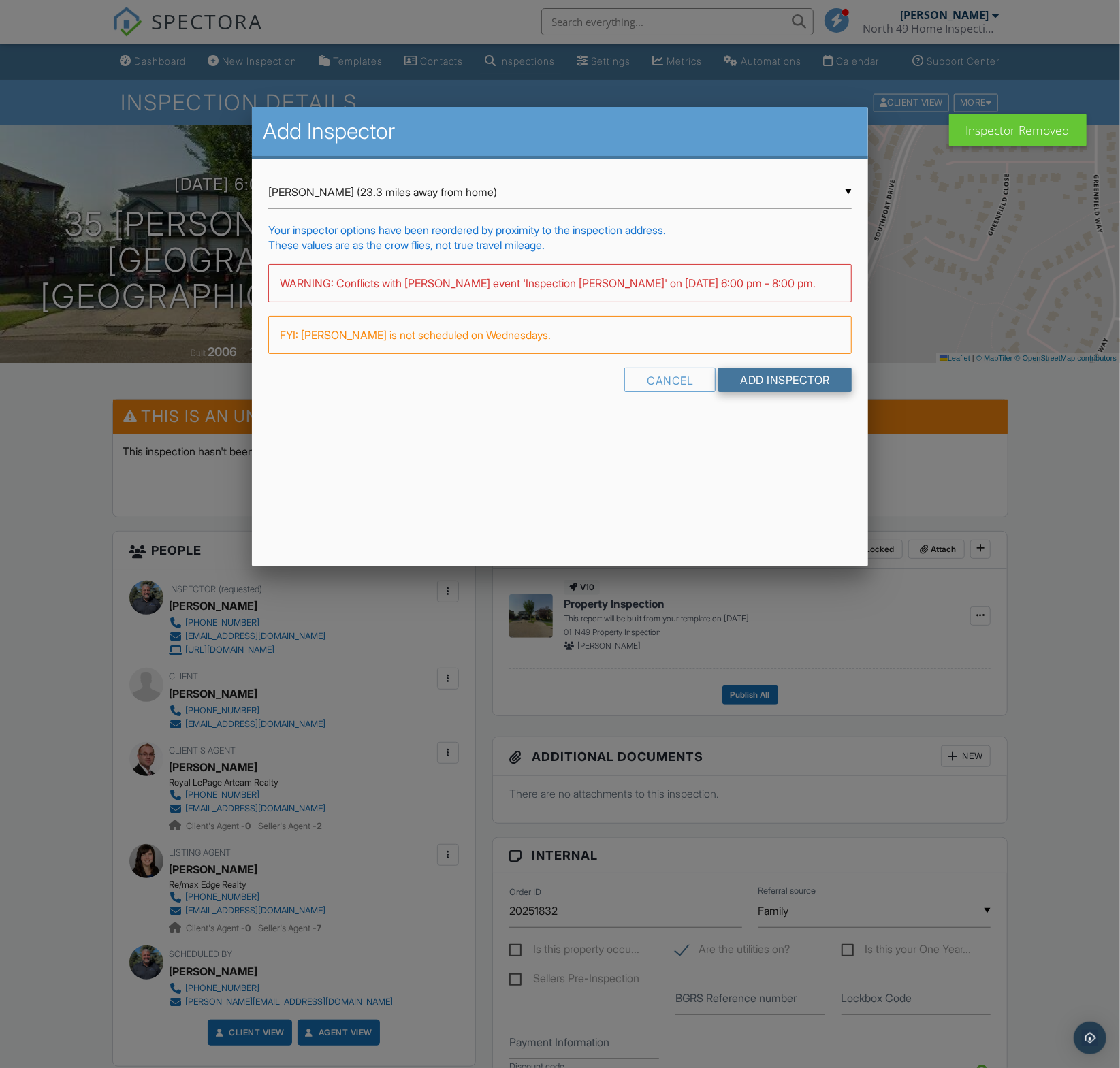
click at [813, 378] on input "Add Inspector" at bounding box center [784, 380] width 134 height 24
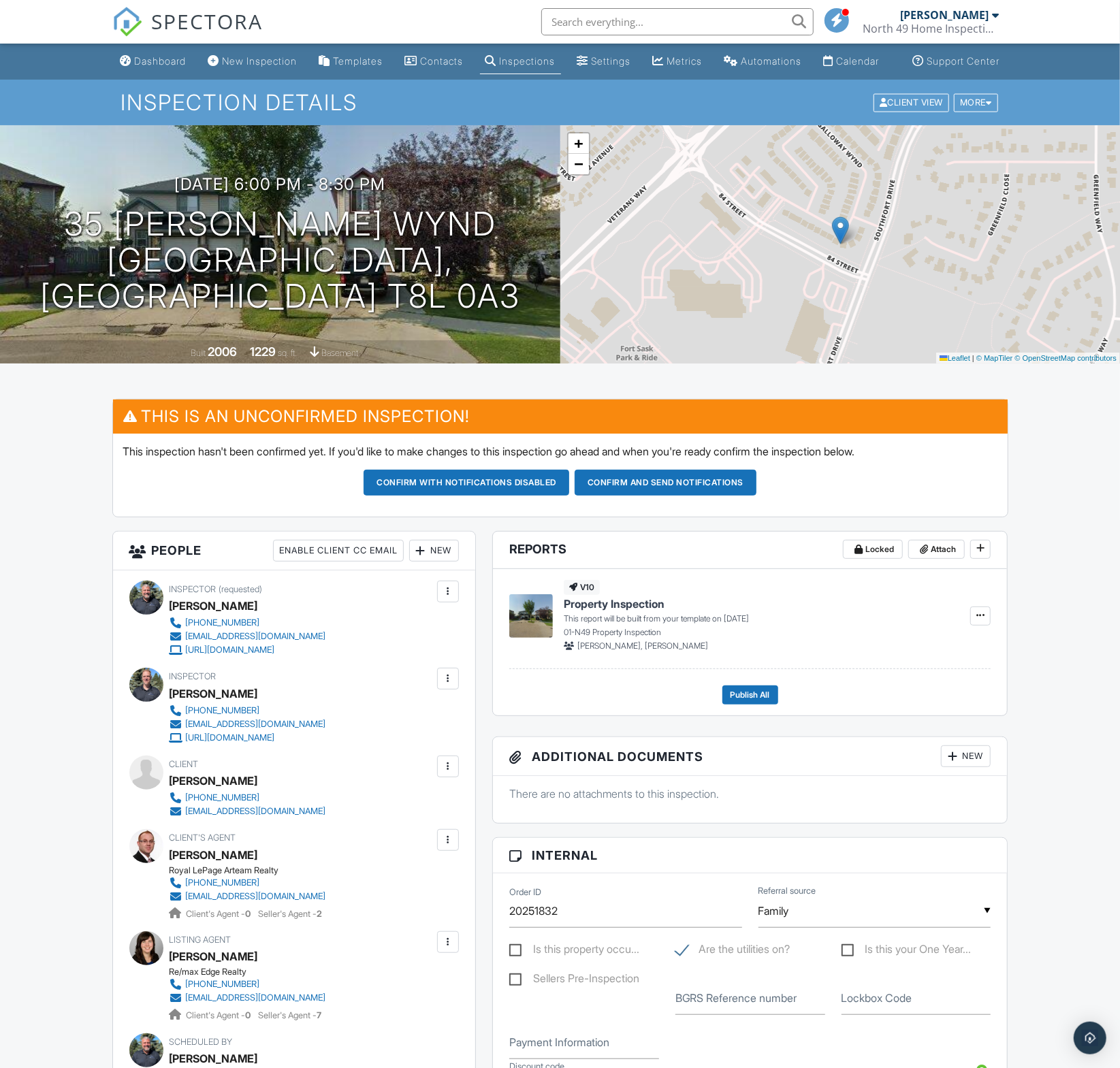
click at [663, 485] on button "Confirm and send notifications" at bounding box center [666, 482] width 182 height 26
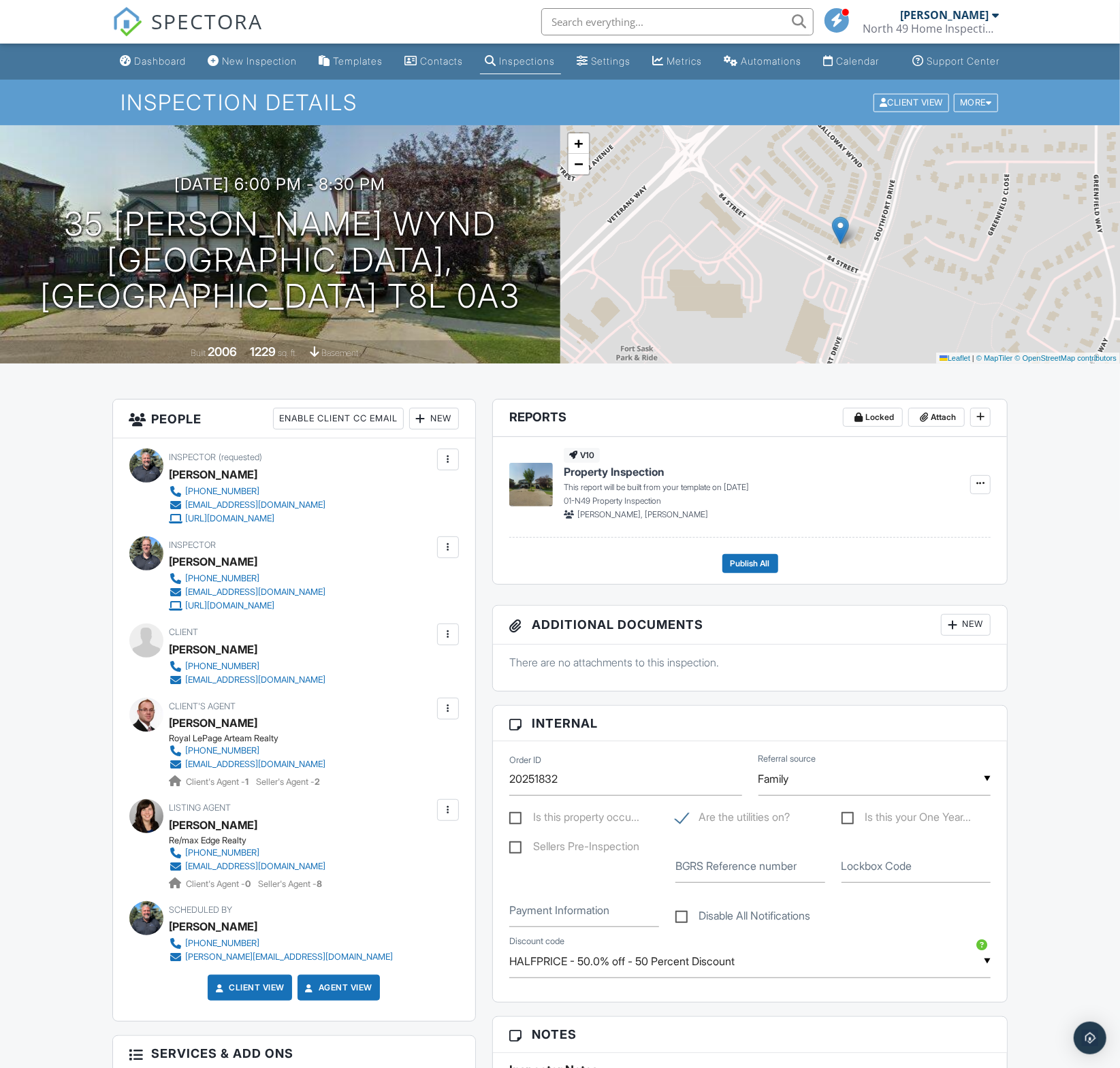
click at [145, 66] on div "Dashboard" at bounding box center [161, 61] width 52 height 12
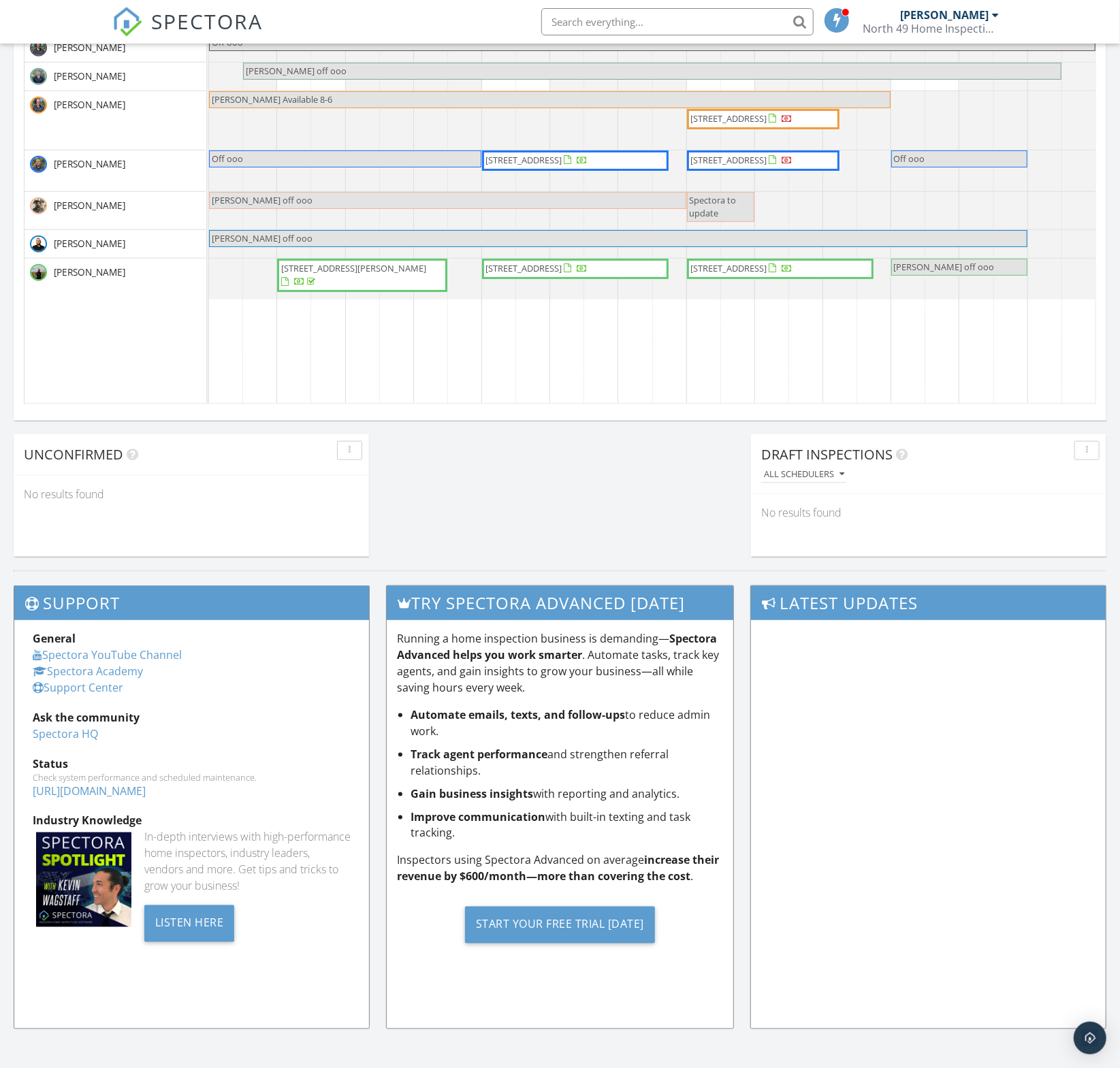
scroll to position [858, 0]
